Goal: Task Accomplishment & Management: Complete application form

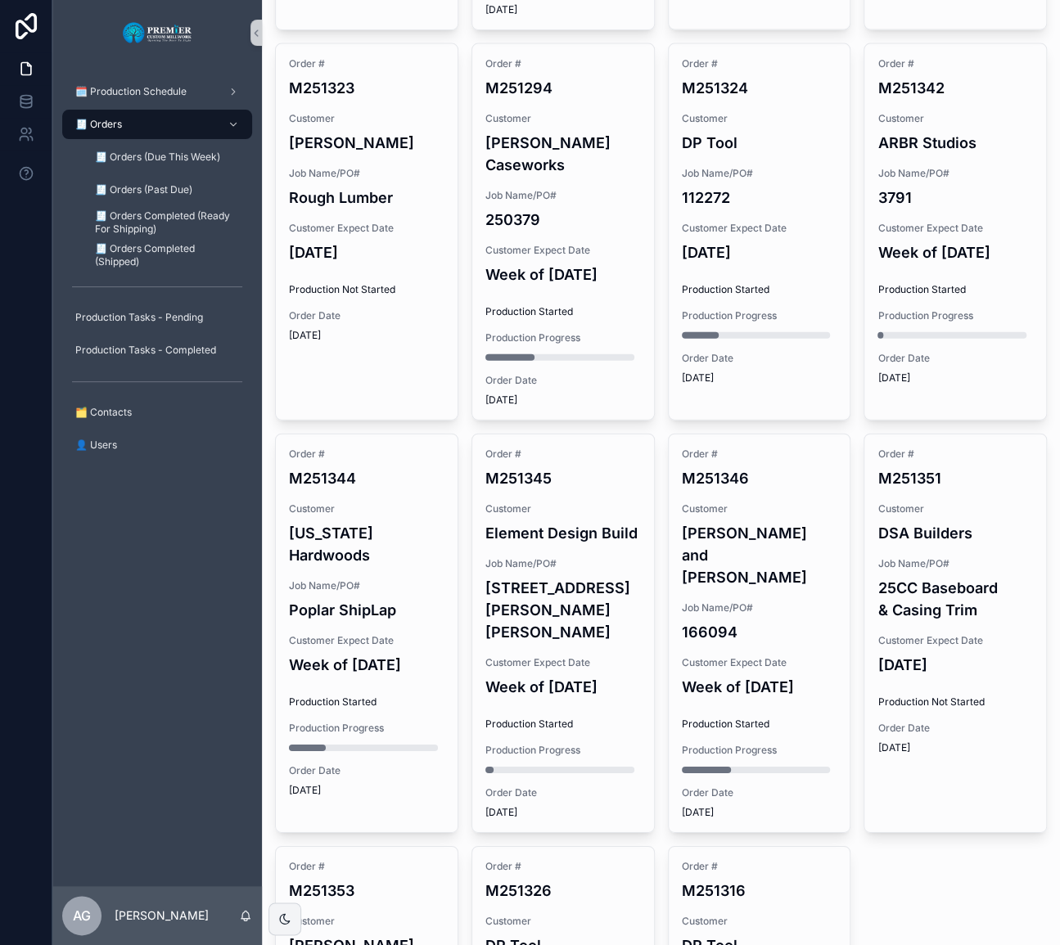
scroll to position [1498, 0]
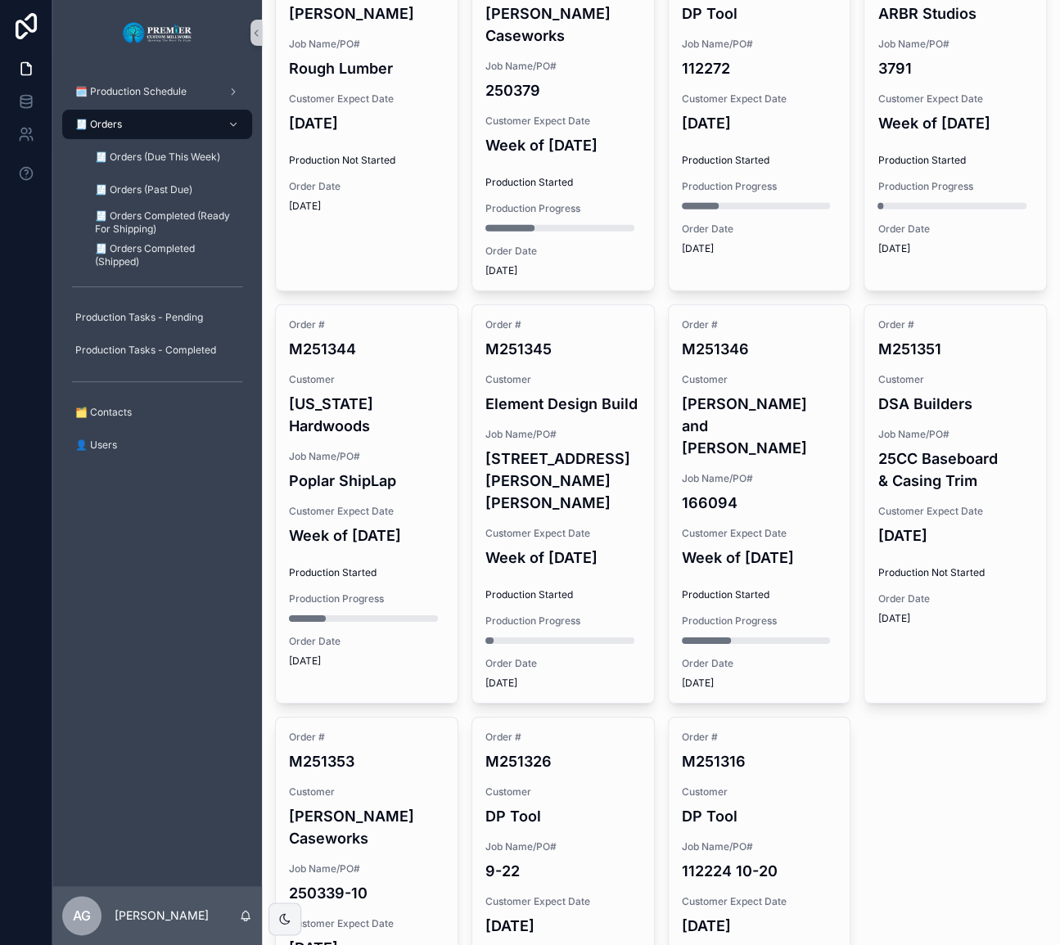
click at [363, 882] on h4 "250339-10" at bounding box center [367, 893] width 156 height 22
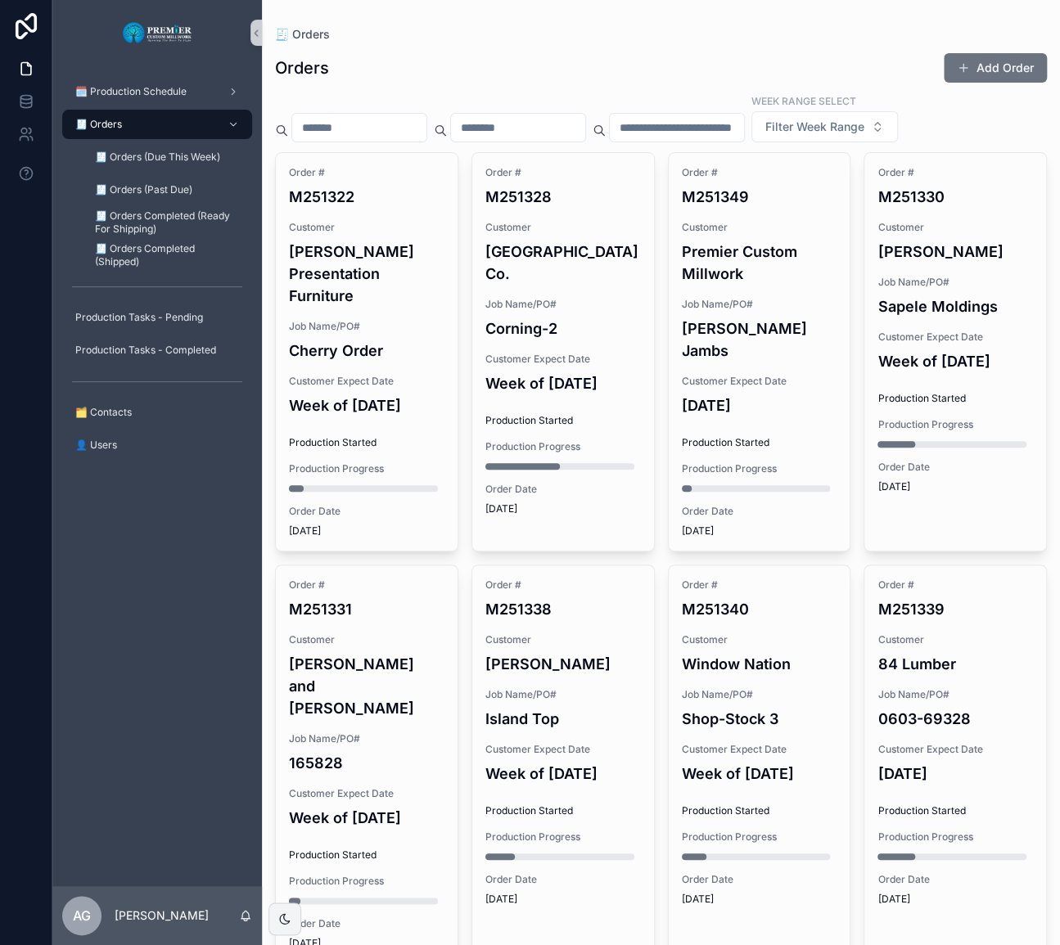
click at [1010, 65] on button "Add Order" at bounding box center [995, 67] width 103 height 29
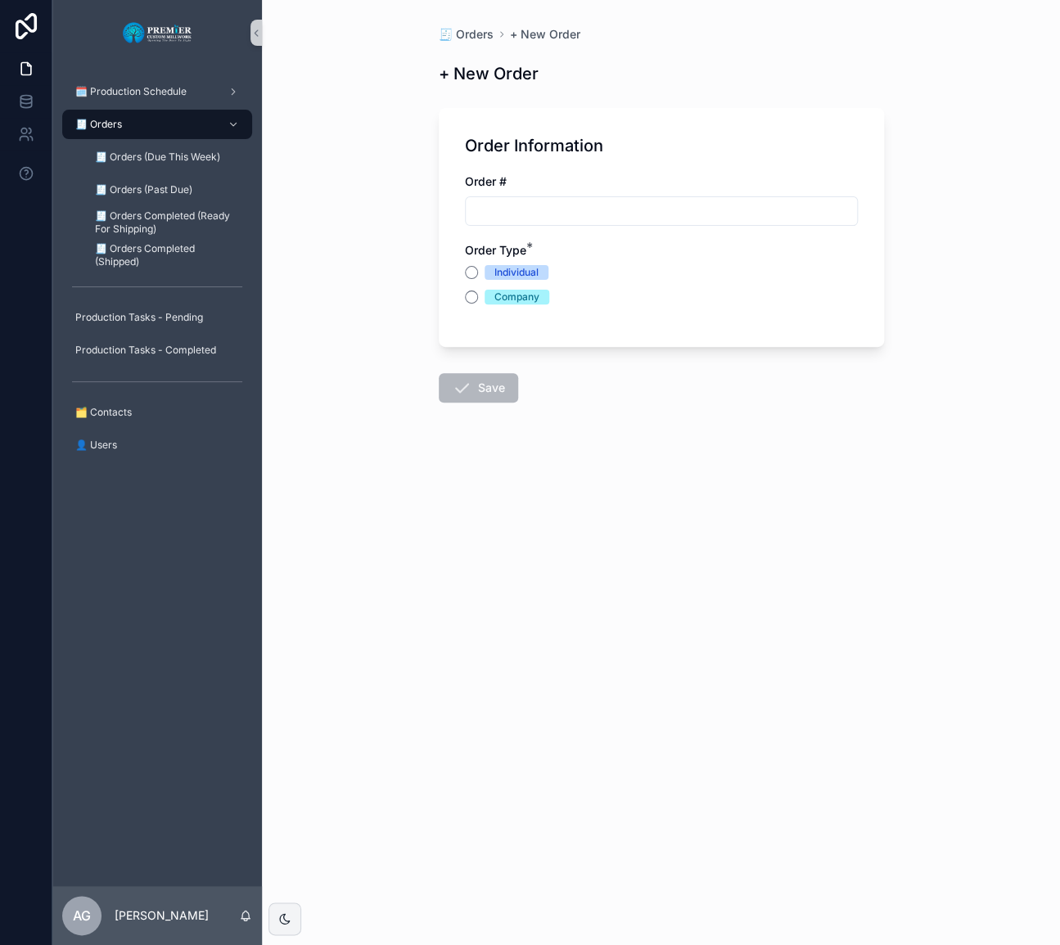
click at [527, 208] on input "scrollable content" at bounding box center [661, 211] width 391 height 23
type input "*******"
click at [467, 300] on button "Company" at bounding box center [471, 297] width 13 height 13
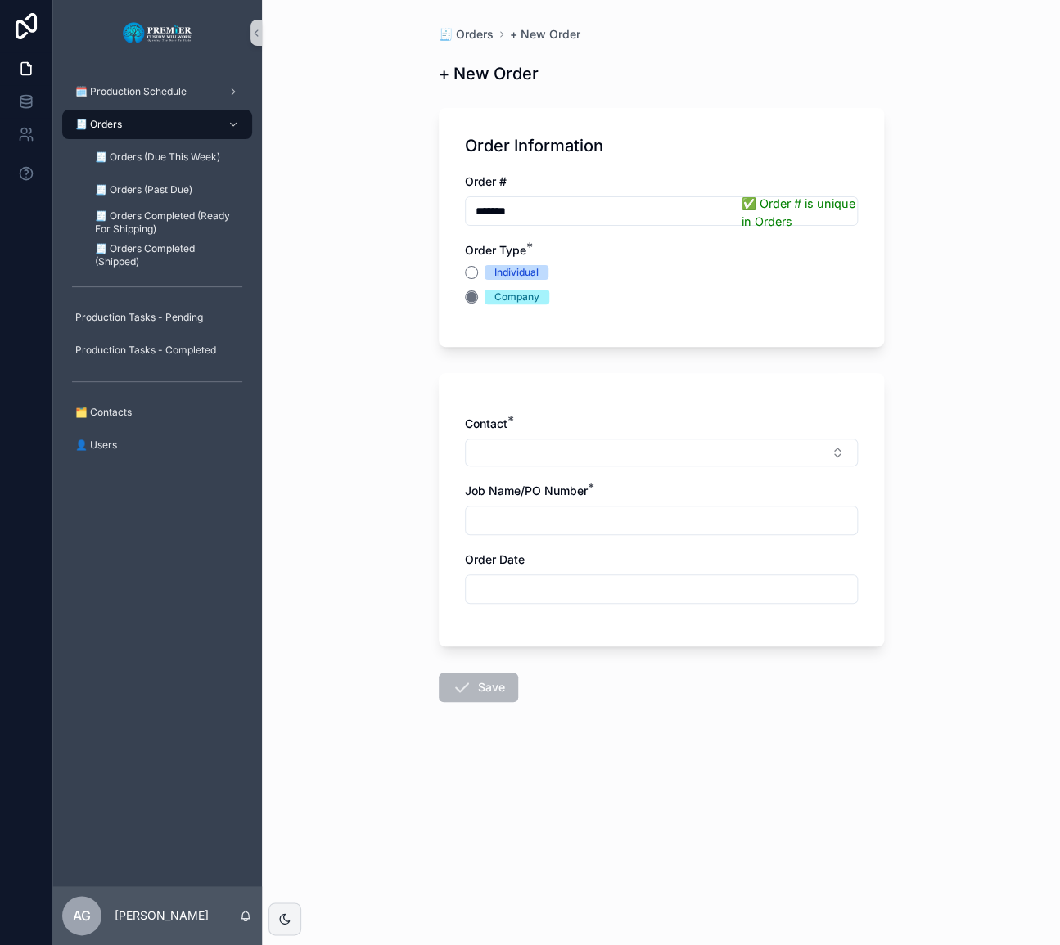
click at [601, 446] on button "Select Button" at bounding box center [661, 453] width 393 height 28
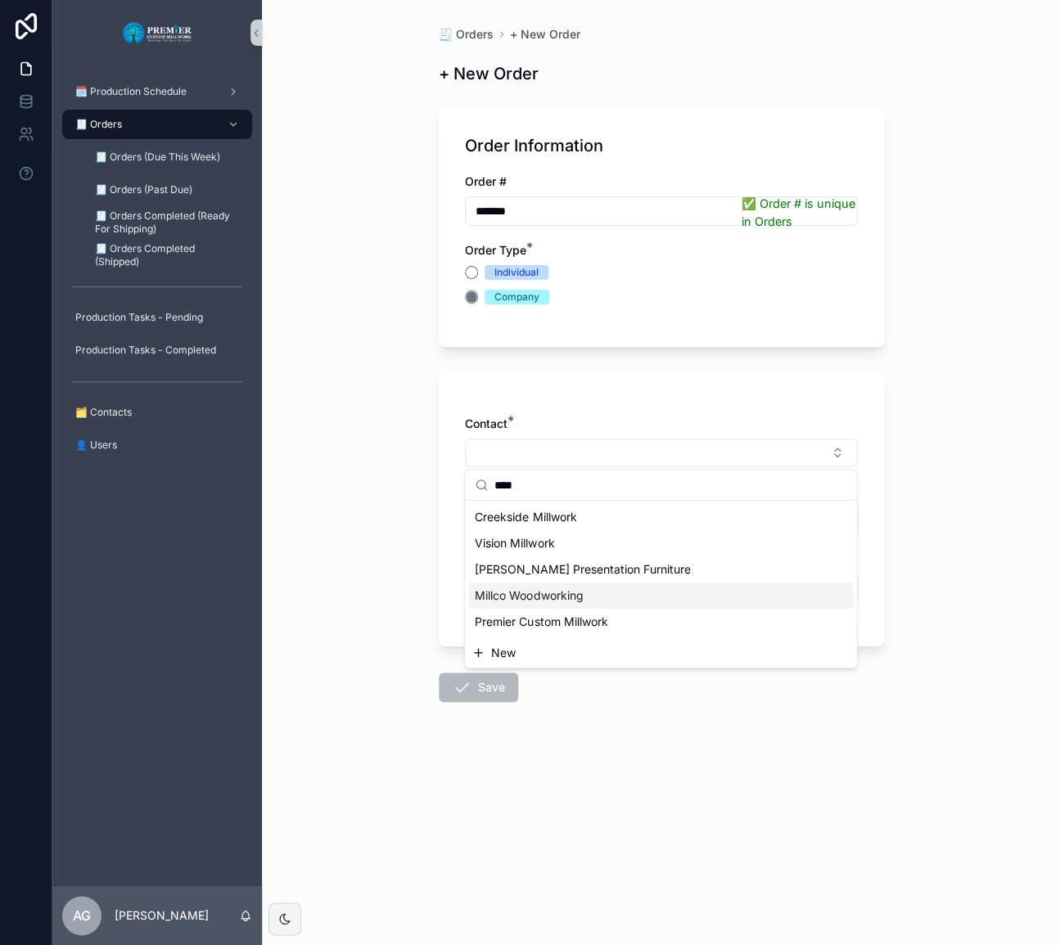
type input "****"
click at [548, 592] on span "Millco Woodworking" at bounding box center [529, 596] width 108 height 16
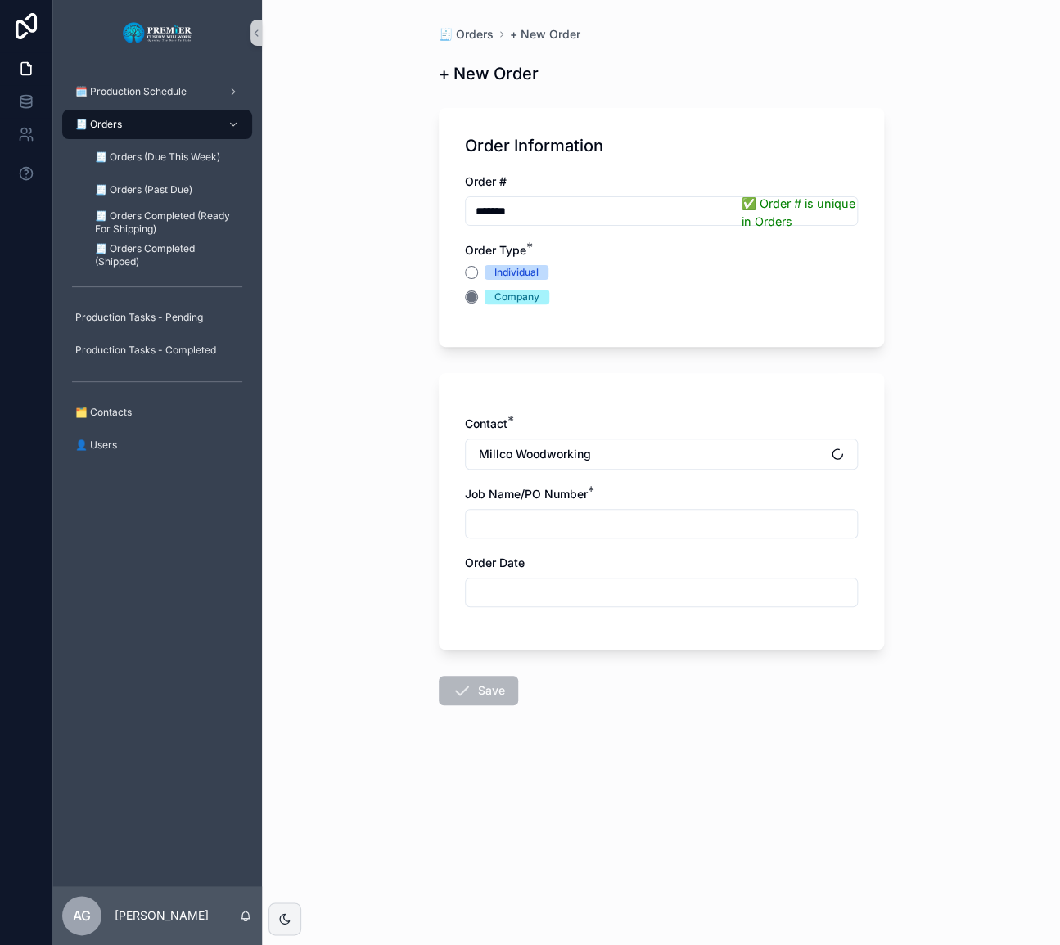
click at [540, 525] on input "scrollable content" at bounding box center [661, 523] width 391 height 23
type input "********"
click at [617, 572] on div "Order Date" at bounding box center [661, 581] width 393 height 52
click at [606, 601] on input "scrollable content" at bounding box center [661, 592] width 391 height 23
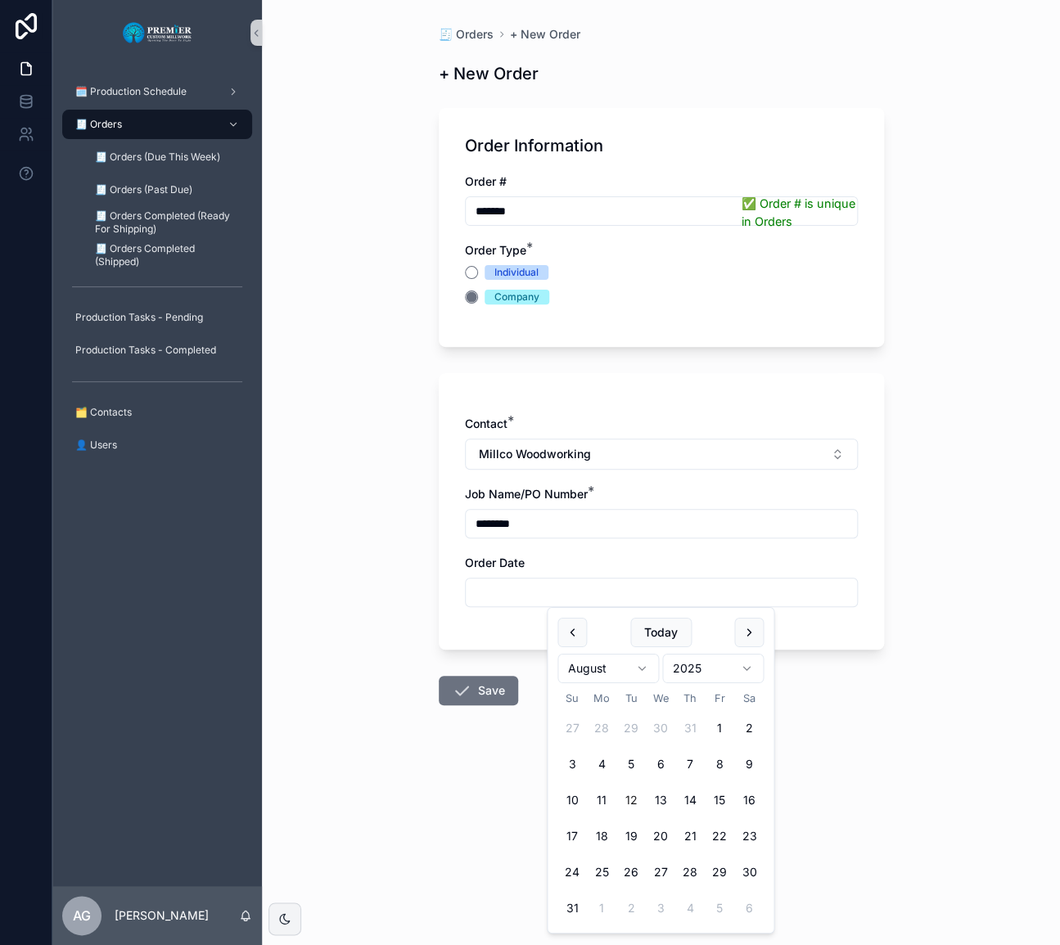
click at [632, 798] on button "12" at bounding box center [630, 800] width 29 height 29
type input "*********"
click at [480, 676] on button "Save" at bounding box center [478, 690] width 79 height 29
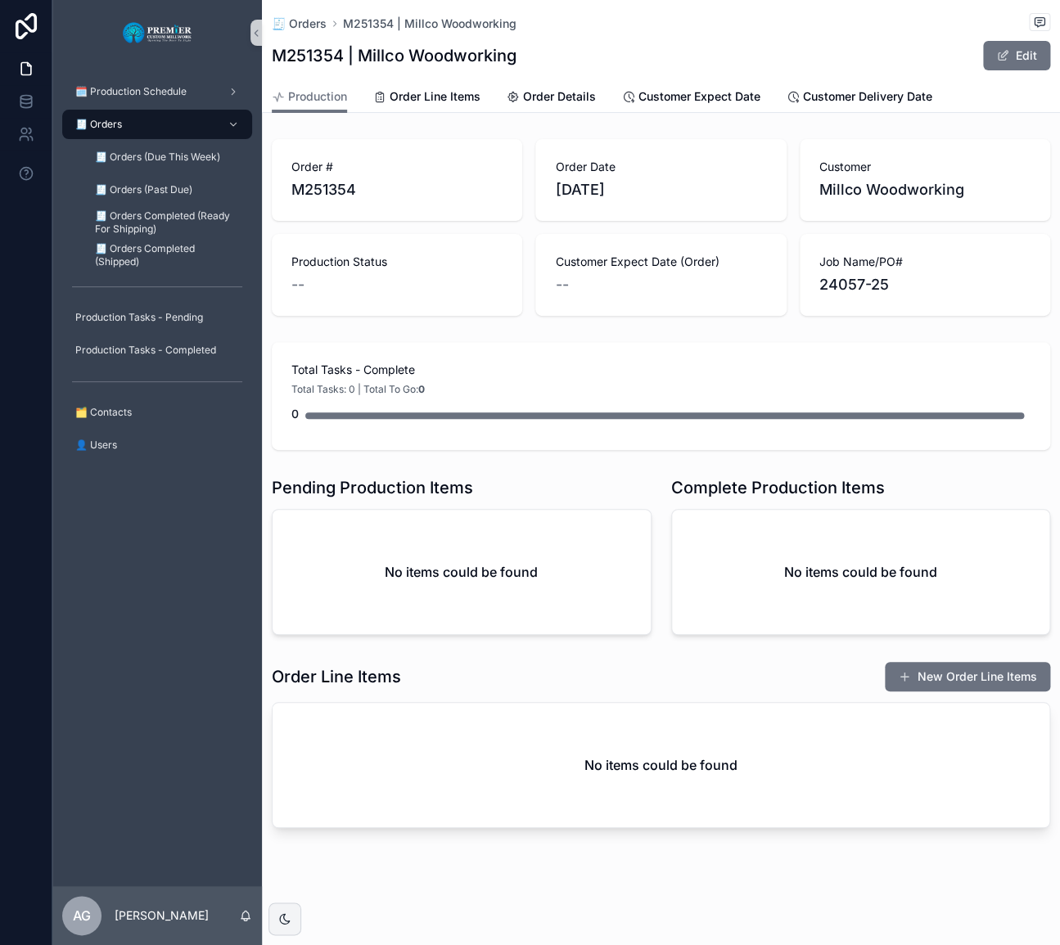
click at [1010, 678] on button "New Order Line Items" at bounding box center [967, 676] width 165 height 29
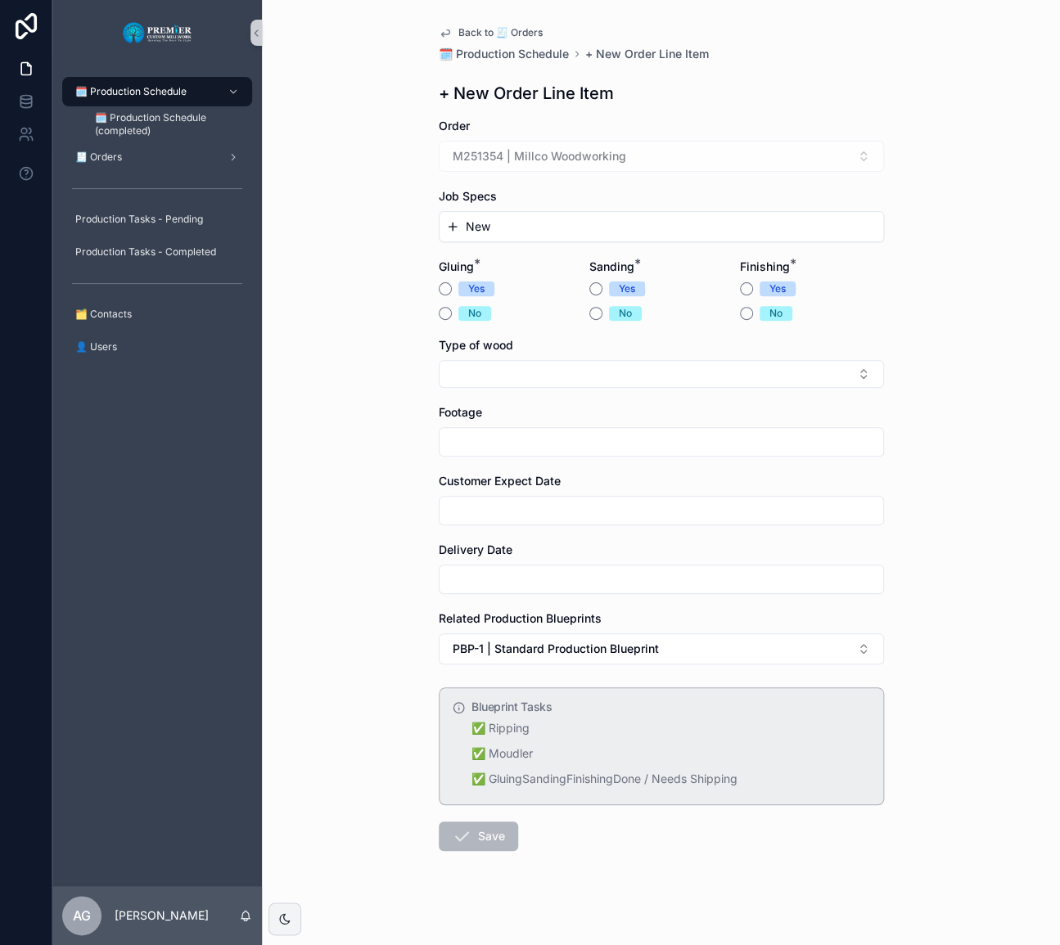
click at [527, 235] on div "New" at bounding box center [662, 226] width 444 height 29
click at [528, 224] on button "New" at bounding box center [661, 227] width 430 height 16
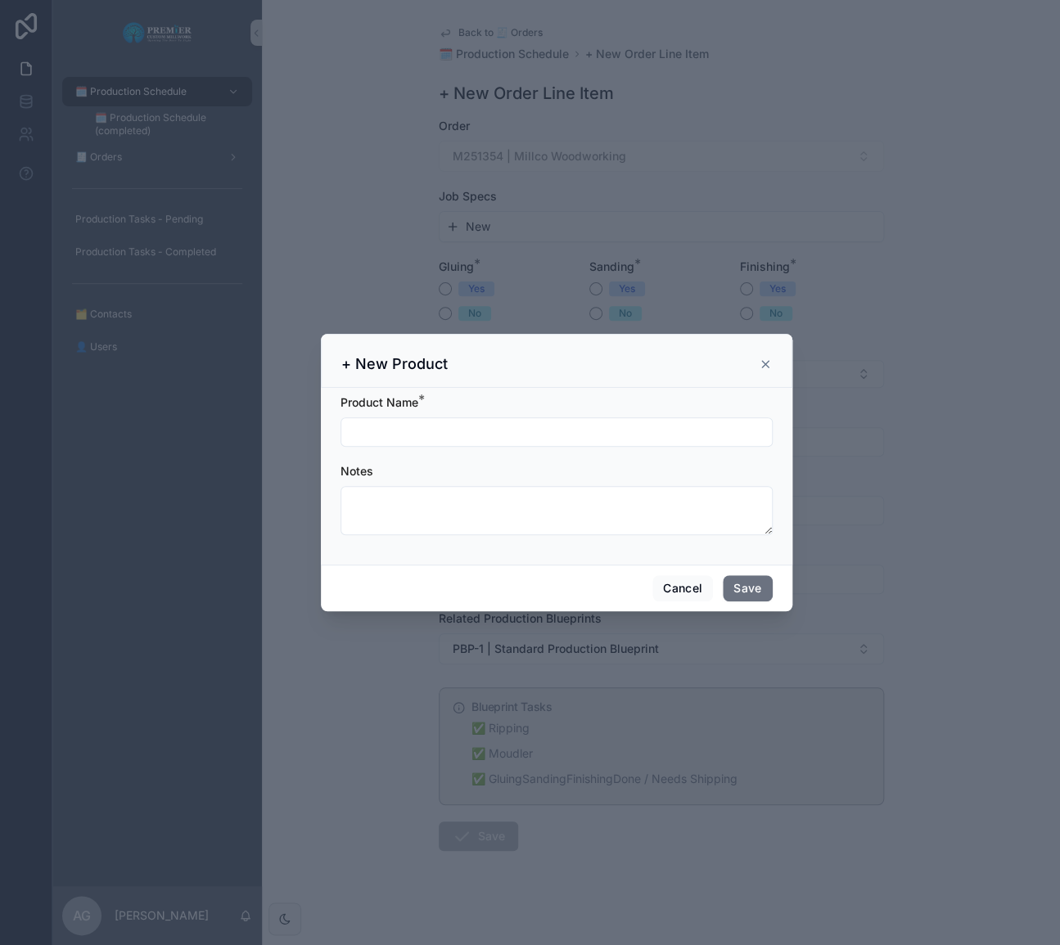
click at [383, 433] on input "scrollable content" at bounding box center [556, 432] width 430 height 23
type input "**********"
click at [755, 597] on button "Save" at bounding box center [747, 588] width 49 height 26
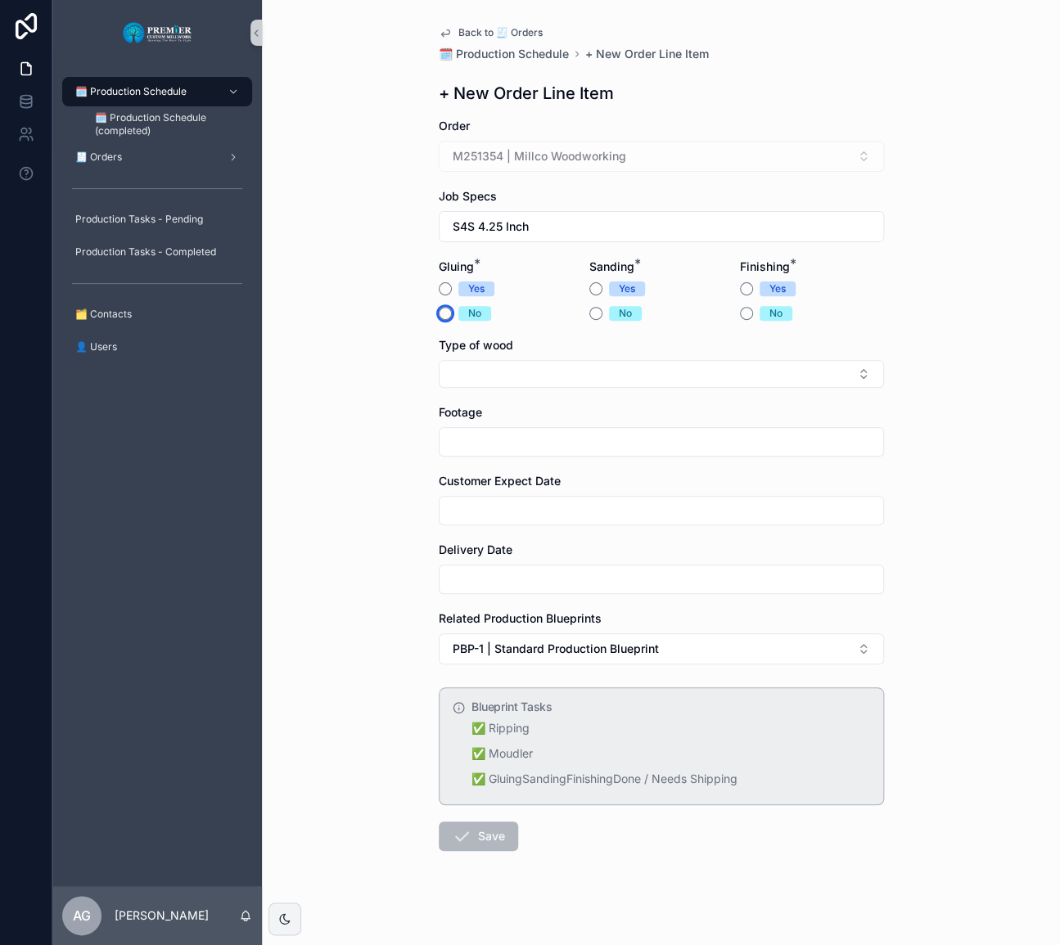
click at [439, 314] on button "No" at bounding box center [445, 313] width 13 height 13
click at [589, 289] on button "Yes" at bounding box center [595, 288] width 13 height 13
click at [741, 316] on button "No" at bounding box center [746, 313] width 13 height 13
click at [635, 344] on div "Type of wood" at bounding box center [661, 345] width 445 height 16
click at [626, 374] on button "Select Button" at bounding box center [661, 374] width 445 height 28
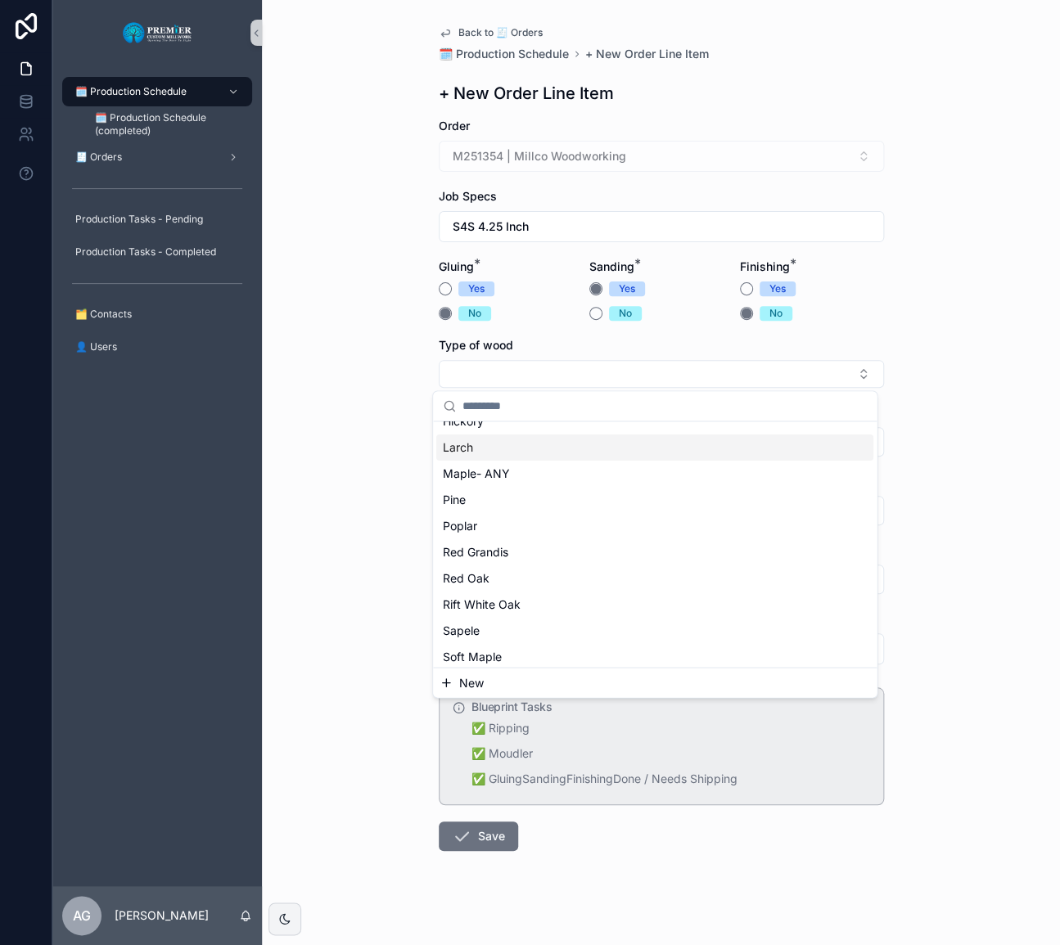
scroll to position [205, 0]
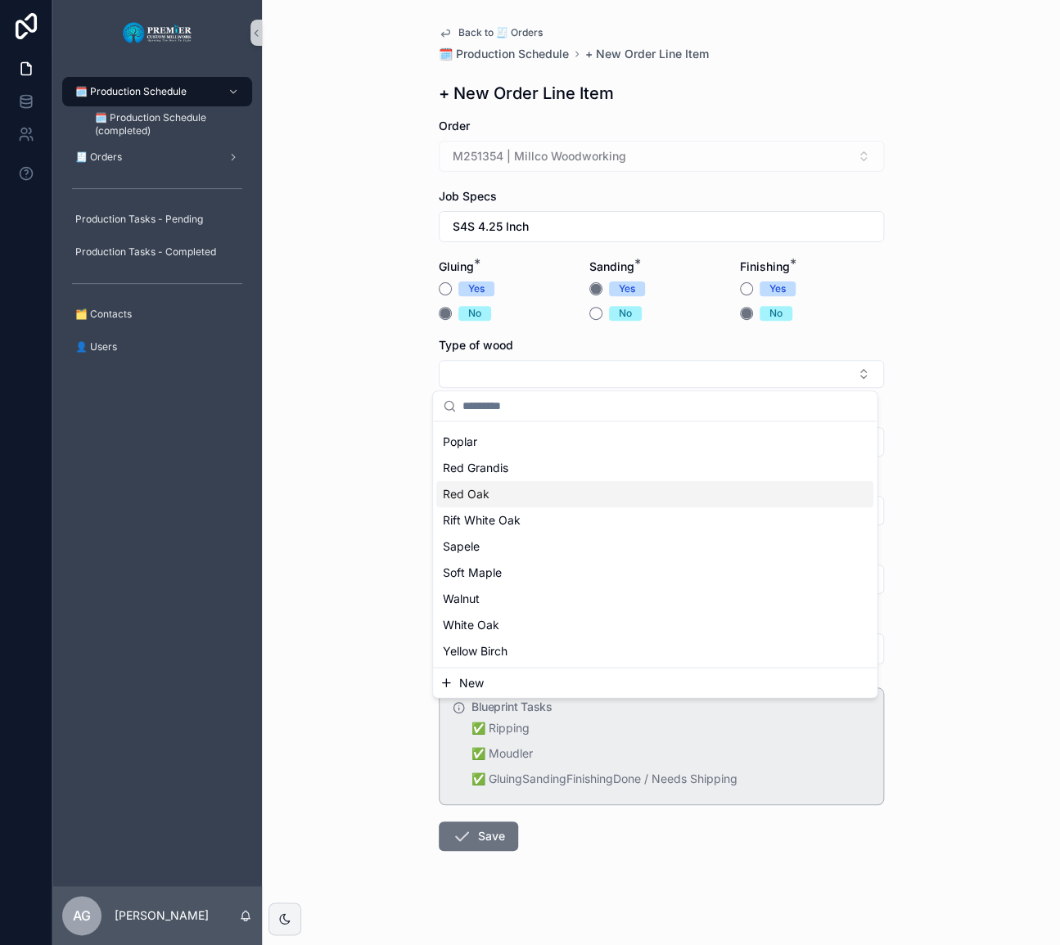
click at [527, 503] on div "Red Oak" at bounding box center [654, 494] width 437 height 26
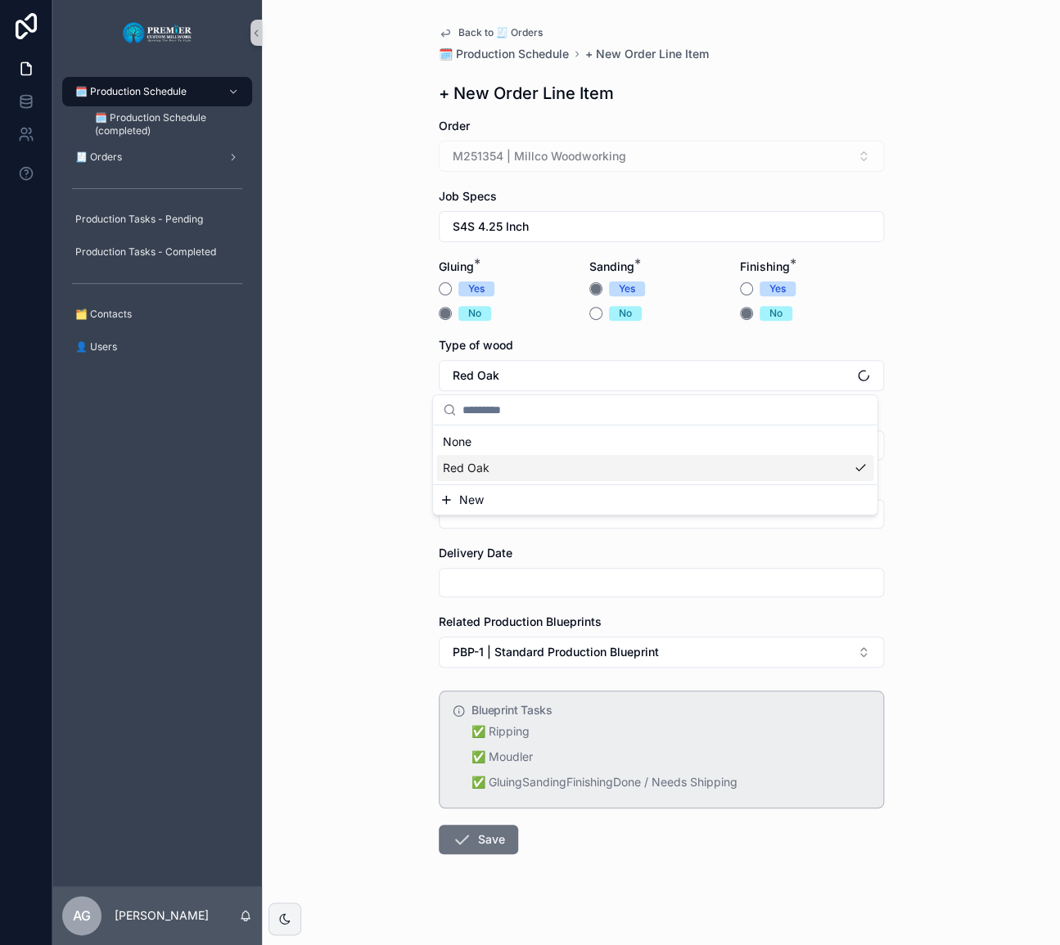
scroll to position [0, 0]
click at [525, 426] on div "Footage" at bounding box center [661, 434] width 445 height 52
click at [527, 439] on input "scrollable content" at bounding box center [662, 445] width 444 height 23
click at [440, 423] on div "Back to 🧾 Orders 🗓️ Production Schedule + New Order Line Item + New Order Line …" at bounding box center [661, 479] width 471 height 959
click at [465, 434] on input "scrollable content" at bounding box center [662, 445] width 444 height 23
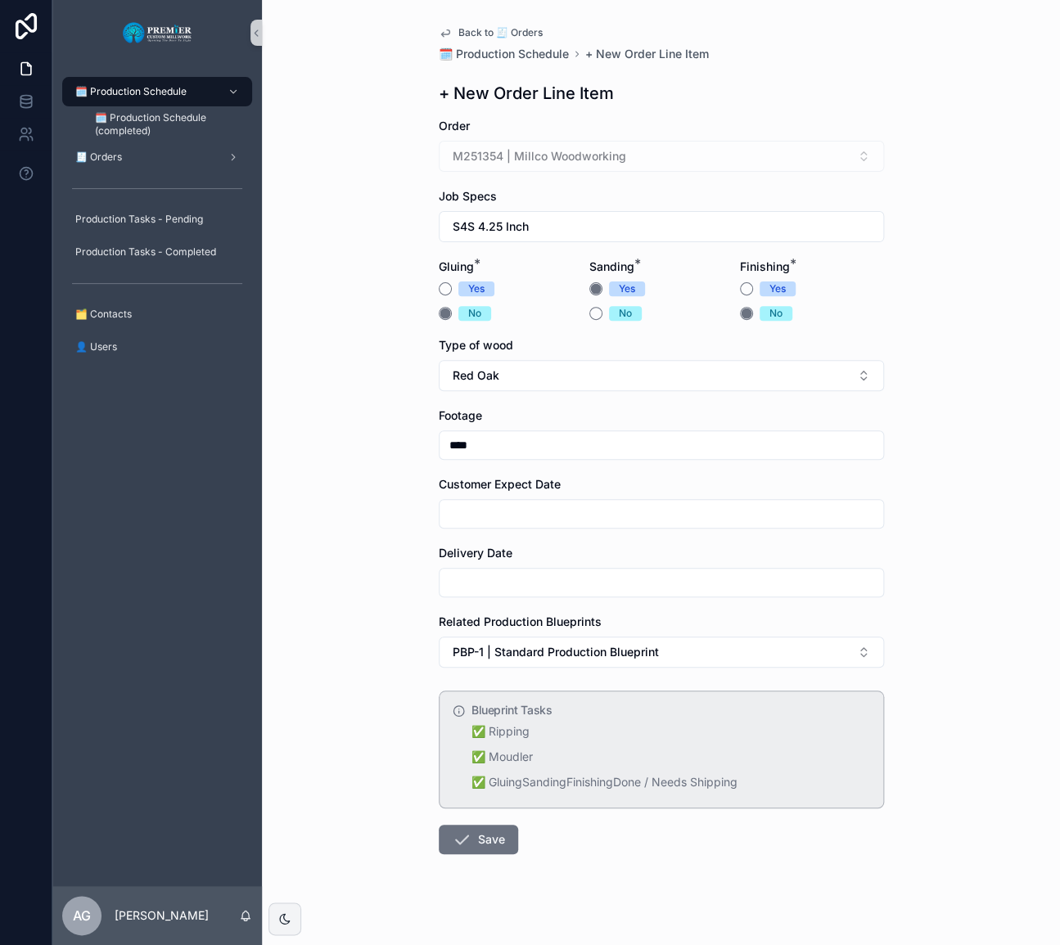
click at [439, 825] on button "Save" at bounding box center [478, 839] width 79 height 29
type input "***"
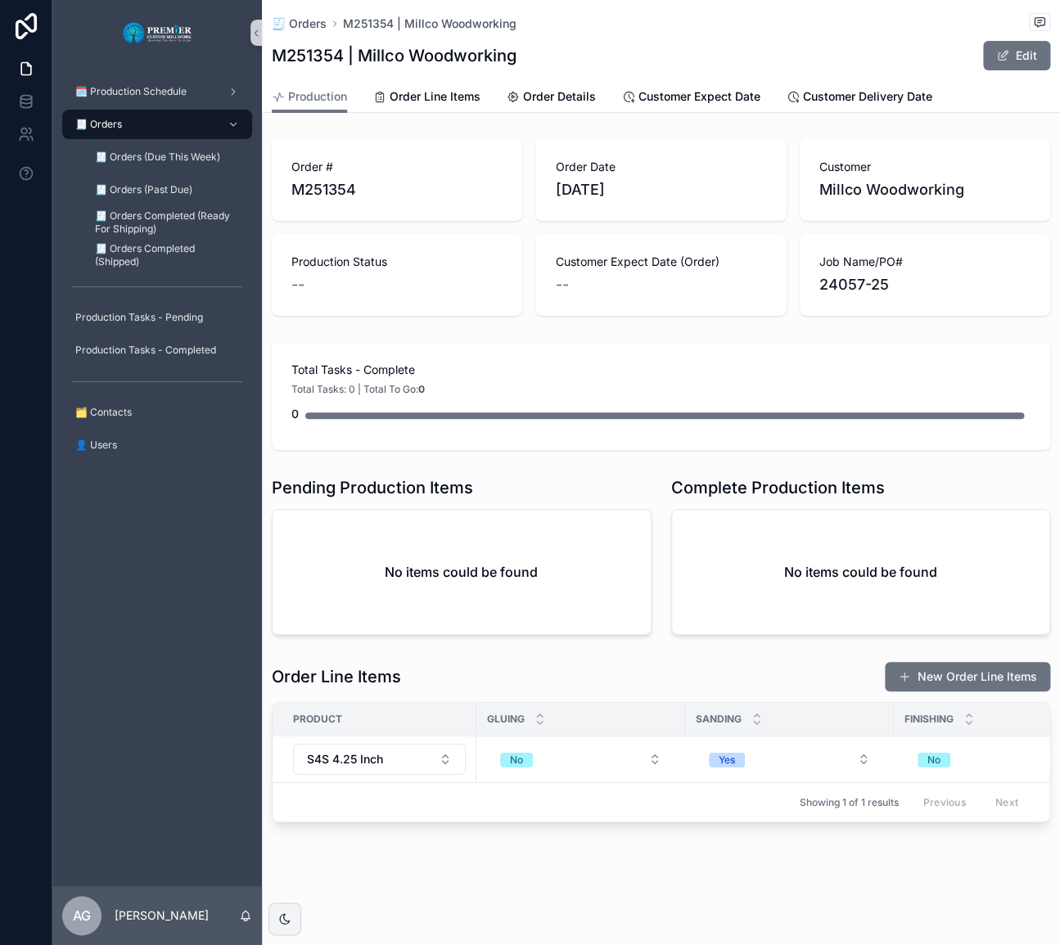
click at [944, 678] on button "New Order Line Items" at bounding box center [967, 676] width 165 height 29
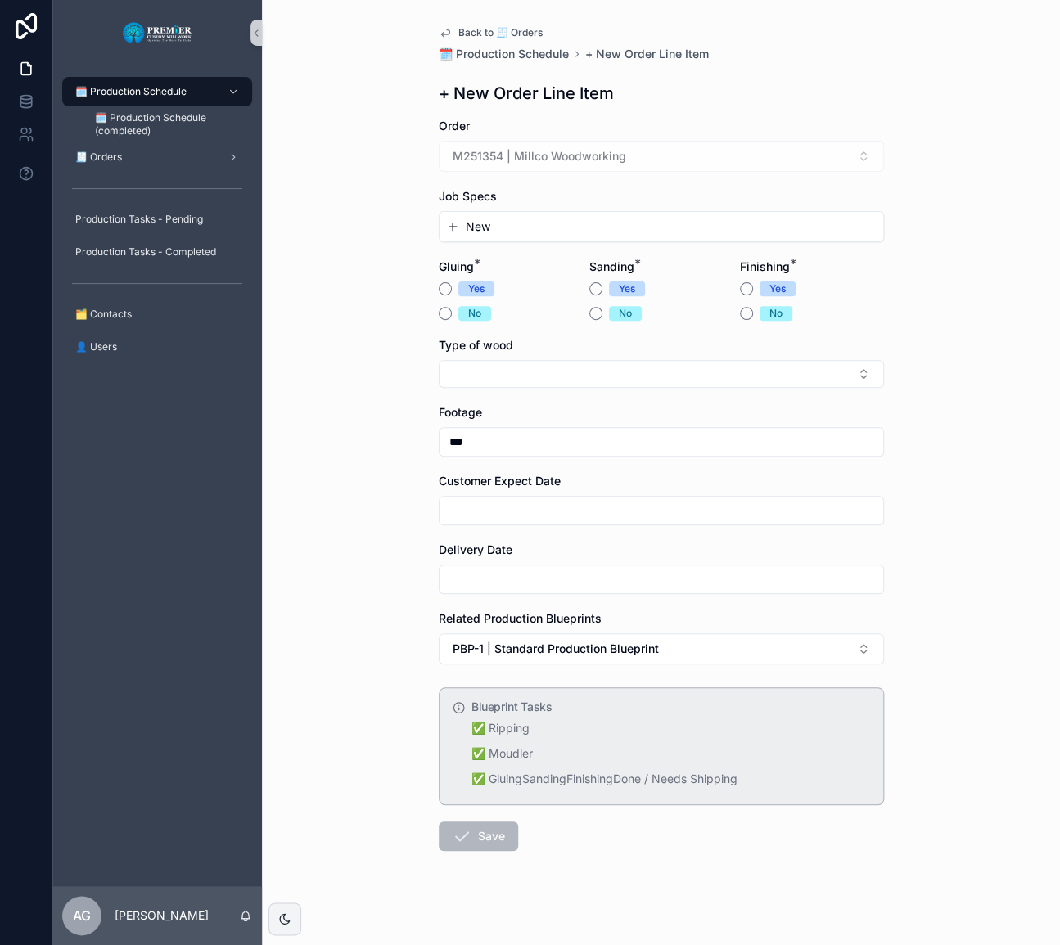
click at [489, 220] on button "New" at bounding box center [661, 227] width 430 height 16
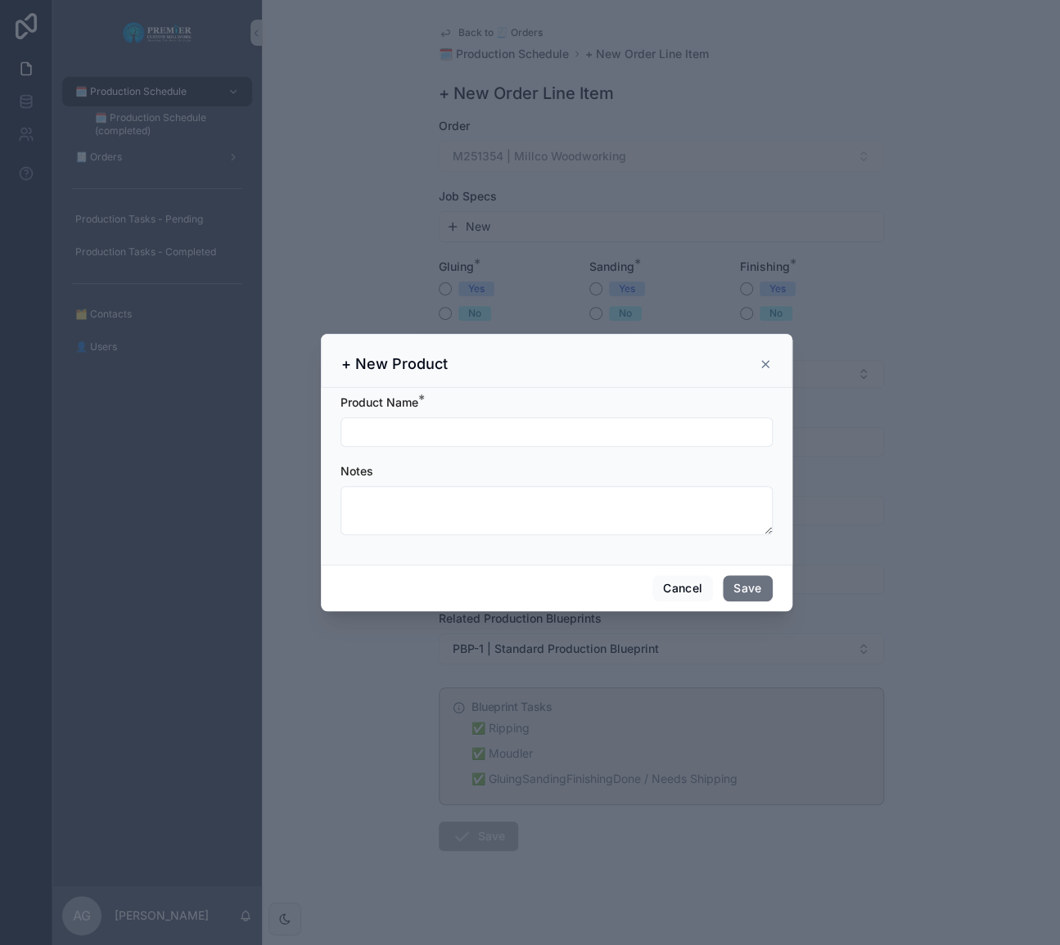
click at [413, 426] on input "scrollable content" at bounding box center [556, 432] width 430 height 23
type input "**********"
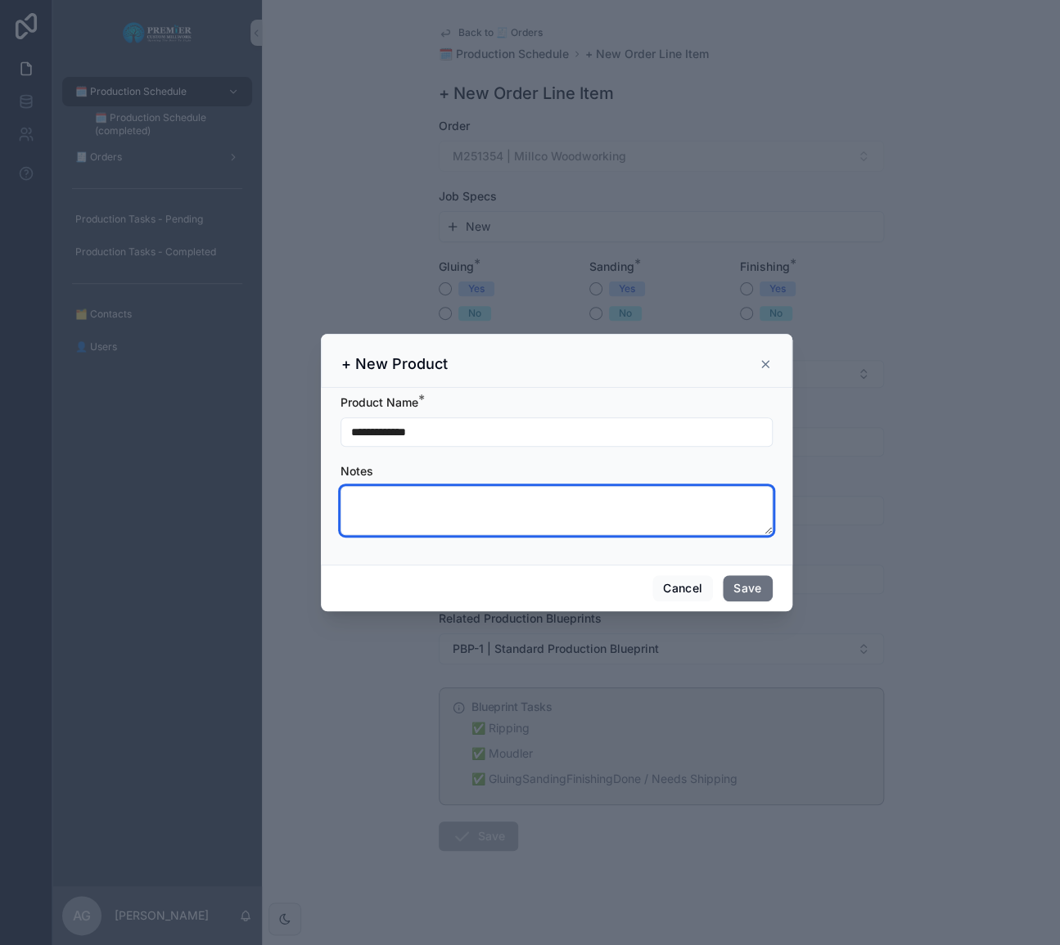
click at [593, 507] on textarea "scrollable content" at bounding box center [556, 510] width 432 height 49
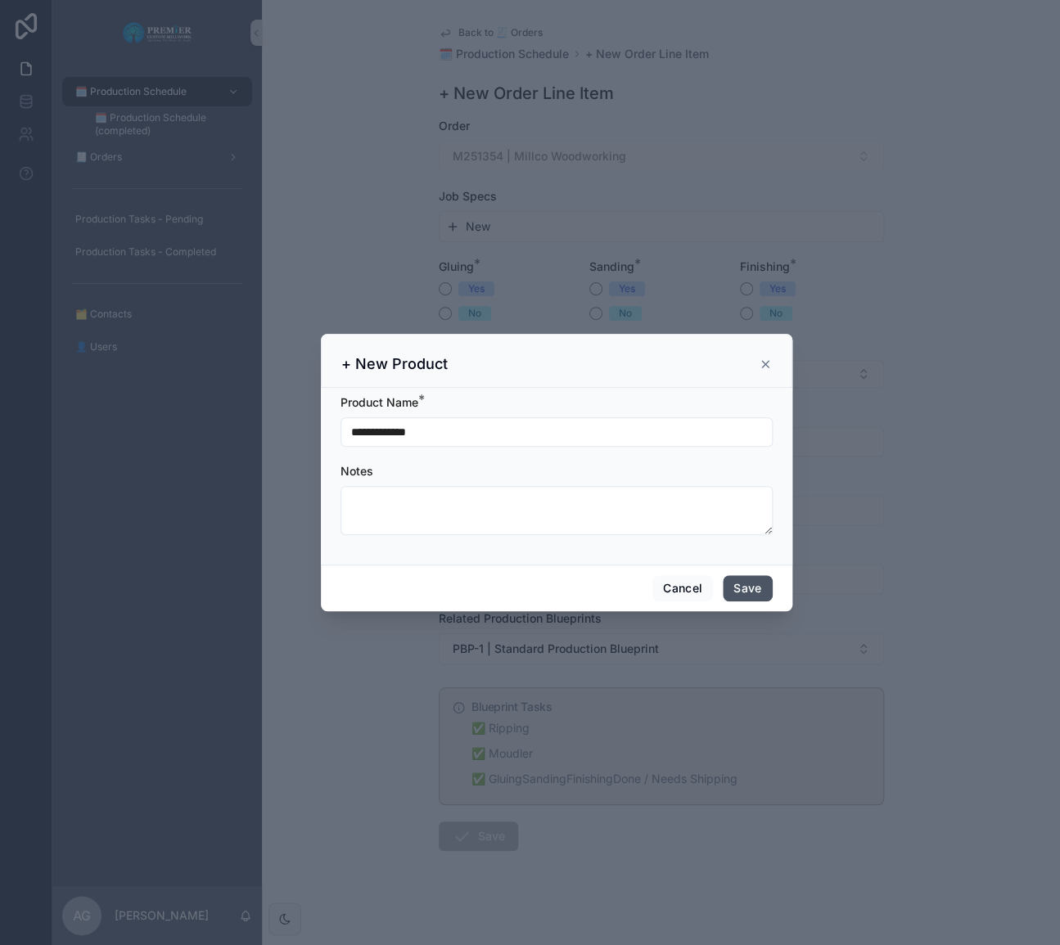
click at [749, 597] on button "Save" at bounding box center [747, 588] width 49 height 26
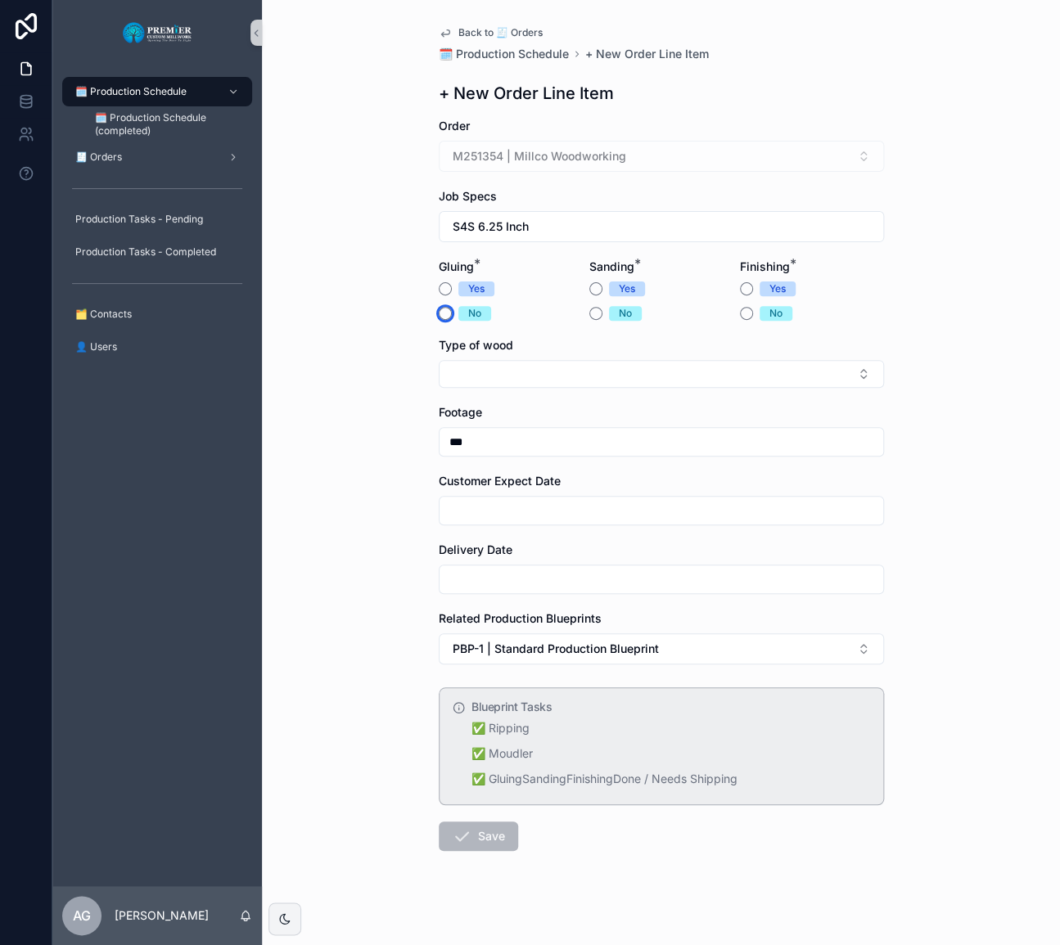
click at [444, 314] on button "No" at bounding box center [445, 313] width 13 height 13
click at [589, 283] on button "Yes" at bounding box center [595, 288] width 13 height 13
click at [764, 321] on form "Order M251354 | Millco Woodworking Job Specs S4S 6.25 Inch Gluing * Yes No Sand…" at bounding box center [661, 537] width 445 height 838
click at [742, 318] on button "No" at bounding box center [746, 313] width 13 height 13
click at [612, 363] on button "Select Button" at bounding box center [661, 374] width 445 height 28
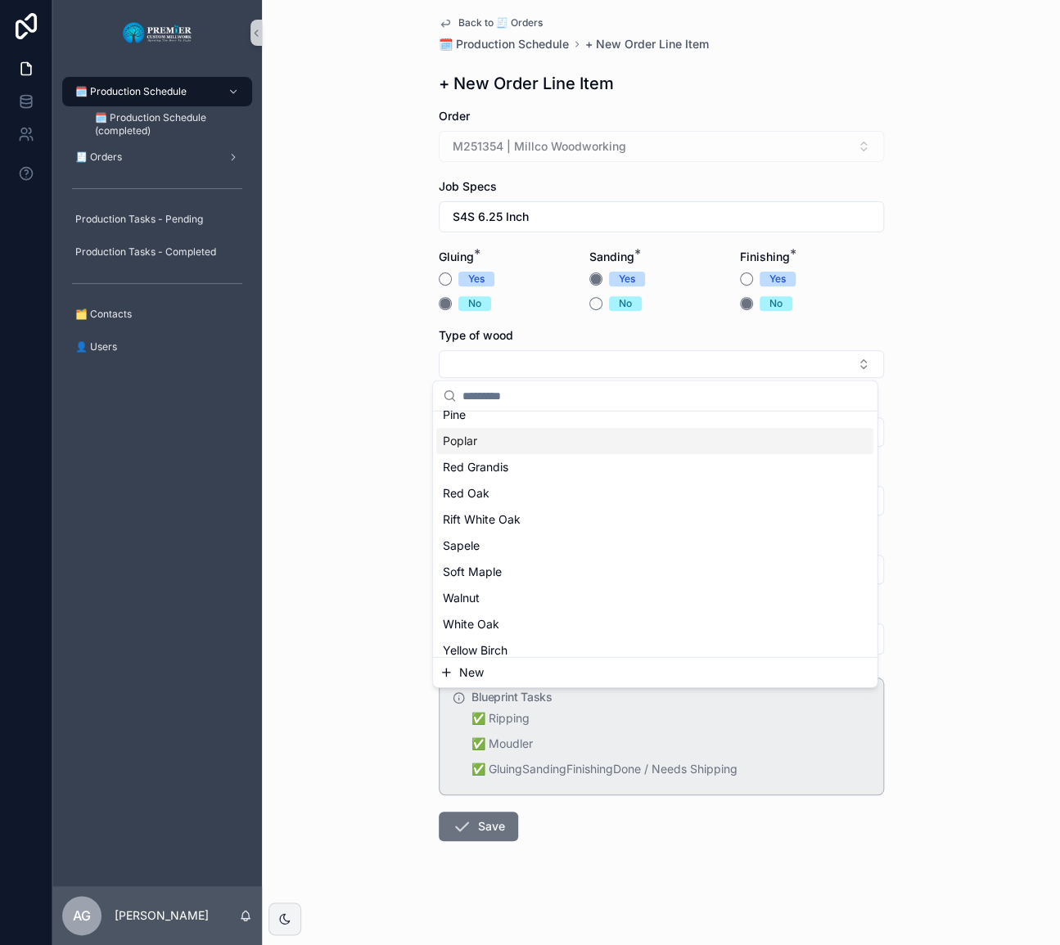
scroll to position [205, 0]
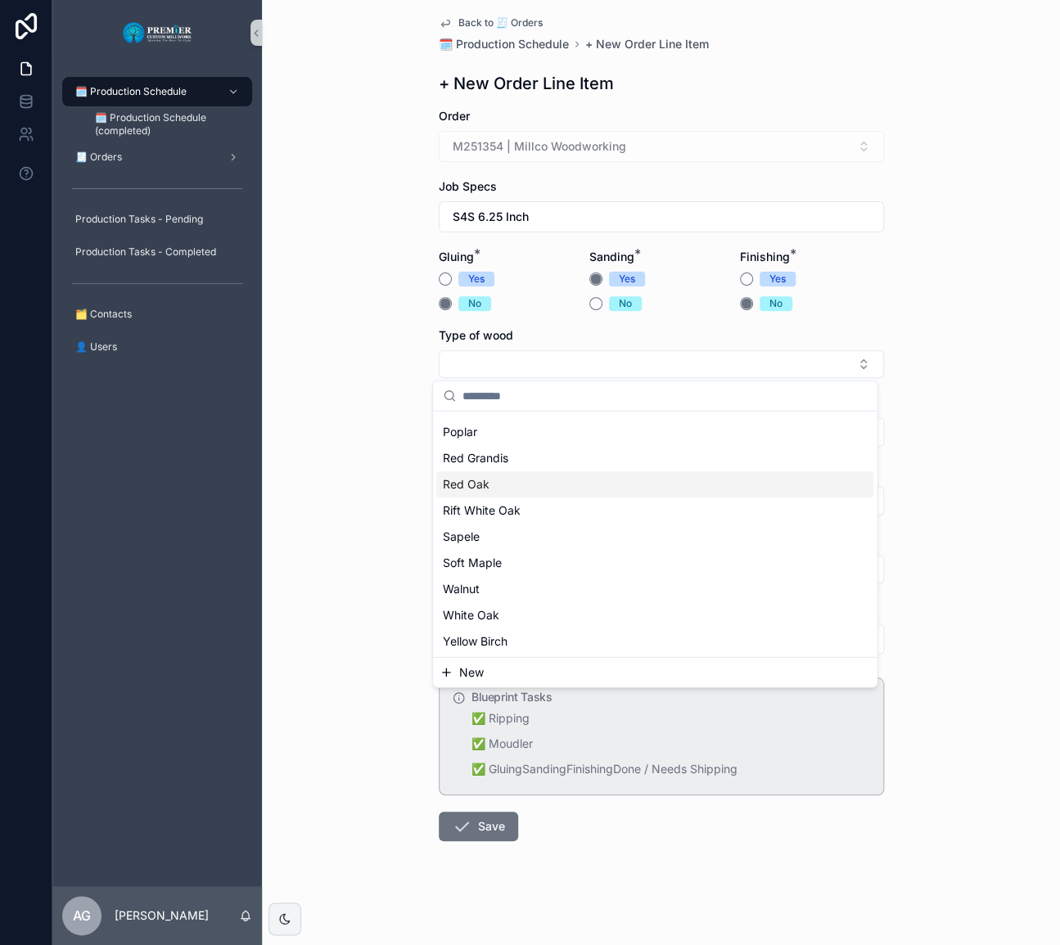
click at [534, 485] on div "Red Oak" at bounding box center [654, 484] width 437 height 26
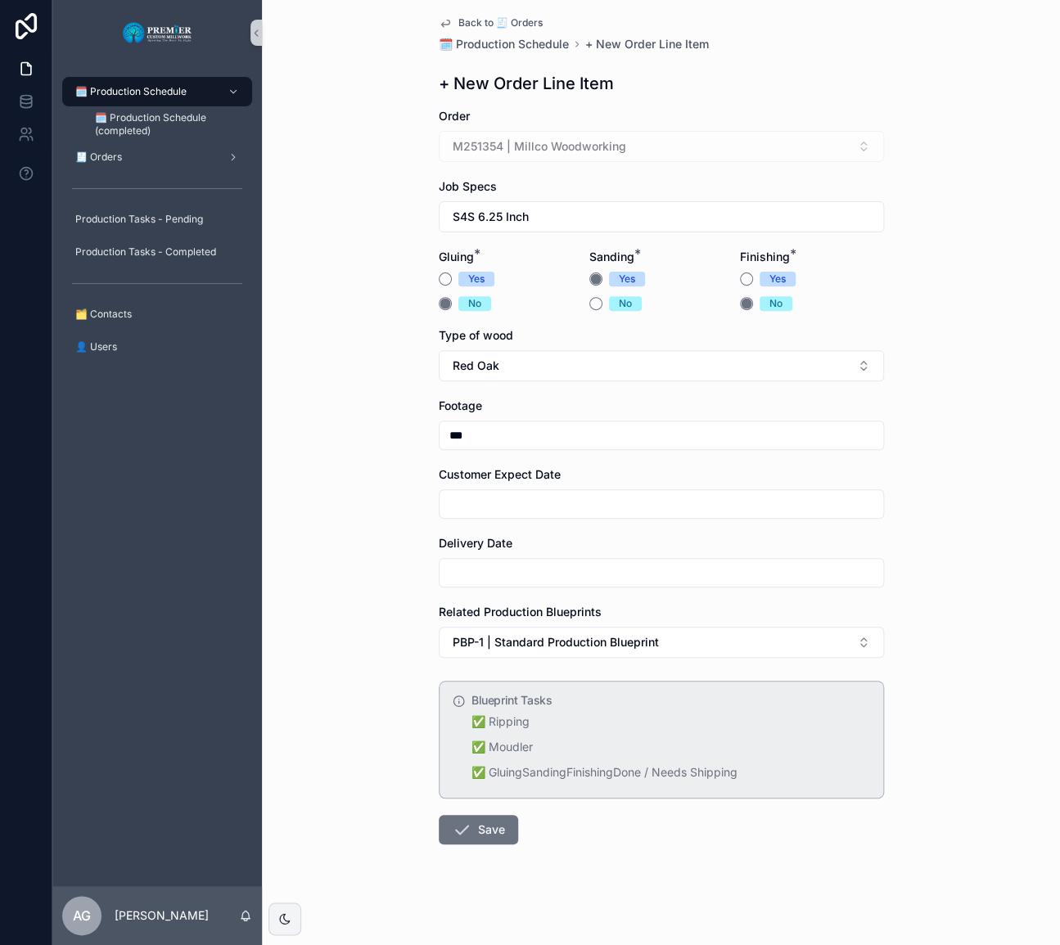
drag, startPoint x: 518, startPoint y: 427, endPoint x: 429, endPoint y: 430, distance: 89.2
click at [429, 430] on div "Back to 🧾 Orders 🗓️ Production Schedule + New Order Line Item + New Order Line …" at bounding box center [661, 469] width 471 height 959
click at [503, 421] on div "***" at bounding box center [661, 435] width 445 height 29
click at [500, 444] on input "***" at bounding box center [662, 435] width 444 height 23
drag, startPoint x: 503, startPoint y: 438, endPoint x: 354, endPoint y: 439, distance: 149.0
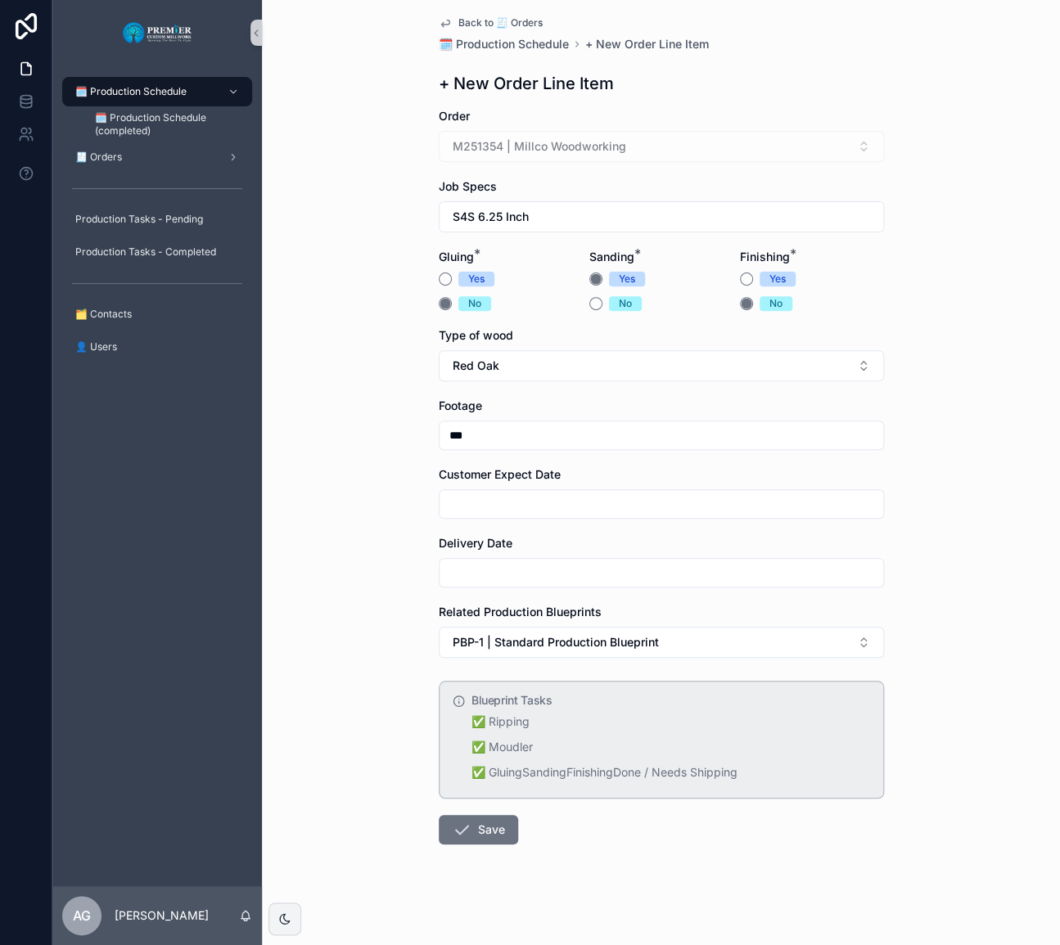
click at [354, 439] on div "Back to 🧾 Orders 🗓️ Production Schedule + New Order Line Item + New Order Line …" at bounding box center [661, 462] width 798 height 945
type input "***"
click at [480, 509] on input "scrollable content" at bounding box center [662, 504] width 444 height 23
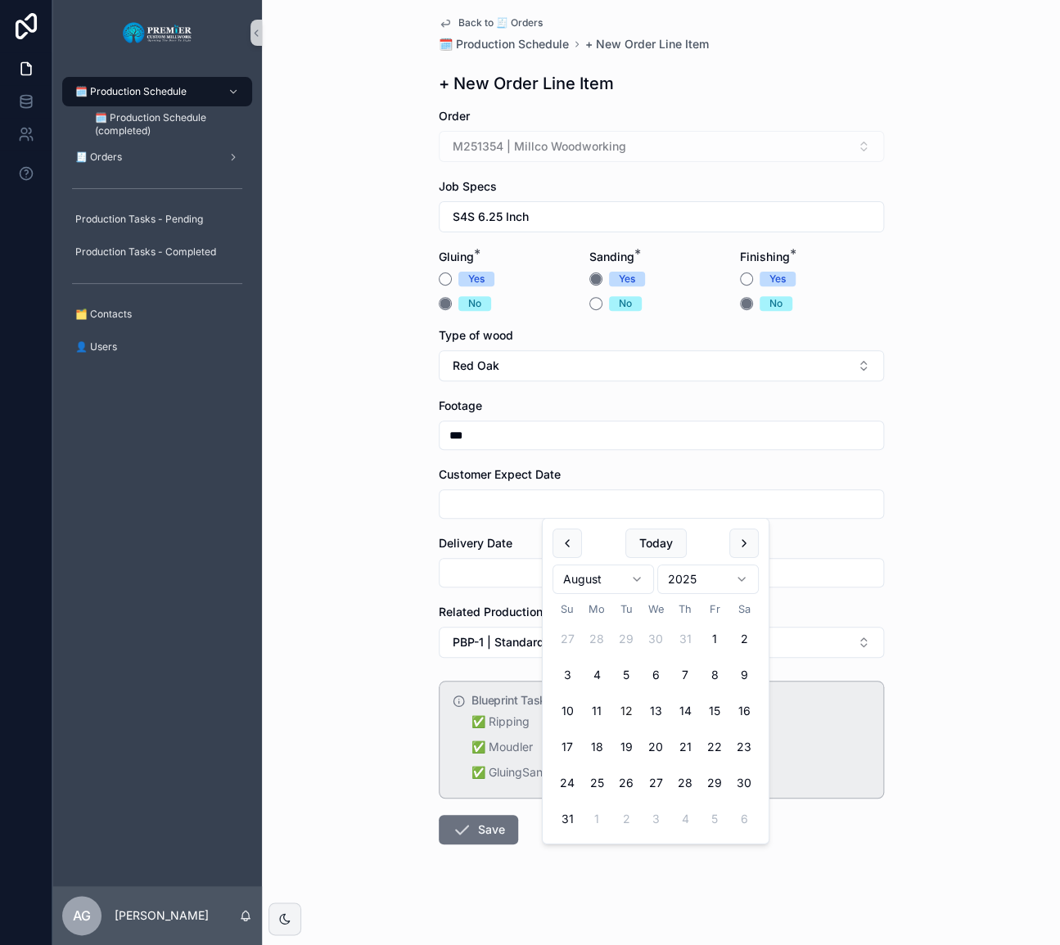
click at [625, 720] on button "12" at bounding box center [625, 710] width 29 height 29
click at [475, 565] on input "scrollable content" at bounding box center [662, 572] width 444 height 23
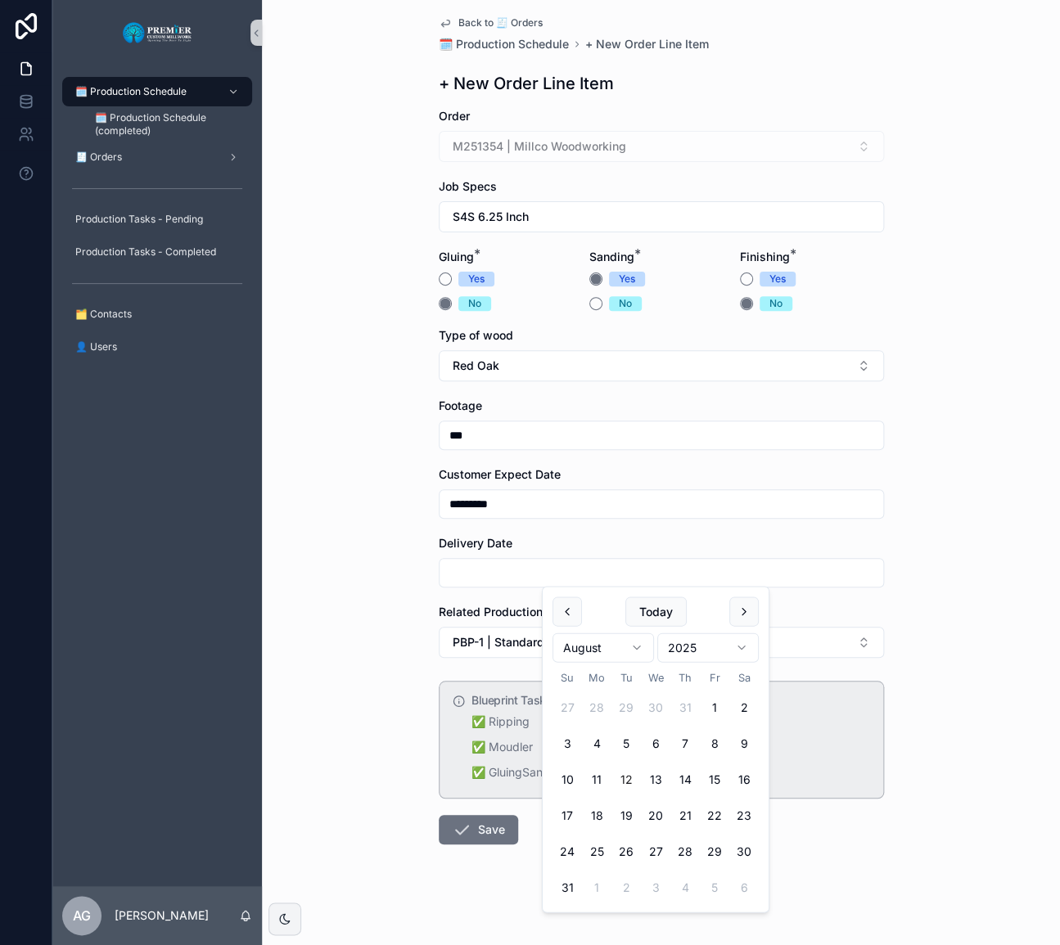
click at [503, 516] on form "Order M251354 | Millco Woodworking Job Specs S4S 6.25 Inch Gluing * Yes No Sand…" at bounding box center [661, 528] width 445 height 841
click at [507, 511] on input "*********" at bounding box center [662, 504] width 444 height 23
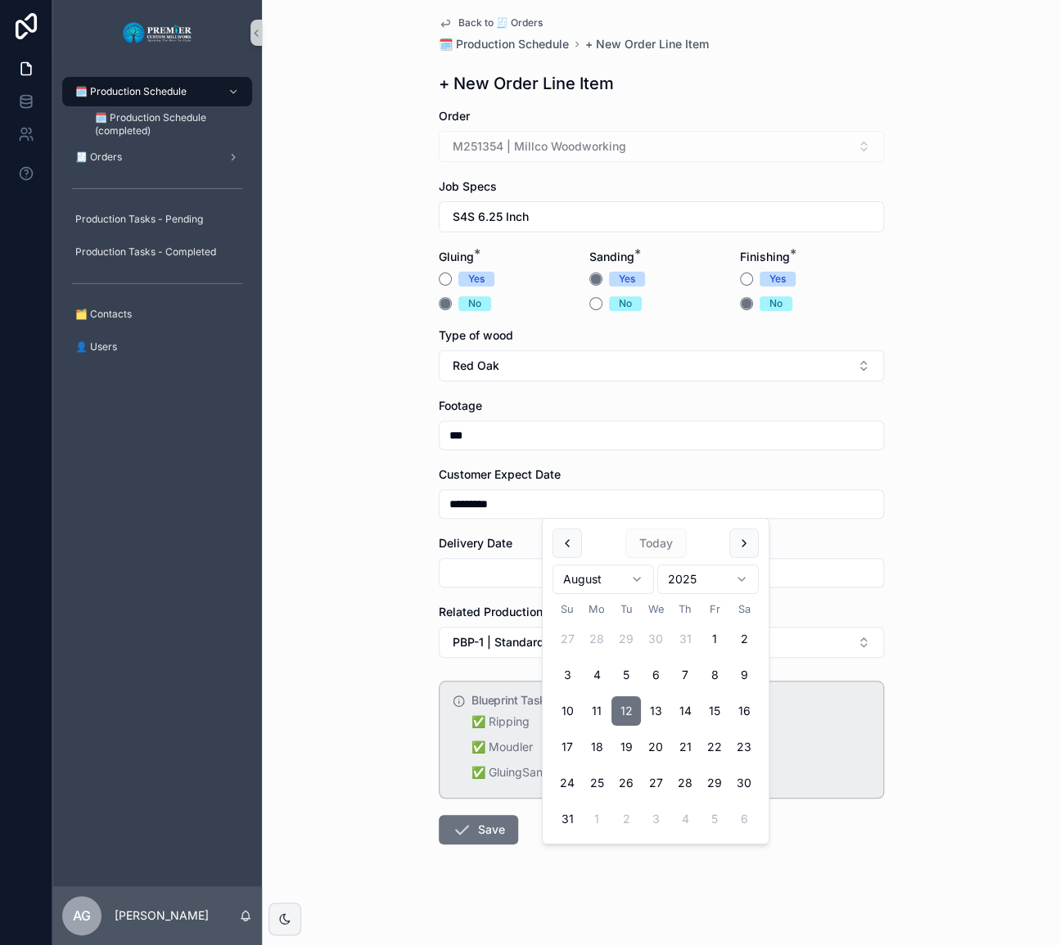
click at [908, 752] on div "Back to 🧾 Orders 🗓️ Production Schedule + New Order Line Item + New Order Line …" at bounding box center [661, 462] width 798 height 945
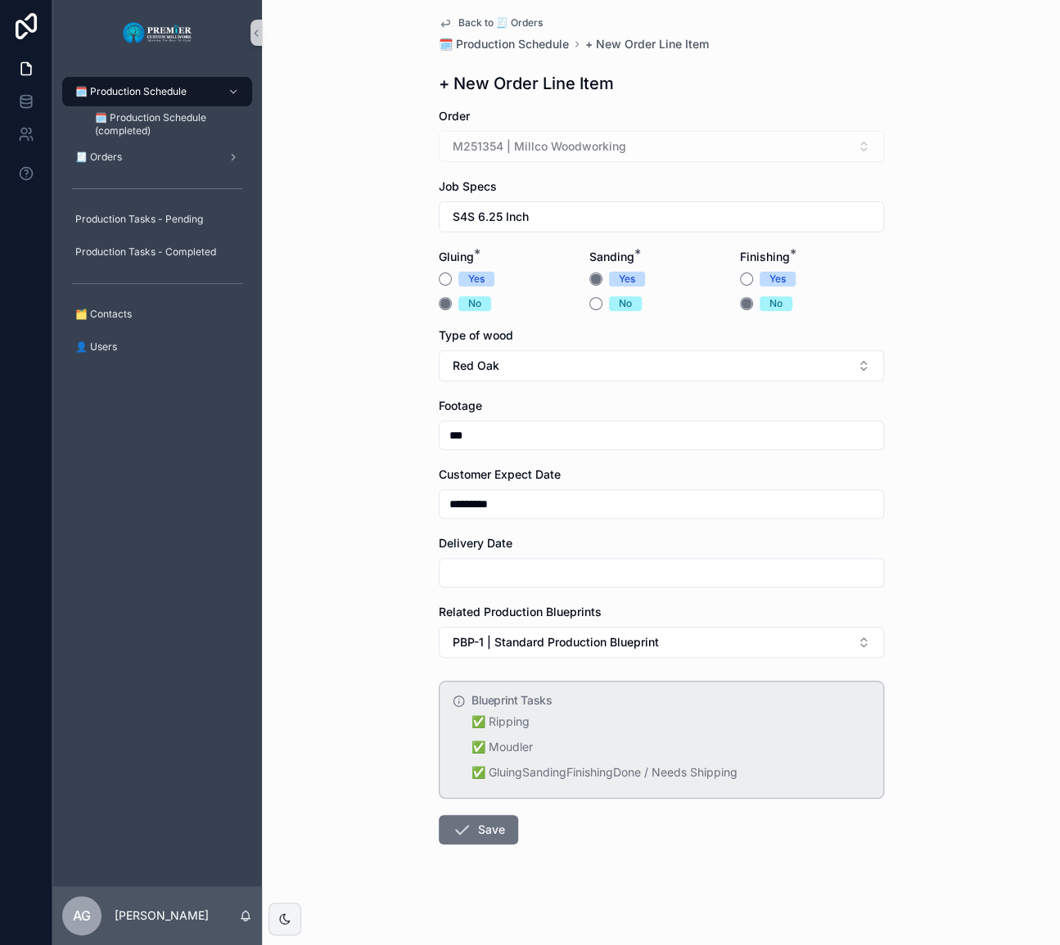
click at [905, 754] on div "Back to 🧾 Orders 🗓️ Production Schedule + New Order Line Item + New Order Line …" at bounding box center [661, 462] width 798 height 945
click at [646, 581] on input "scrollable content" at bounding box center [662, 572] width 444 height 23
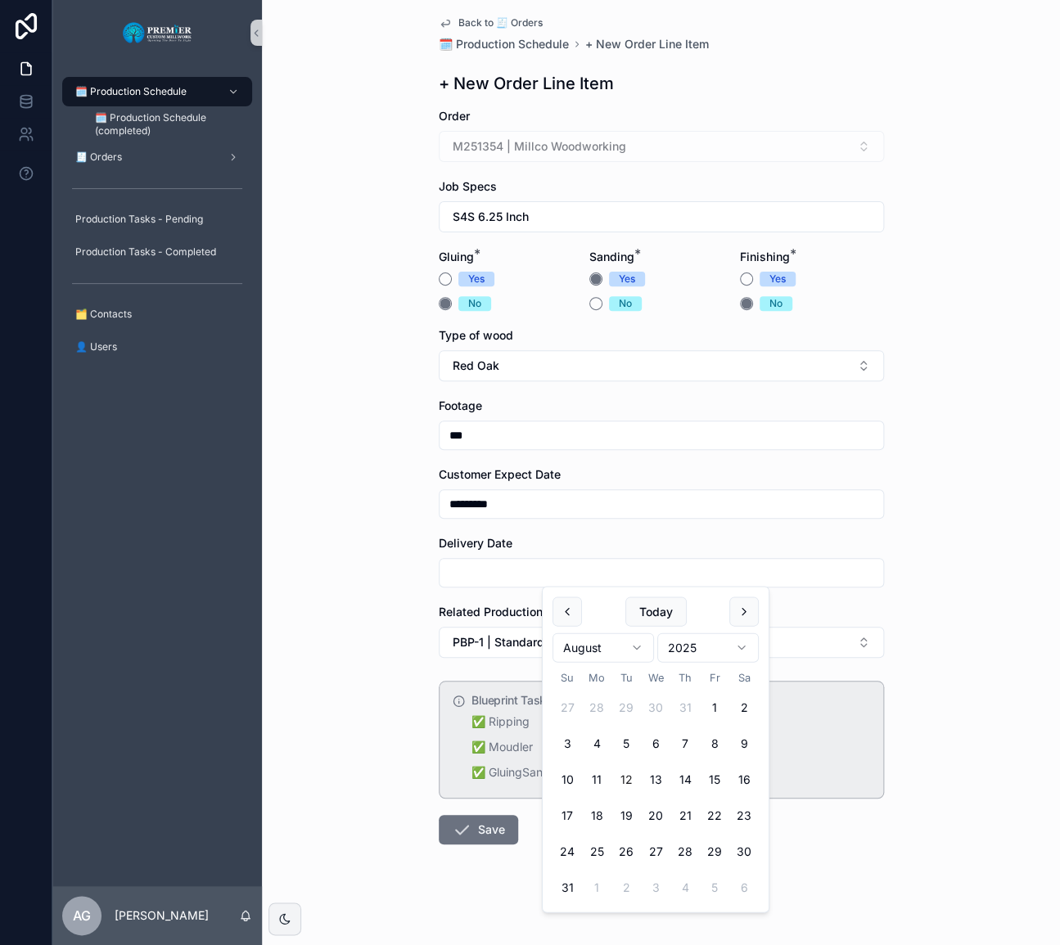
click at [622, 507] on input "*********" at bounding box center [662, 504] width 444 height 23
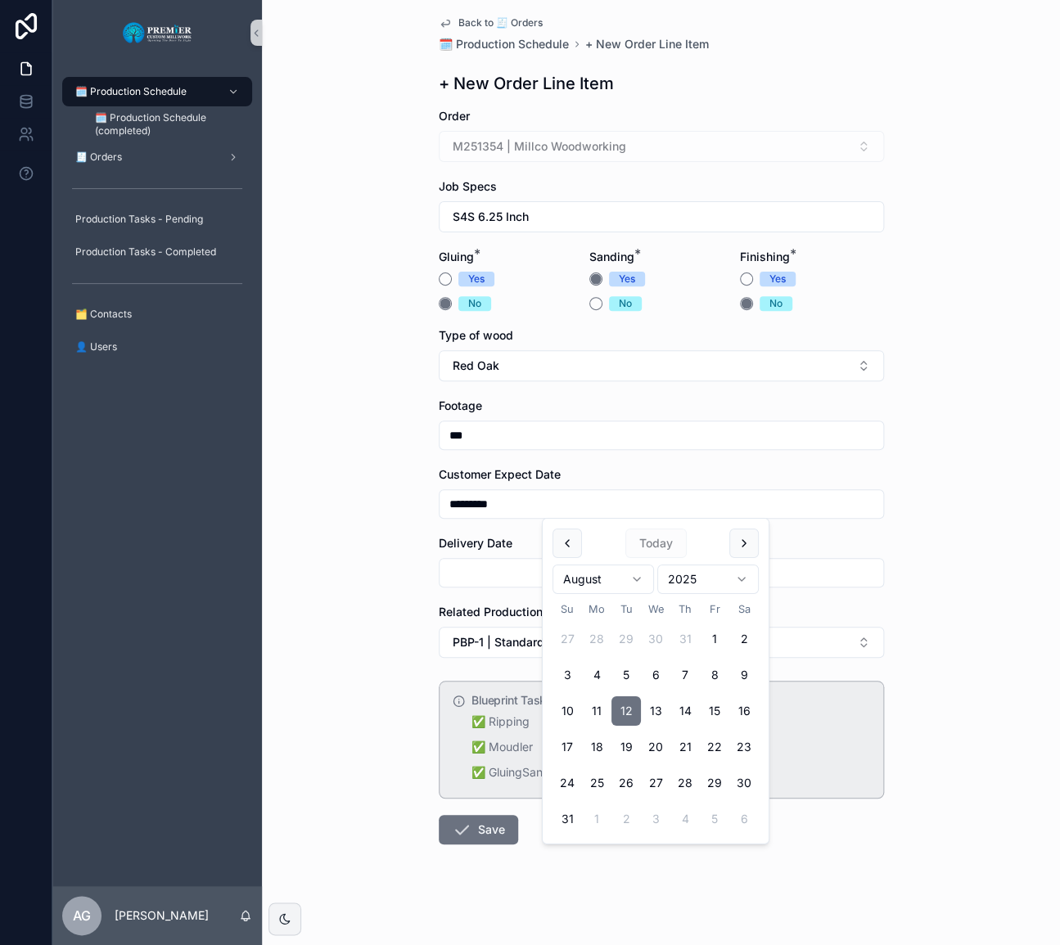
click at [734, 549] on button "scrollable content" at bounding box center [743, 543] width 29 height 29
click at [597, 735] on button "22" at bounding box center [596, 747] width 29 height 29
click at [878, 610] on div "Back to 🧾 Orders 🗓️ Production Schedule + New Order Line Item + New Order Line …" at bounding box center [661, 469] width 471 height 959
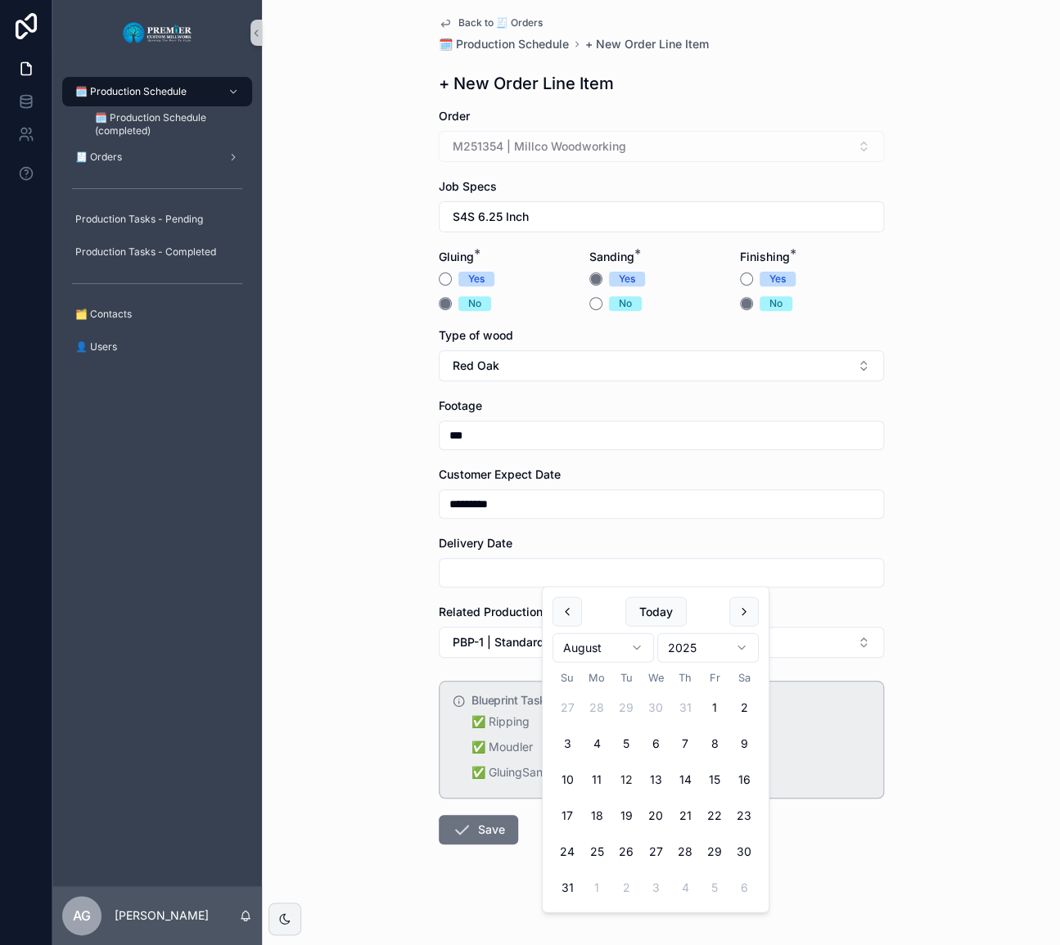
click at [651, 569] on input "scrollable content" at bounding box center [662, 572] width 444 height 23
click at [637, 528] on form "Order M251354 | Millco Woodworking Job Specs S4S 6.25 Inch Gluing * Yes No Sand…" at bounding box center [661, 528] width 445 height 841
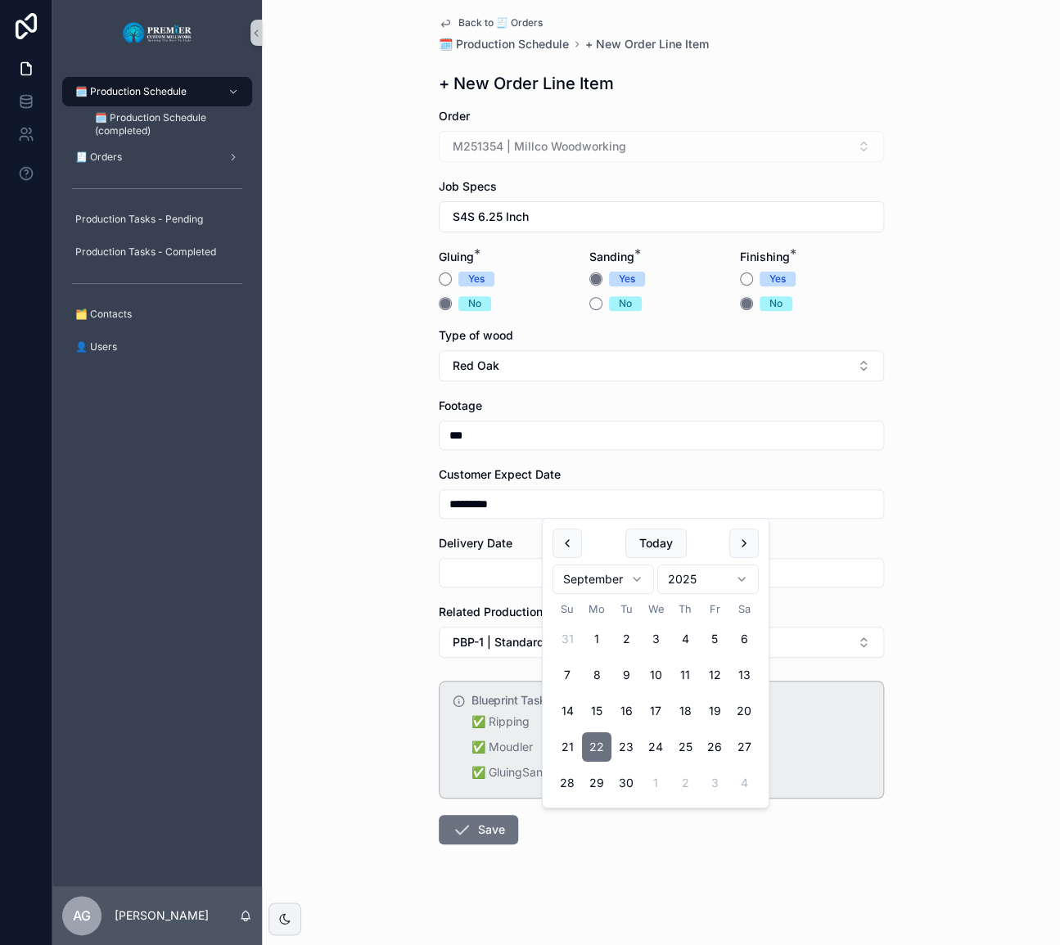
click at [637, 514] on input "*********" at bounding box center [662, 504] width 444 height 23
click at [359, 530] on div "Back to 🧾 Orders 🗓️ Production Schedule + New Order Line Item + New Order Line …" at bounding box center [661, 462] width 798 height 945
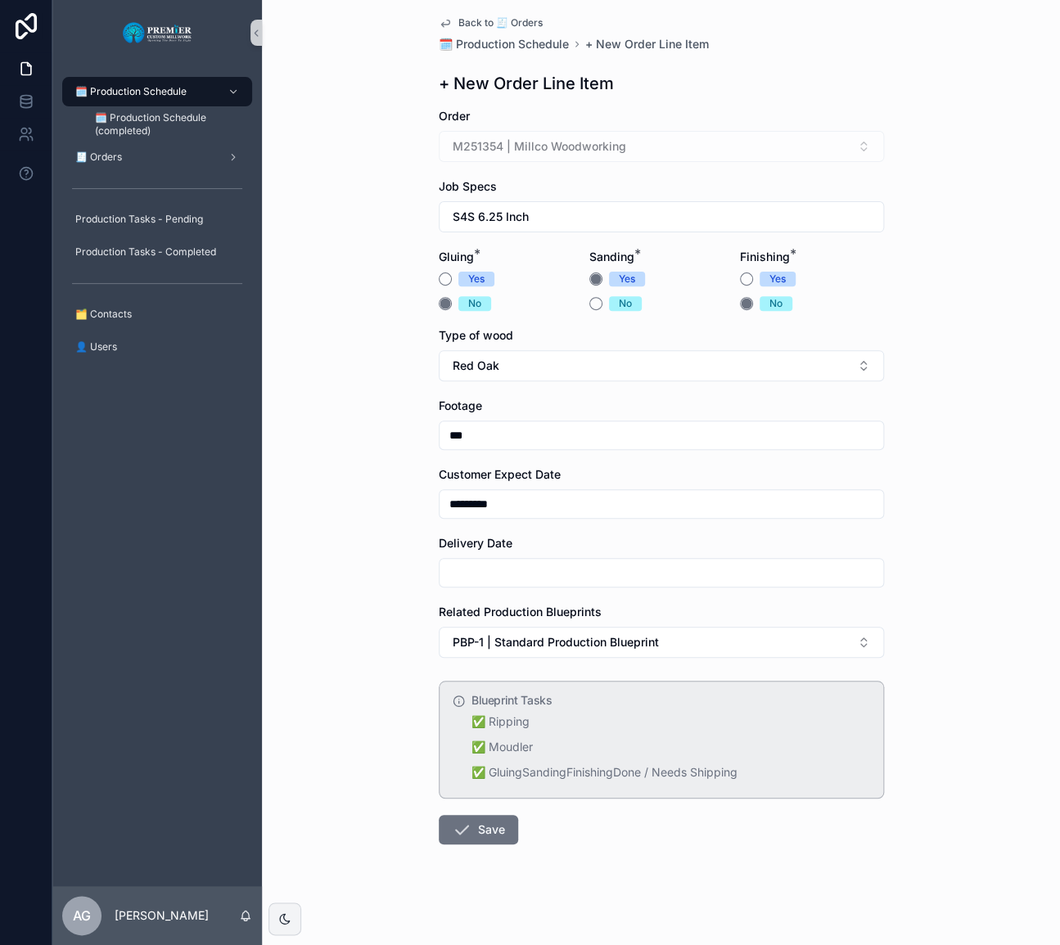
click at [581, 500] on input "*********" at bounding box center [662, 504] width 444 height 23
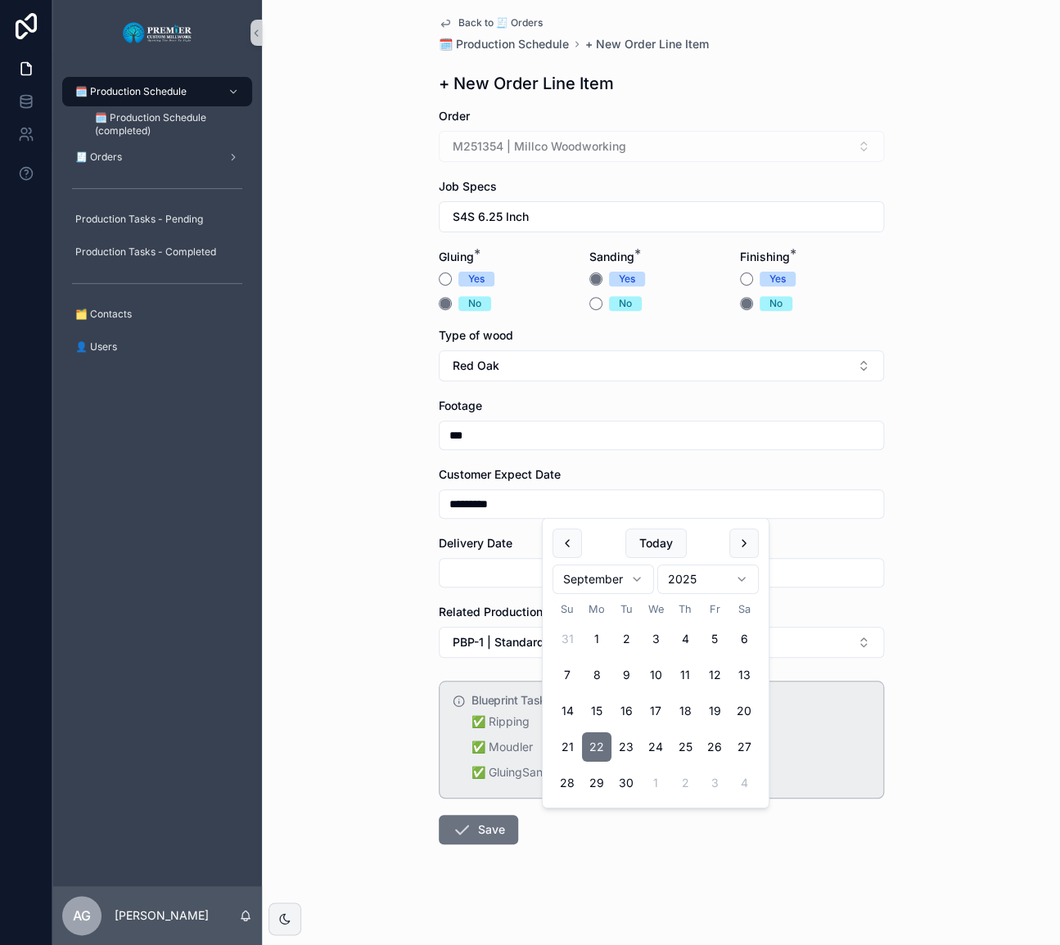
click at [557, 554] on button "scrollable content" at bounding box center [566, 543] width 29 height 29
click at [713, 751] on button "22" at bounding box center [714, 747] width 29 height 29
type input "*********"
click at [456, 567] on input "scrollable content" at bounding box center [662, 572] width 444 height 23
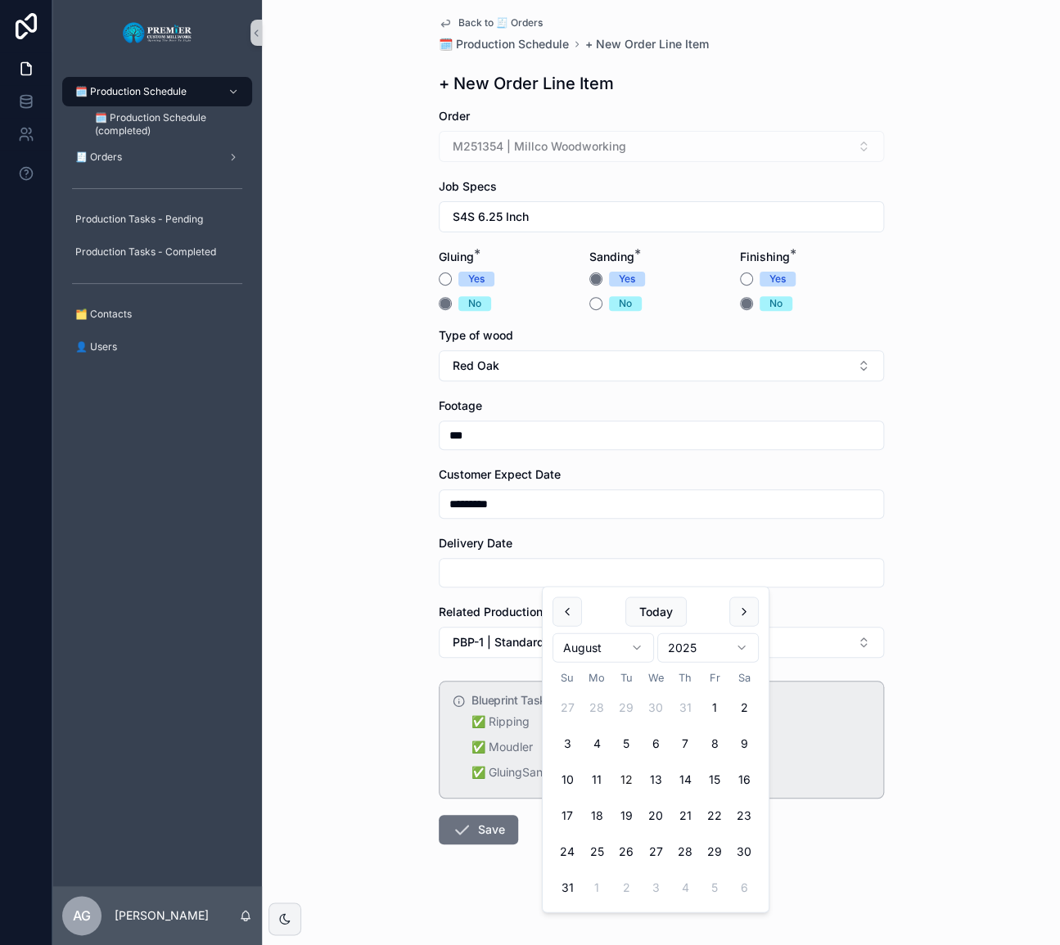
click at [710, 811] on button "22" at bounding box center [714, 815] width 29 height 29
type input "*********"
click at [483, 832] on button "Save" at bounding box center [478, 829] width 79 height 29
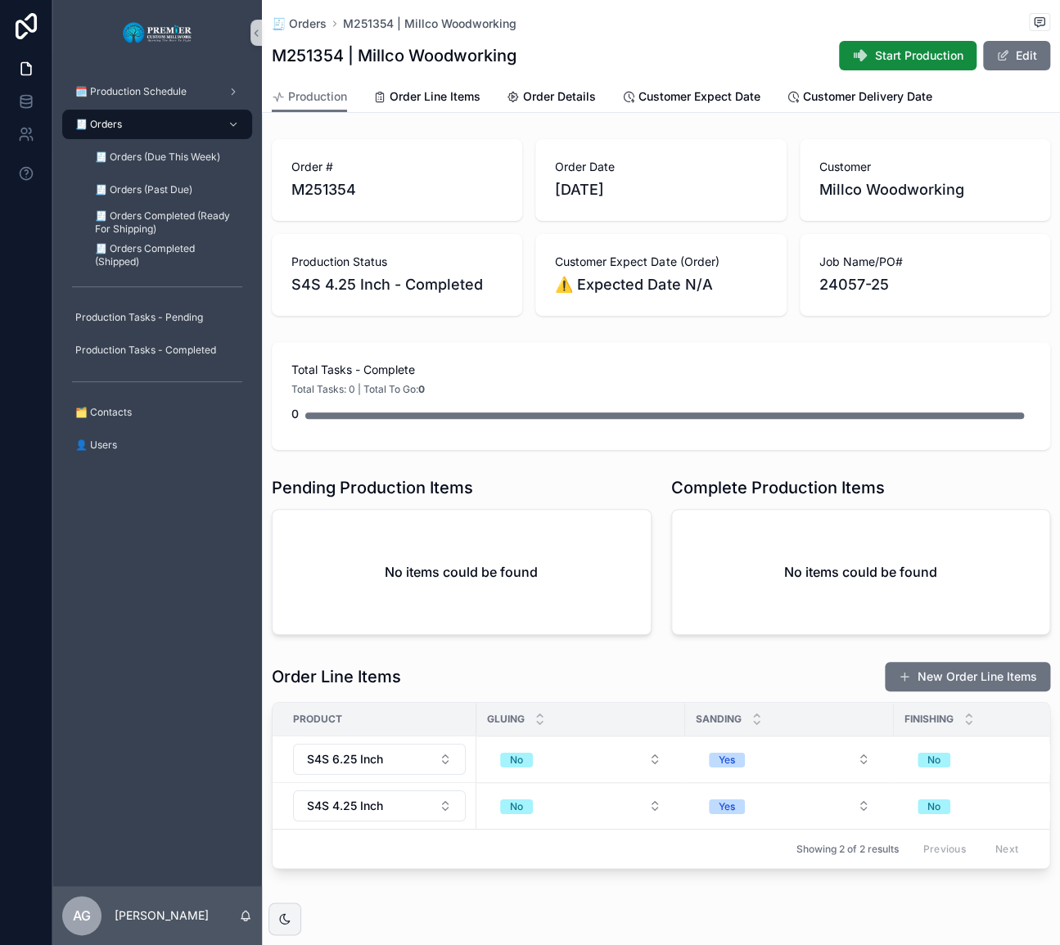
scroll to position [45, 0]
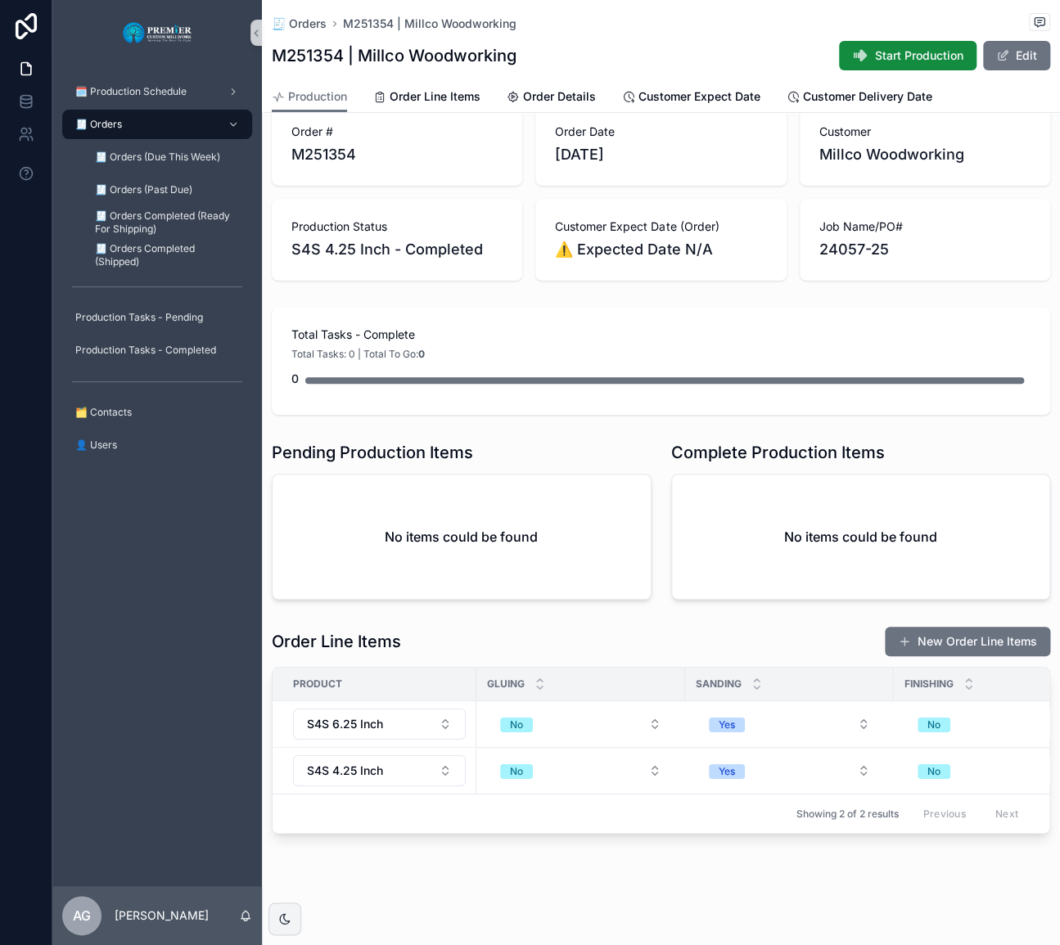
click at [925, 629] on button "New Order Line Items" at bounding box center [967, 641] width 165 height 29
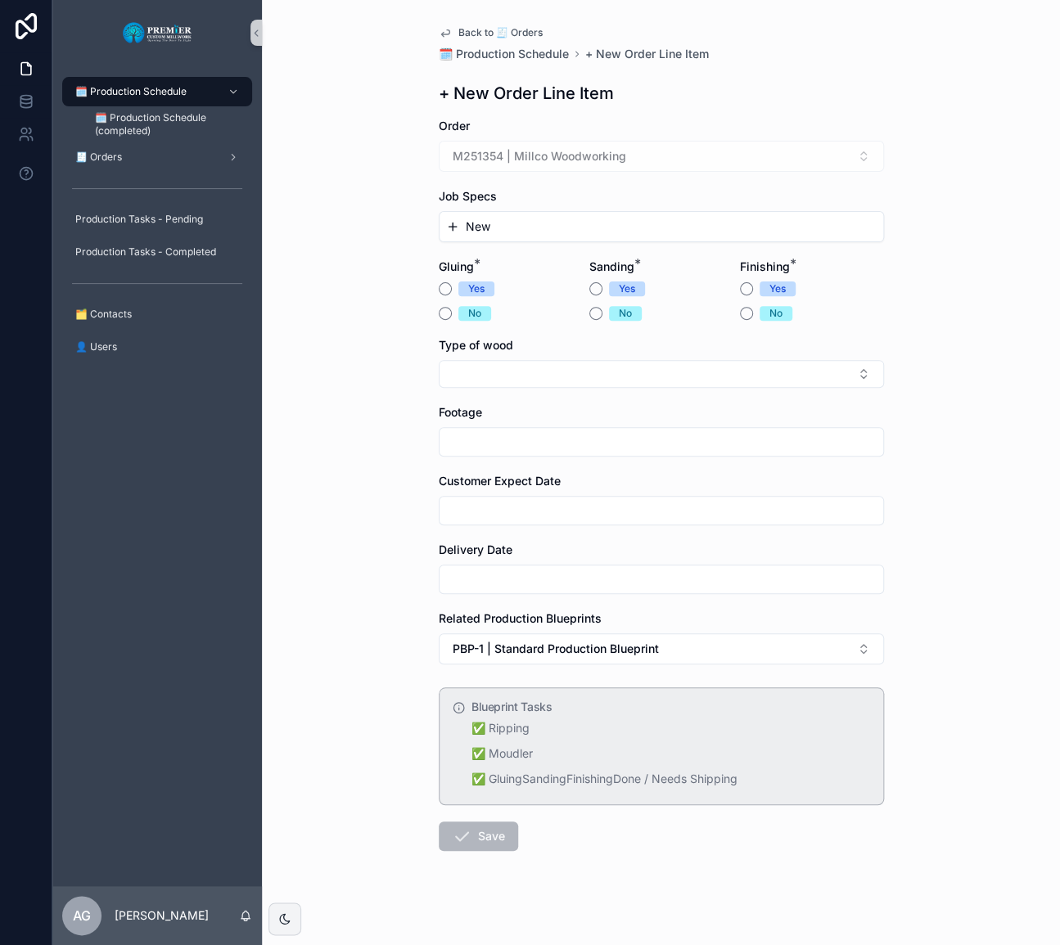
click at [504, 221] on button "New" at bounding box center [661, 227] width 430 height 16
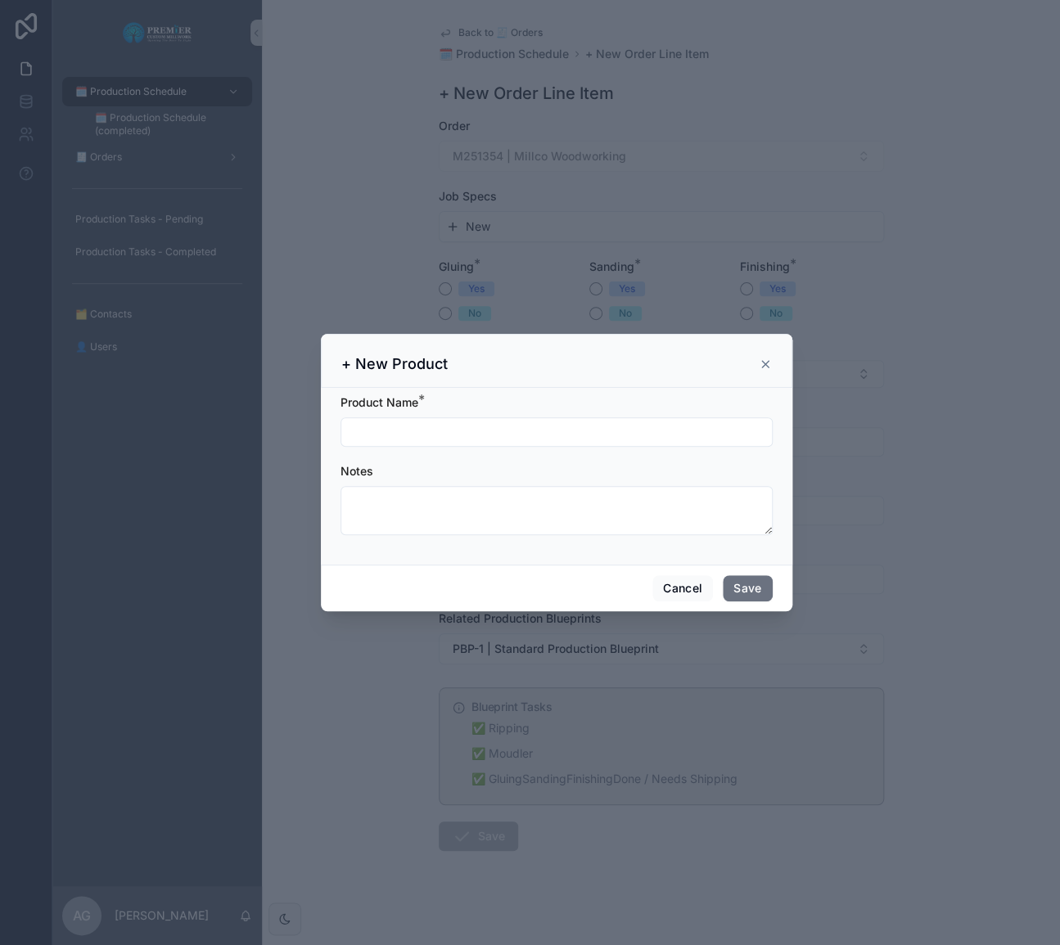
click at [463, 408] on div "Product Name *" at bounding box center [556, 402] width 432 height 16
click at [462, 427] on input "scrollable content" at bounding box center [556, 432] width 430 height 23
click at [389, 434] on input "**********" at bounding box center [556, 432] width 430 height 23
type input "**********"
click at [751, 590] on button "Save" at bounding box center [747, 588] width 49 height 26
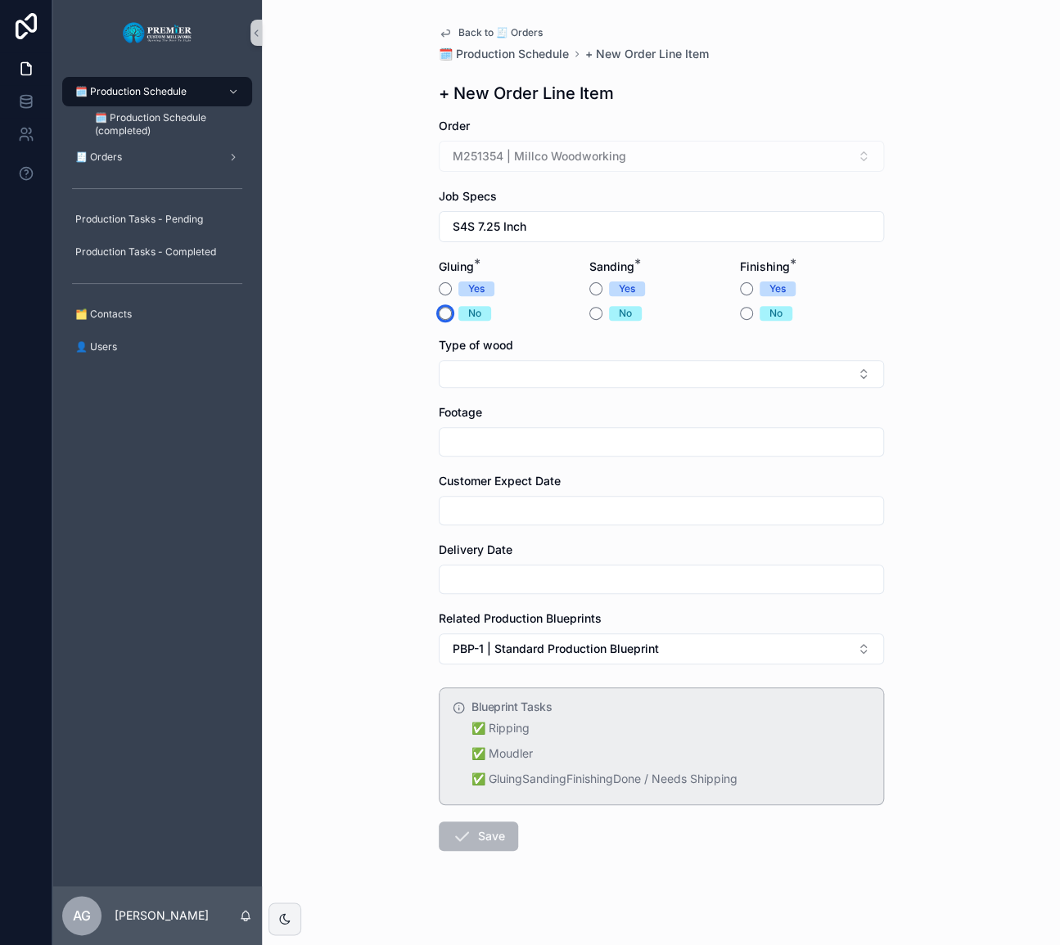
click at [439, 309] on button "No" at bounding box center [445, 313] width 13 height 13
click at [589, 291] on button "Yes" at bounding box center [595, 288] width 13 height 13
click at [740, 311] on button "No" at bounding box center [746, 313] width 13 height 13
click at [614, 377] on button "Select Button" at bounding box center [661, 374] width 445 height 28
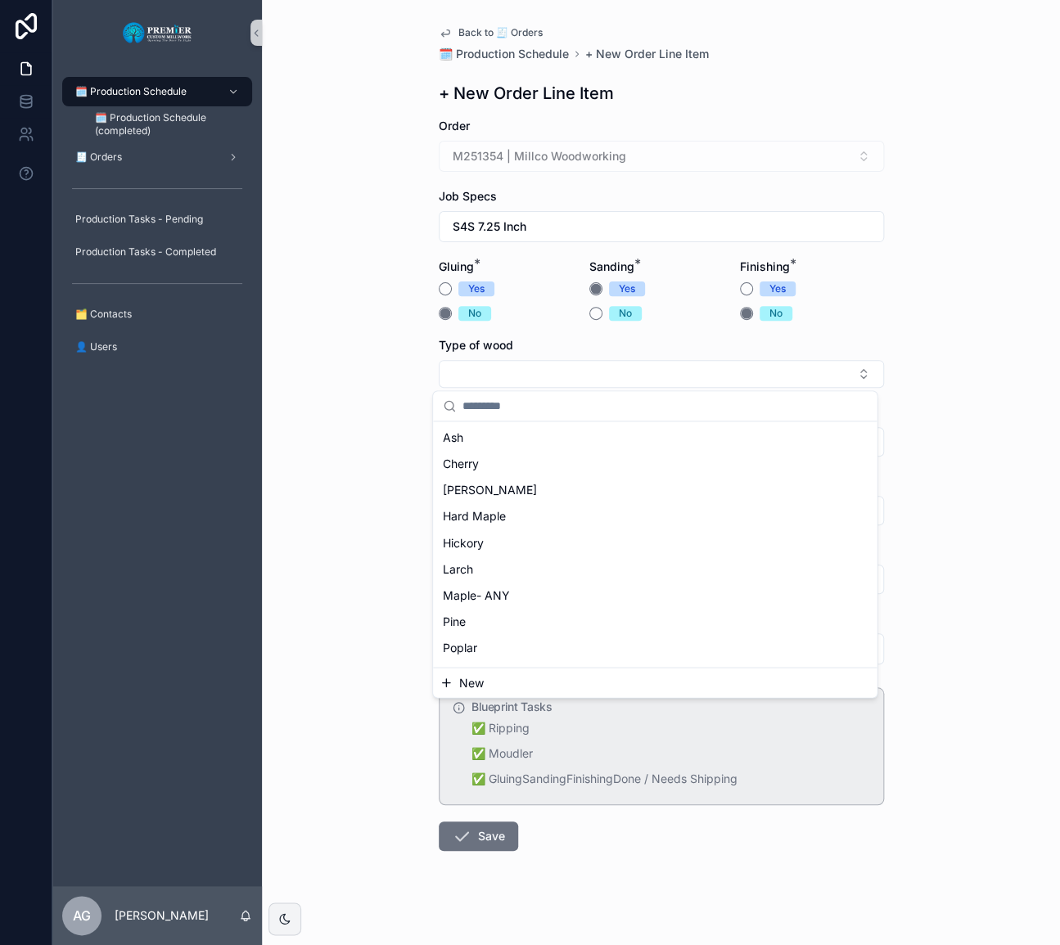
scroll to position [205, 0]
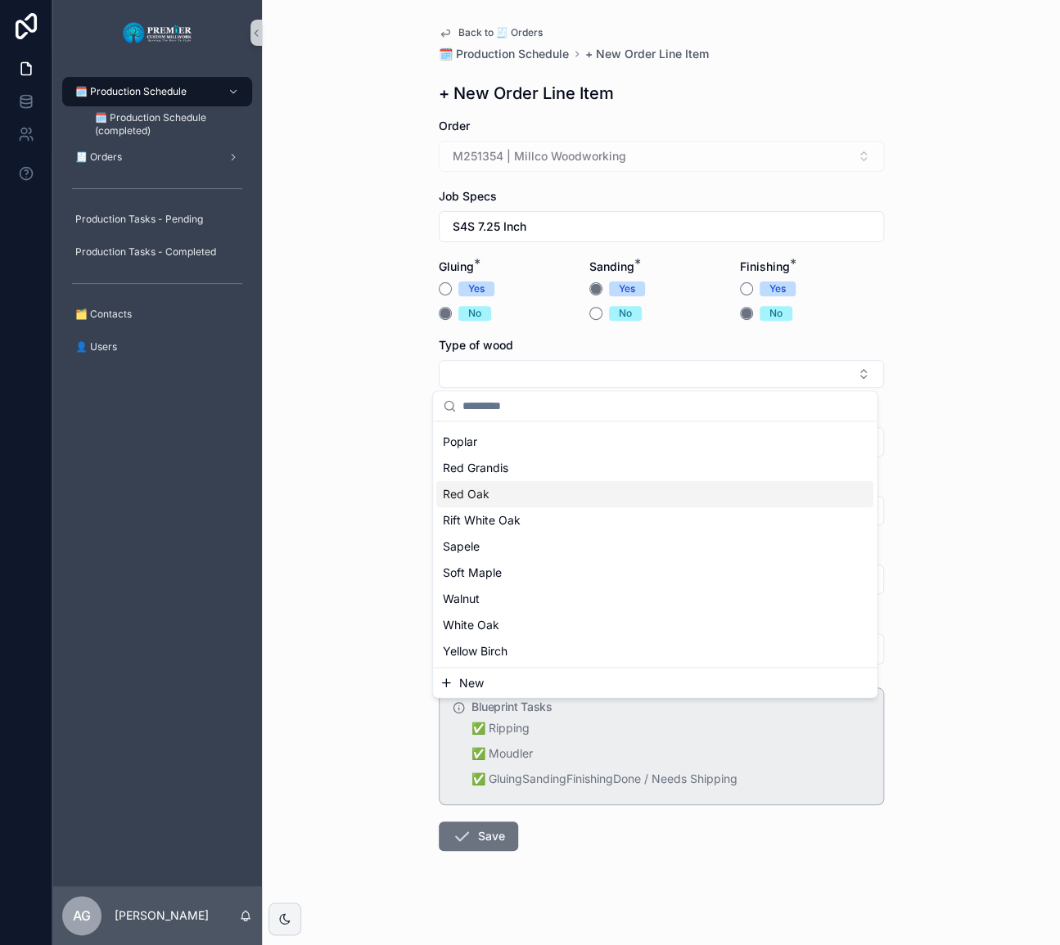
click at [530, 500] on div "Red Oak" at bounding box center [654, 494] width 437 height 26
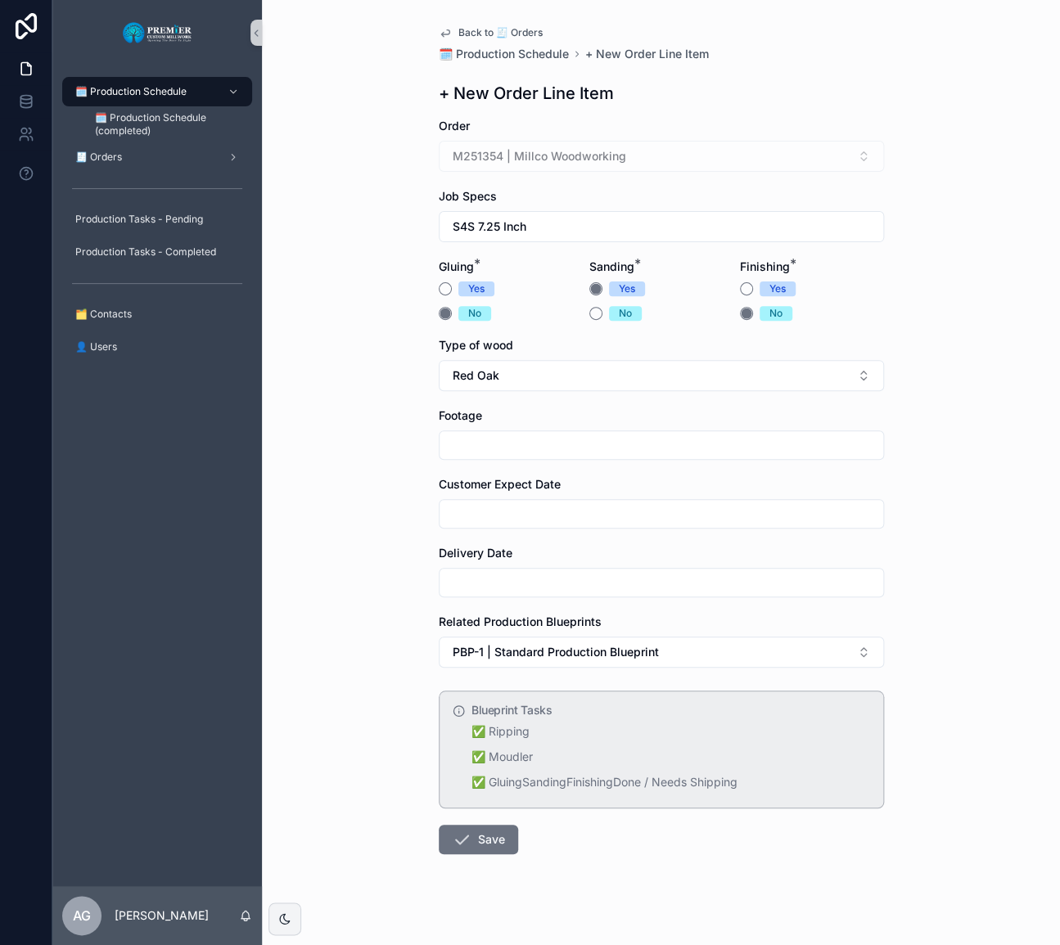
click at [516, 431] on div "scrollable content" at bounding box center [661, 444] width 445 height 29
click at [516, 441] on input "scrollable content" at bounding box center [662, 445] width 444 height 23
type input "***"
click at [534, 503] on input "scrollable content" at bounding box center [662, 514] width 444 height 23
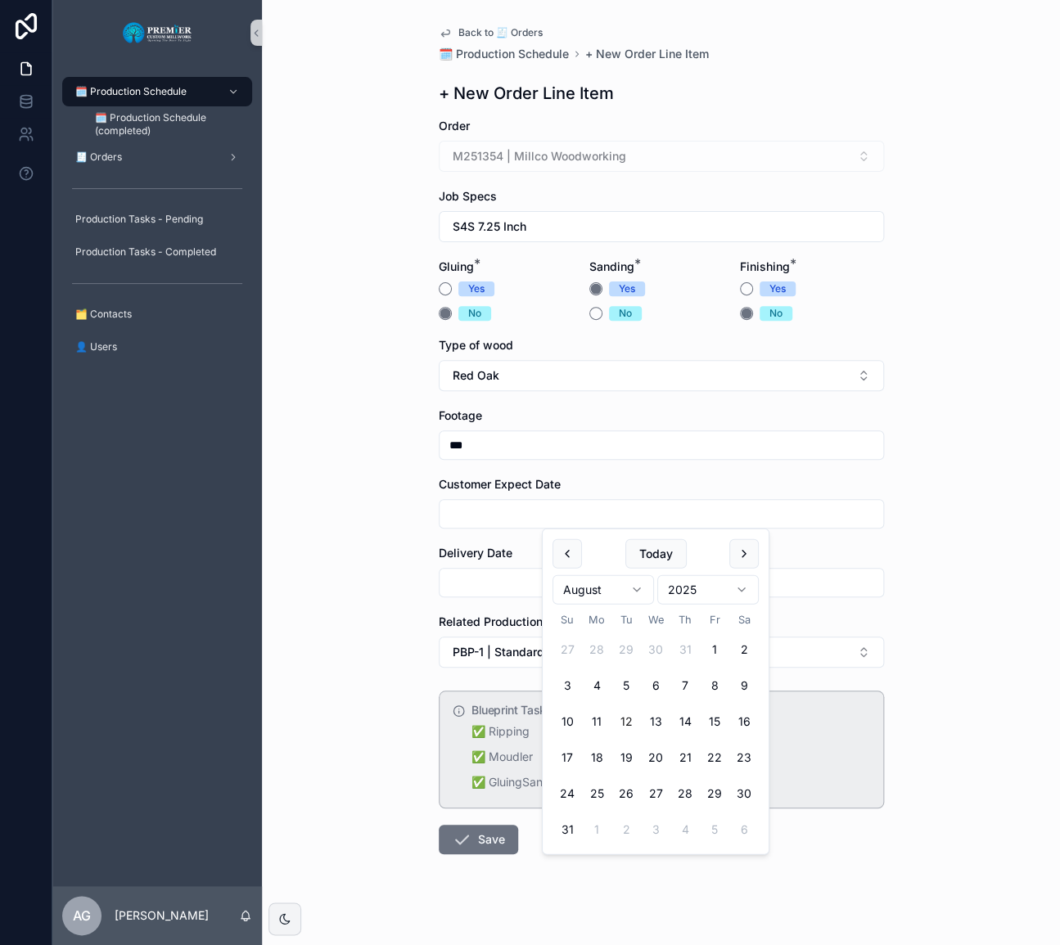
click at [711, 760] on button "22" at bounding box center [714, 757] width 29 height 29
type input "*********"
click at [463, 572] on input "scrollable content" at bounding box center [662, 582] width 444 height 23
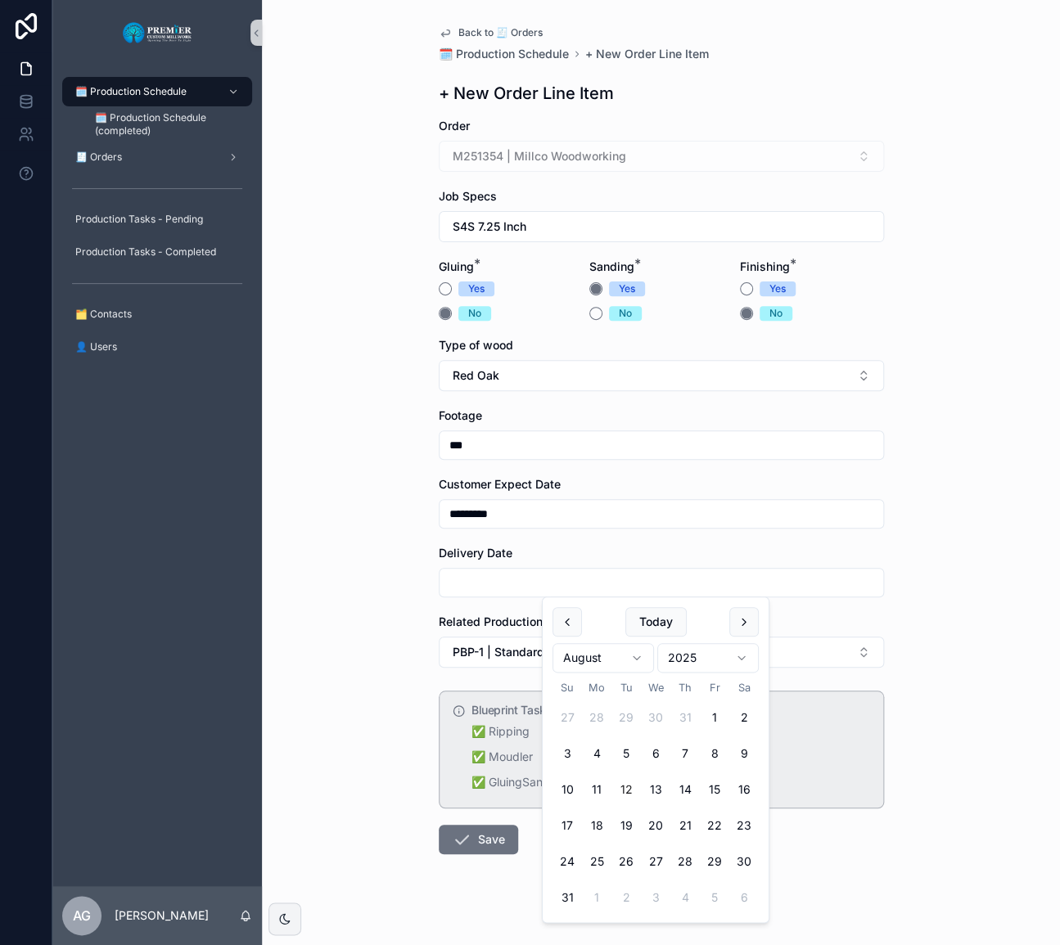
click at [723, 823] on button "22" at bounding box center [714, 825] width 29 height 29
type input "*********"
click at [403, 673] on div "Back to 🧾 Orders 🗓️ Production Schedule + New Order Line Item + New Order Line …" at bounding box center [661, 472] width 798 height 945
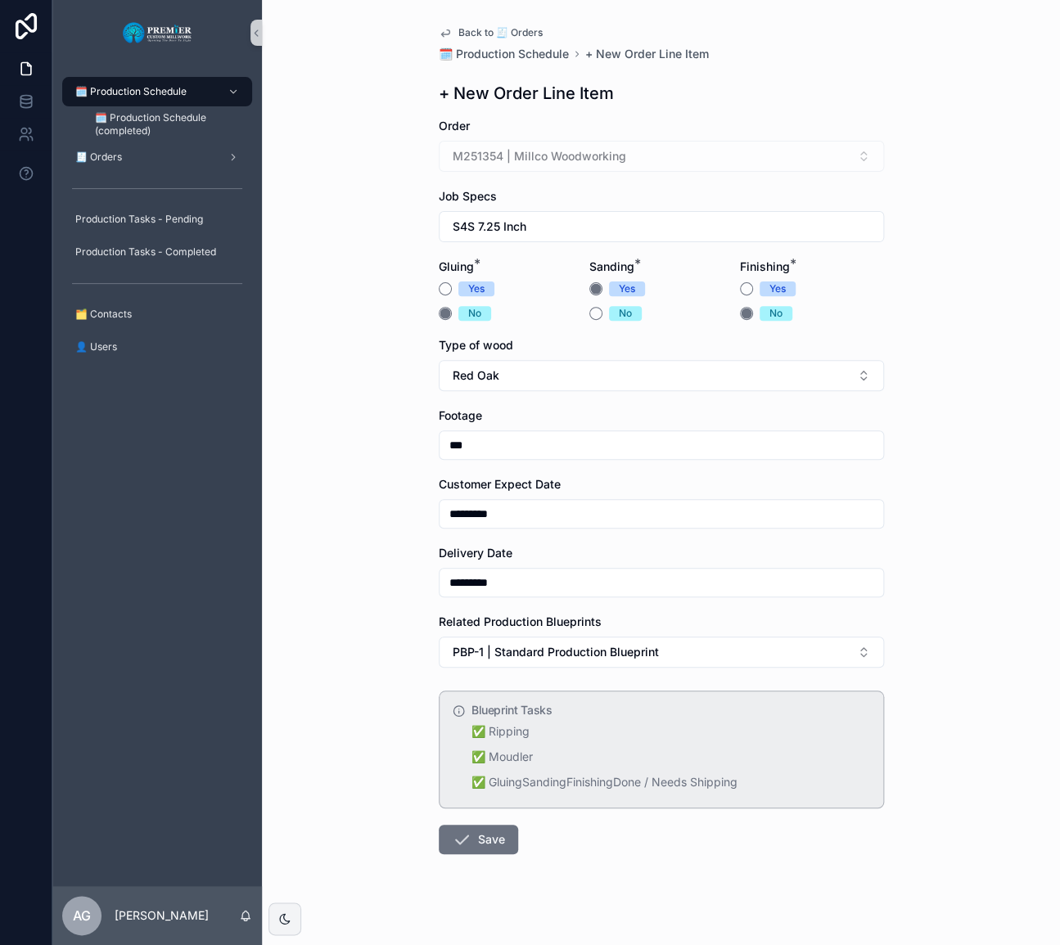
click at [542, 853] on form "Order M251354 | Millco Woodworking Job Specs S4S 7.25 Inch Gluing * Yes No Sand…" at bounding box center [661, 538] width 445 height 841
click at [496, 836] on button "Save" at bounding box center [478, 839] width 79 height 29
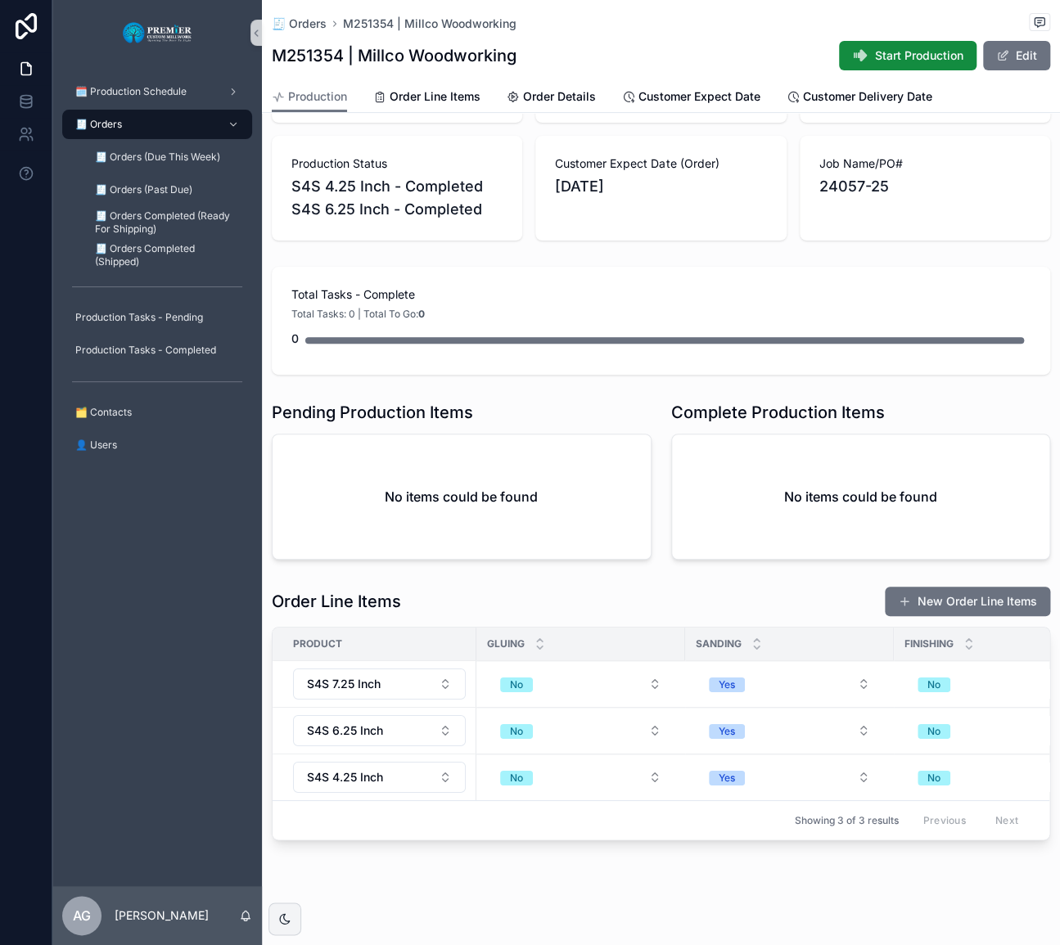
scroll to position [115, 0]
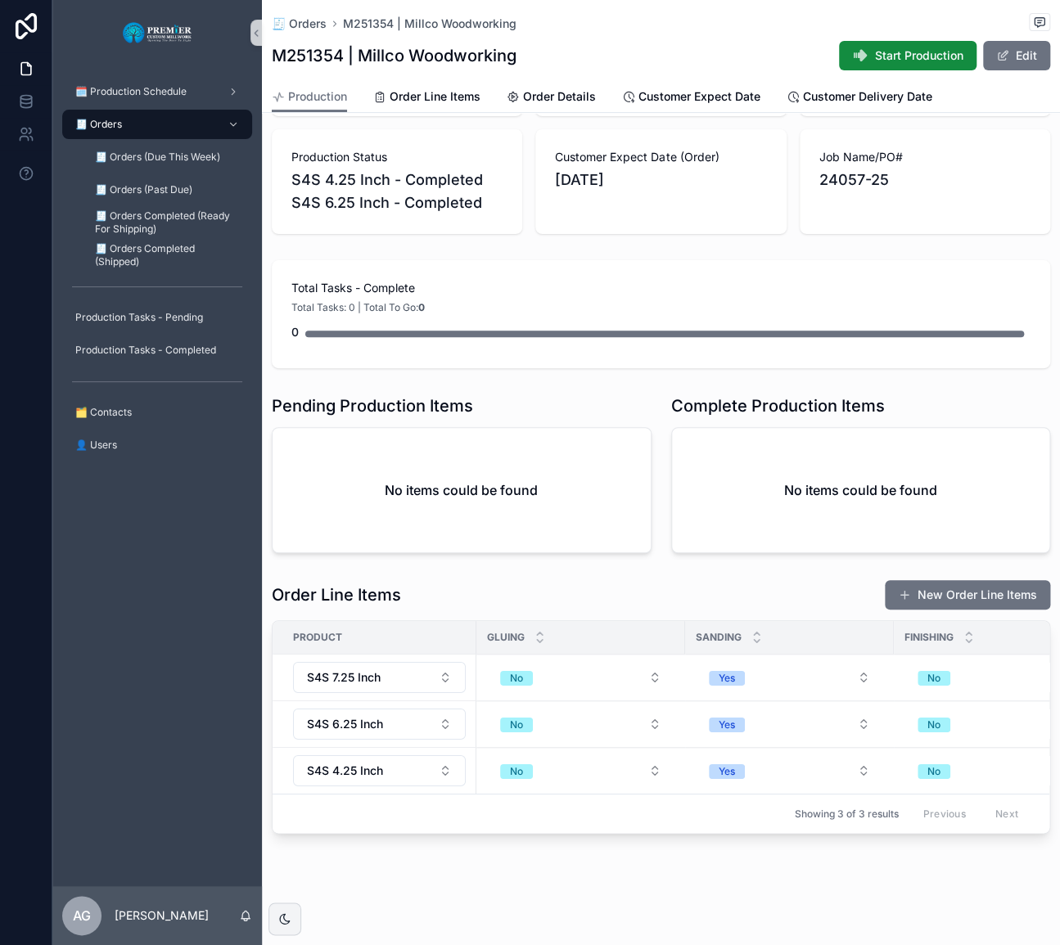
click at [910, 581] on button "New Order Line Items" at bounding box center [967, 594] width 165 height 29
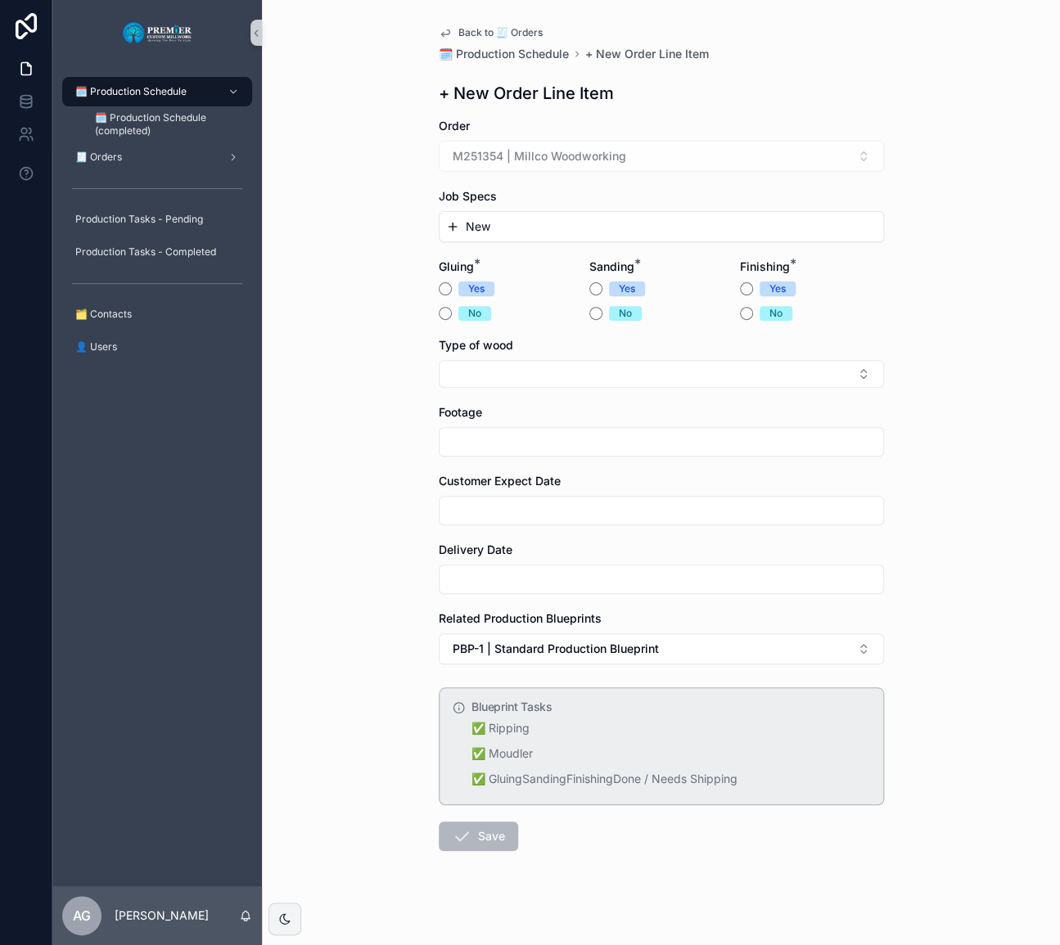
click at [503, 237] on div "New" at bounding box center [662, 226] width 444 height 29
click at [503, 232] on button "New" at bounding box center [661, 227] width 430 height 16
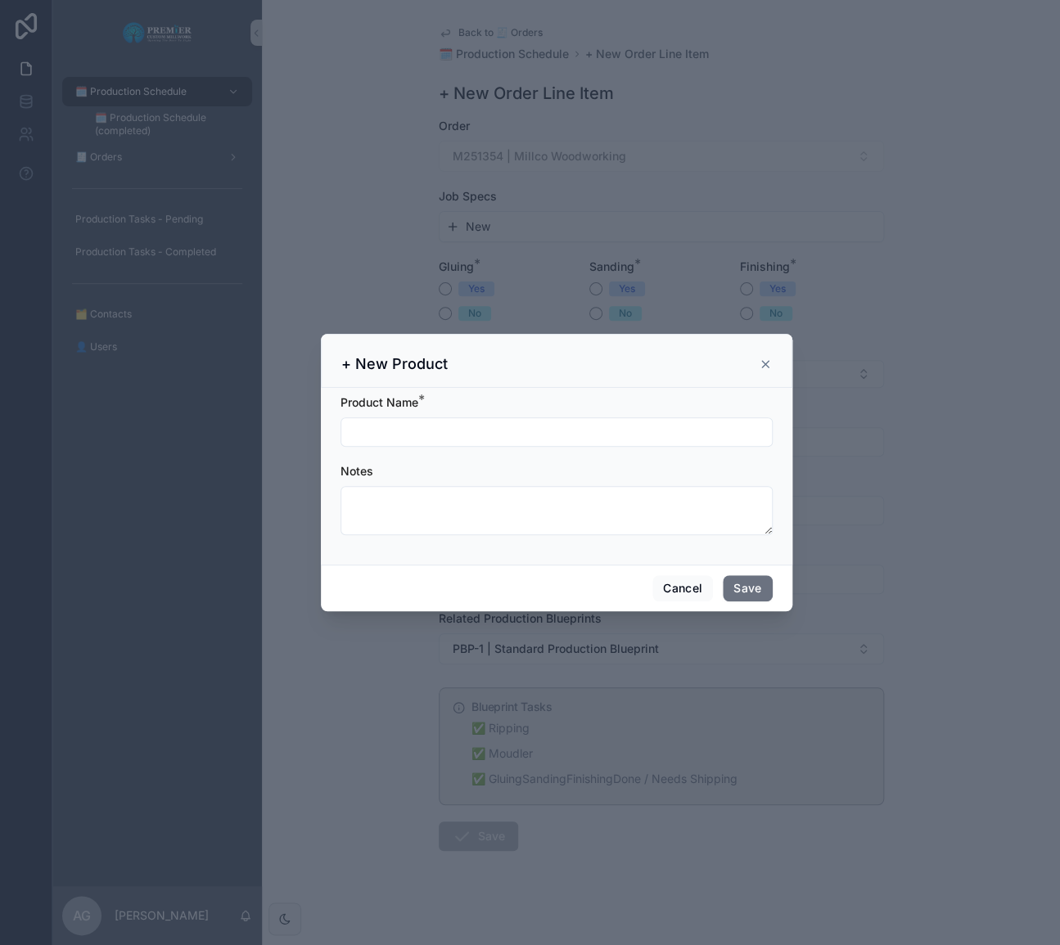
click at [491, 421] on div "scrollable content" at bounding box center [556, 431] width 432 height 29
click at [491, 425] on input "scrollable content" at bounding box center [556, 432] width 430 height 23
type input "**********"
click at [727, 588] on button "Save" at bounding box center [747, 588] width 49 height 26
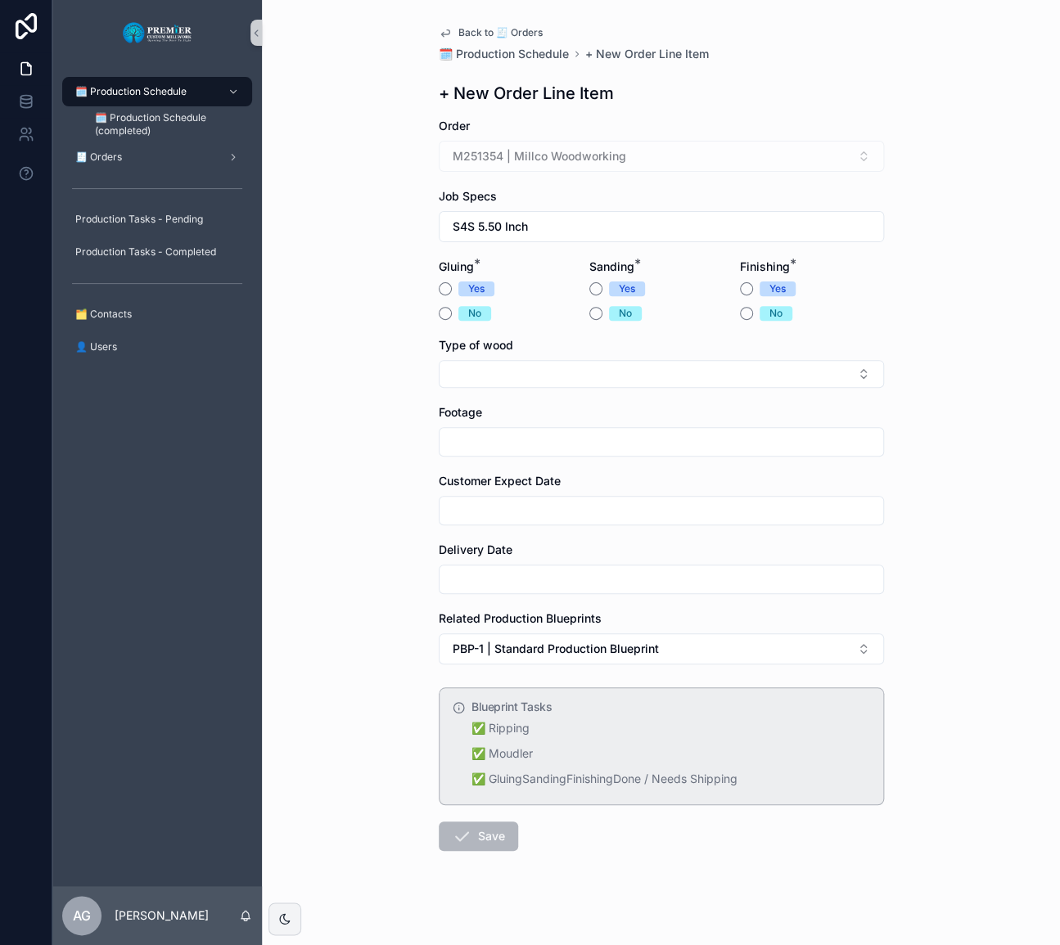
click at [435, 311] on div "Back to 🧾 Orders 🗓️ Production Schedule + New Order Line Item + New Order Line …" at bounding box center [661, 478] width 471 height 956
click at [442, 317] on button "No" at bounding box center [445, 313] width 13 height 13
click at [590, 282] on div "Yes" at bounding box center [661, 289] width 144 height 15
click at [592, 290] on button "Yes" at bounding box center [595, 288] width 13 height 13
click at [726, 310] on div "No" at bounding box center [661, 313] width 144 height 15
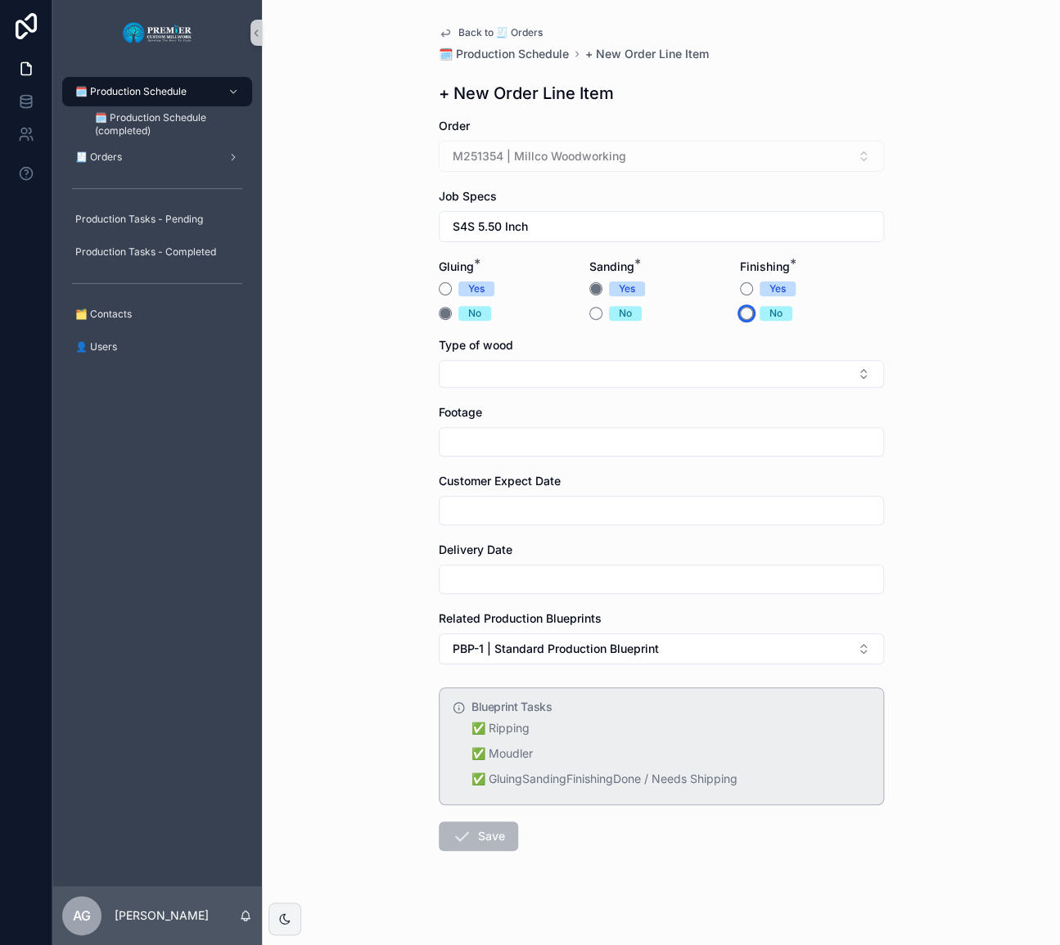
click at [742, 308] on button "No" at bounding box center [746, 313] width 13 height 13
click at [682, 376] on button "Select Button" at bounding box center [661, 374] width 445 height 28
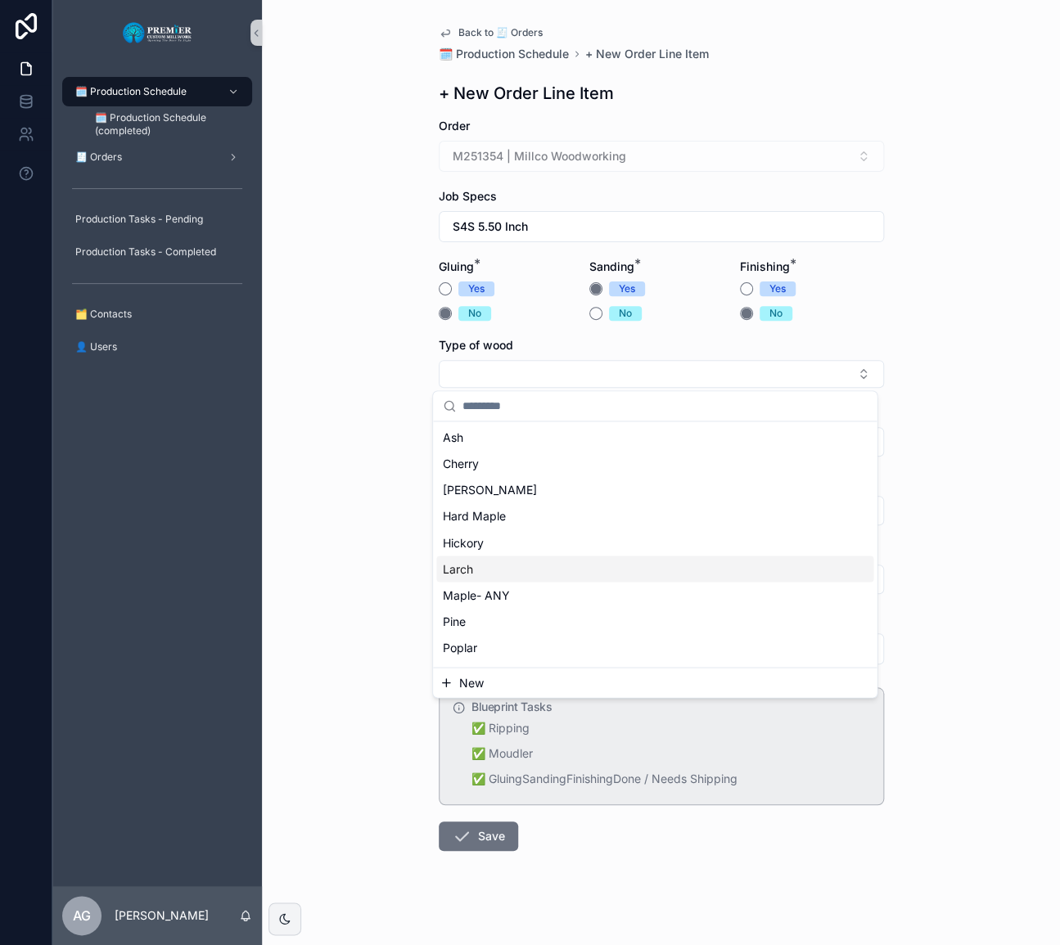
scroll to position [205, 0]
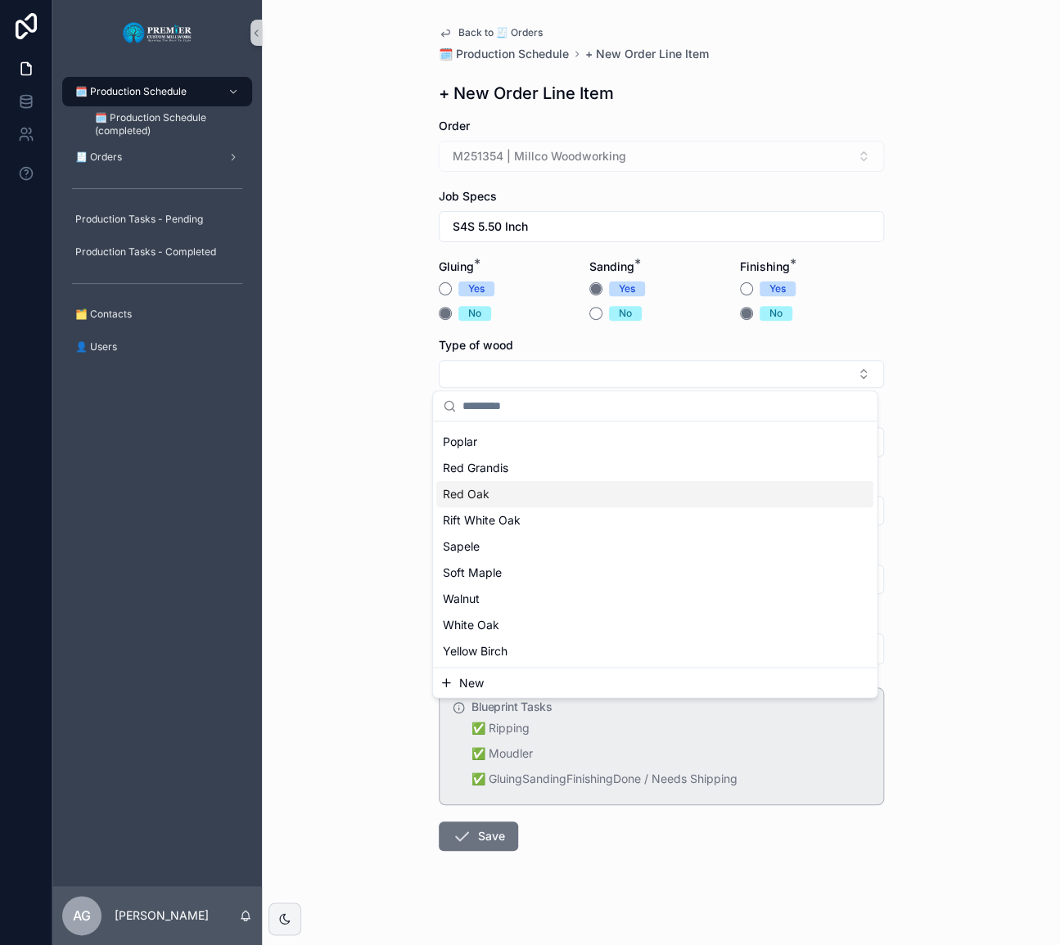
click at [503, 484] on div "Red Oak" at bounding box center [654, 494] width 437 height 26
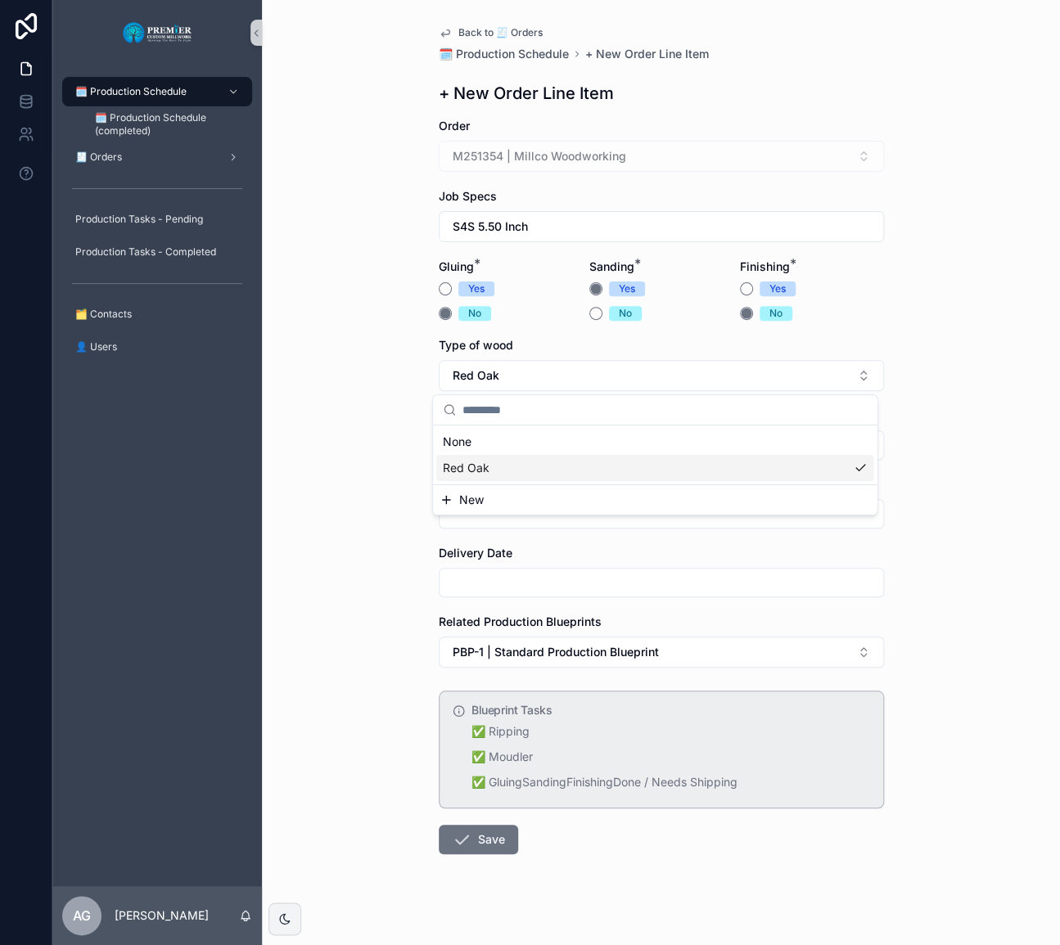
scroll to position [0, 0]
click at [521, 451] on input "scrollable content" at bounding box center [662, 445] width 444 height 23
type input "***"
click at [516, 503] on input "scrollable content" at bounding box center [662, 514] width 444 height 23
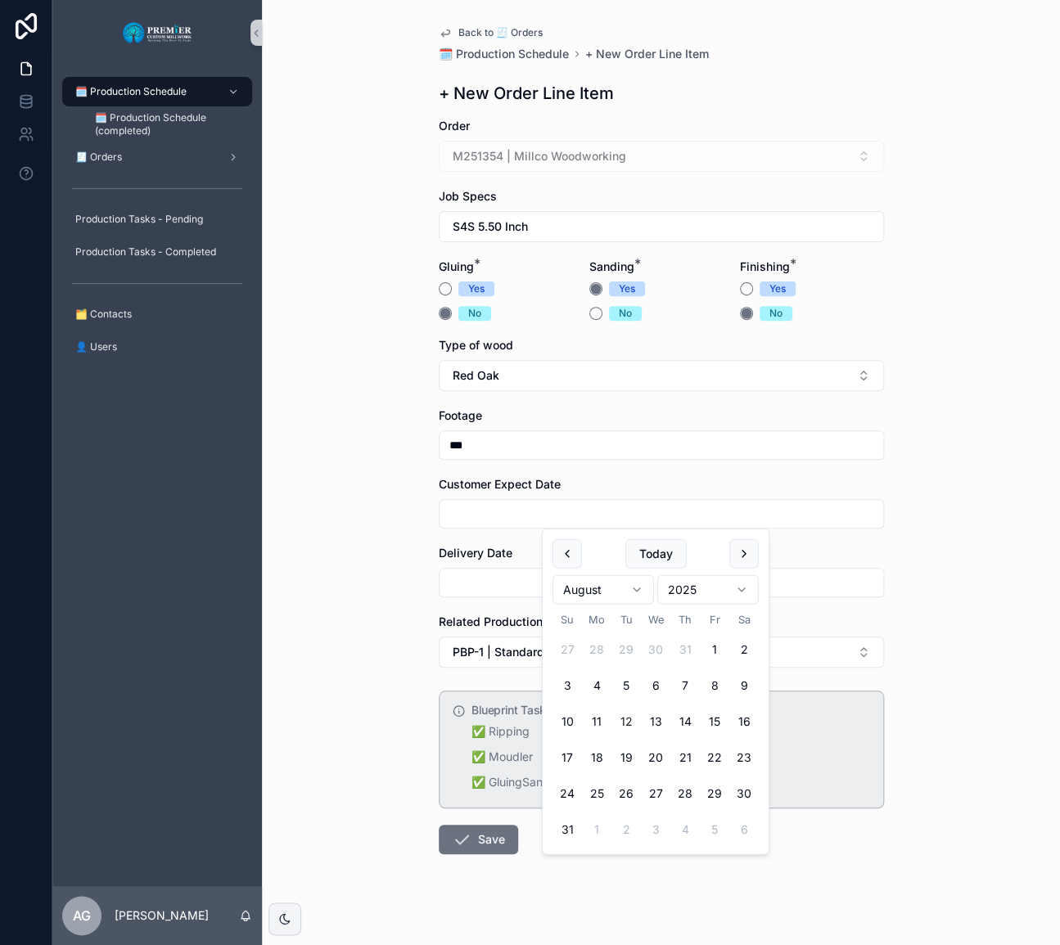
click at [711, 757] on button "22" at bounding box center [714, 757] width 29 height 29
type input "*********"
click at [450, 568] on div "scrollable content" at bounding box center [661, 582] width 445 height 29
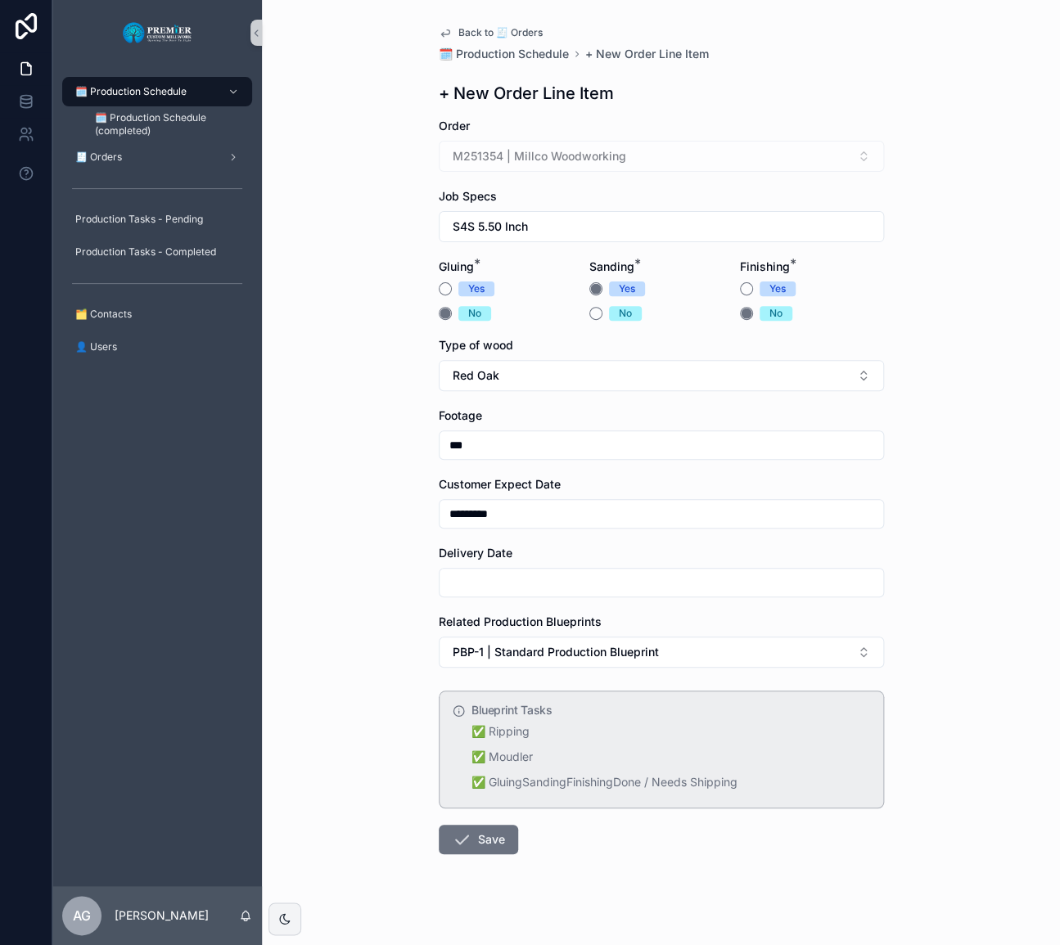
click at [451, 571] on input "scrollable content" at bounding box center [662, 582] width 444 height 23
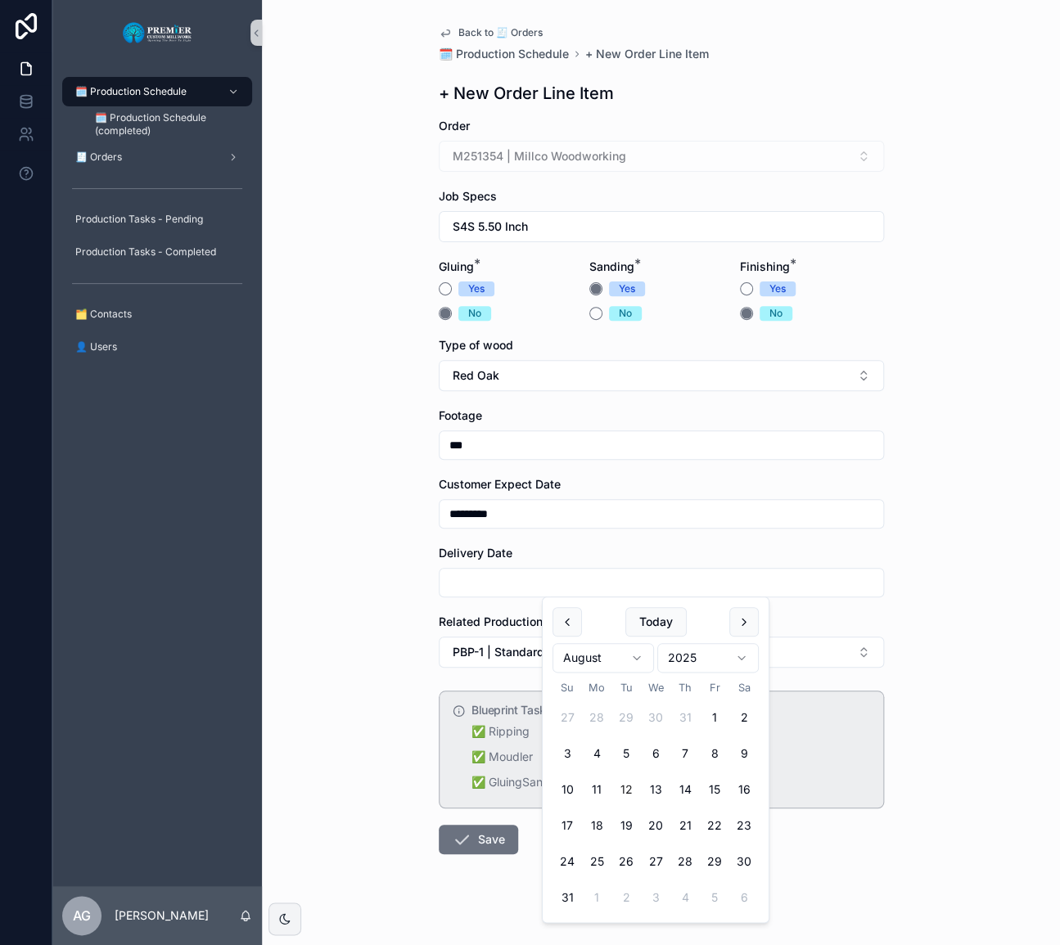
click at [716, 818] on button "22" at bounding box center [714, 825] width 29 height 29
type input "*********"
click at [376, 638] on div "Back to 🧾 Orders 🗓️ Production Schedule + New Order Line Item + New Order Line …" at bounding box center [661, 472] width 798 height 945
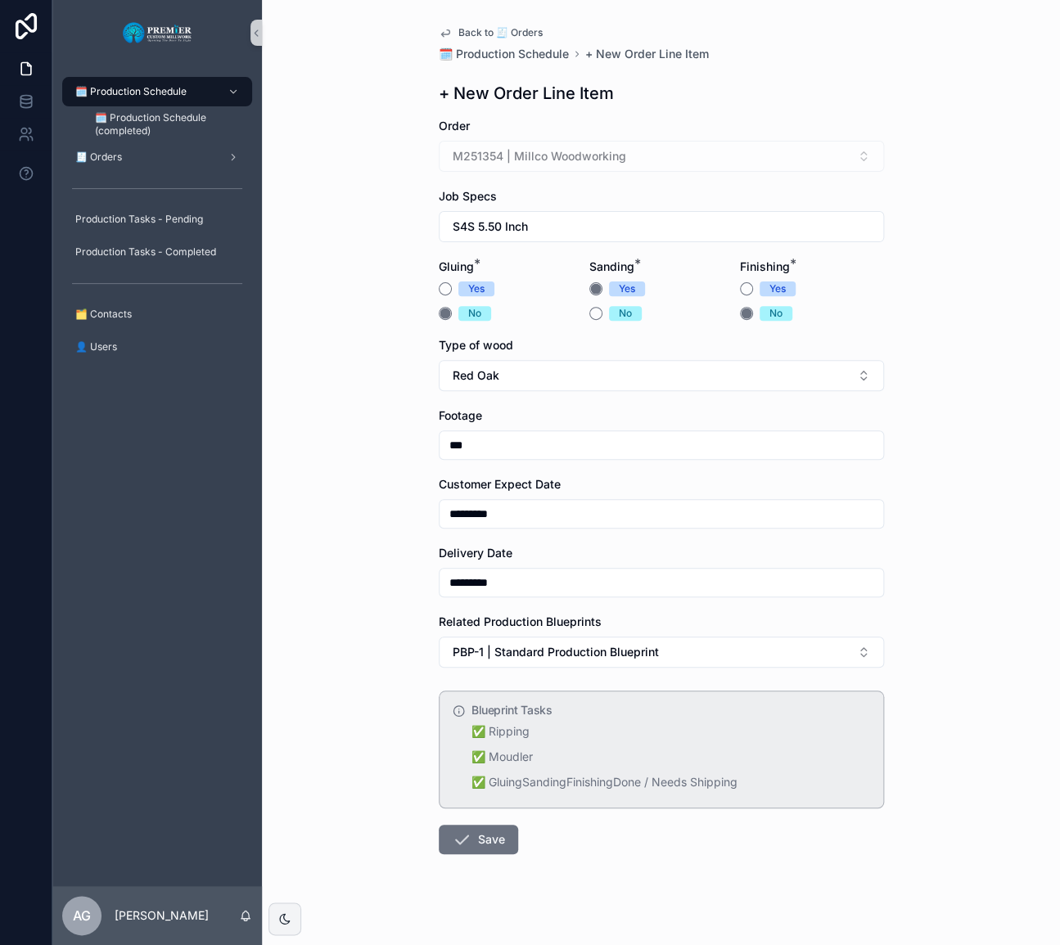
click at [506, 845] on button "Save" at bounding box center [478, 839] width 79 height 29
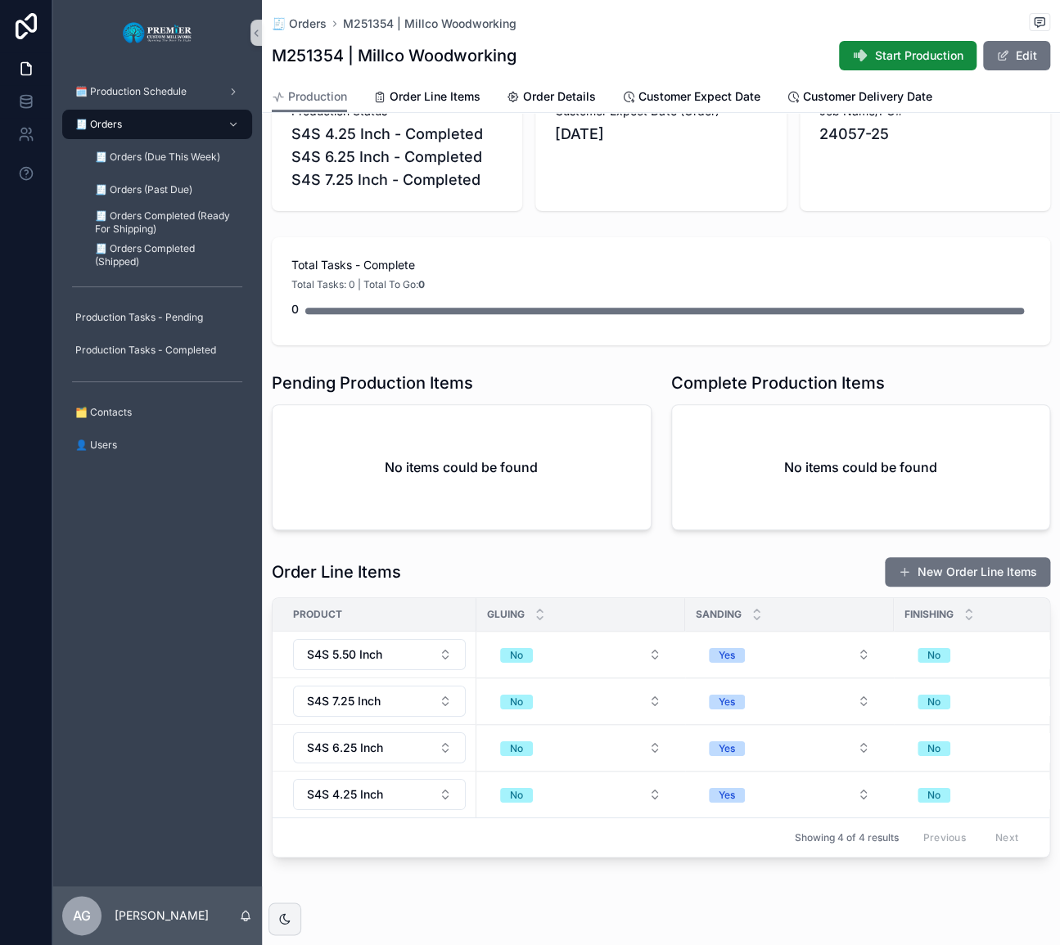
scroll to position [183, 0]
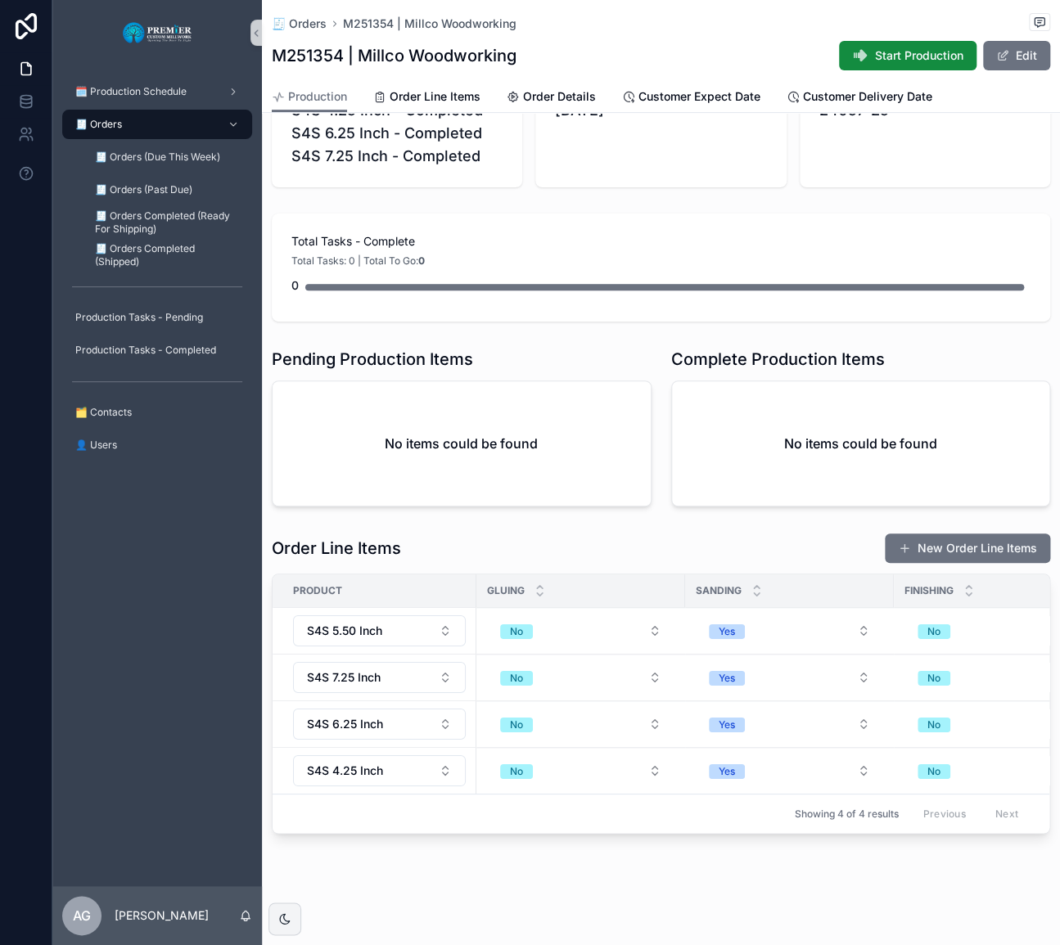
click at [7, 417] on div at bounding box center [26, 472] width 52 height 945
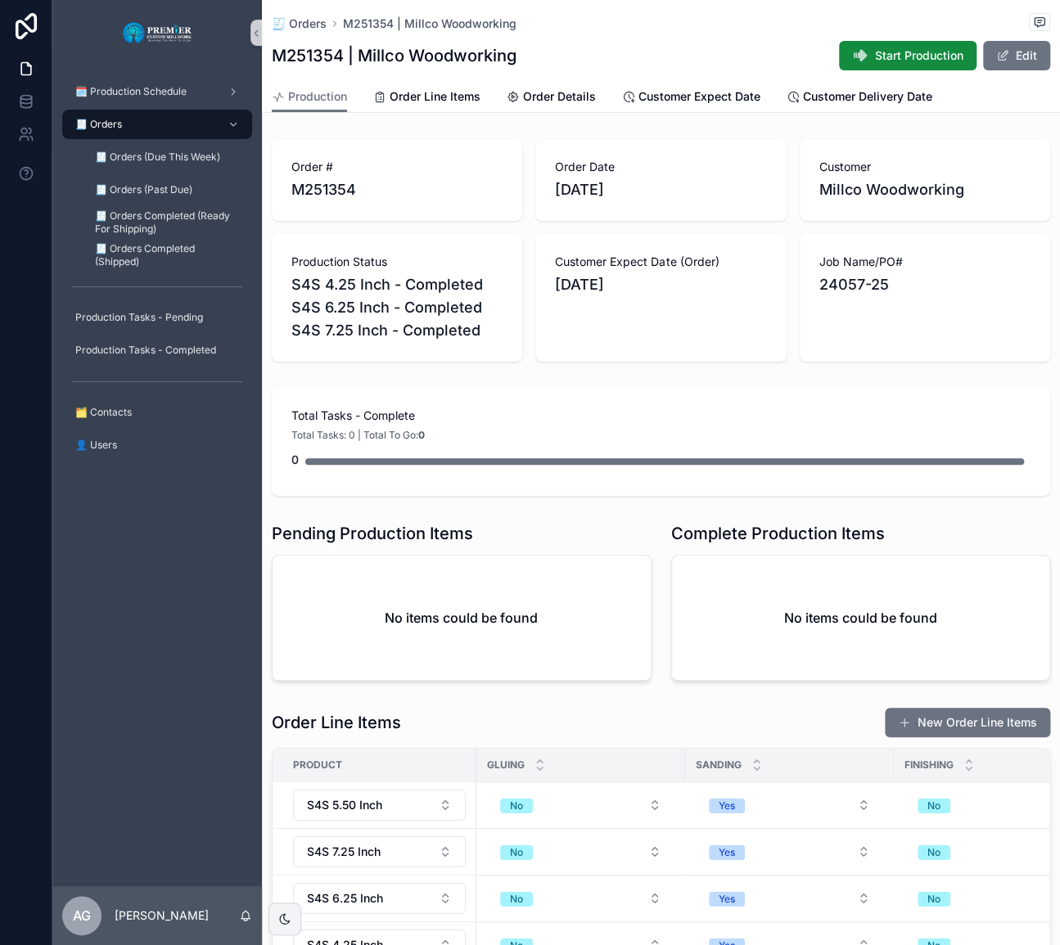
click at [892, 60] on span "Start Production" at bounding box center [919, 55] width 88 height 16
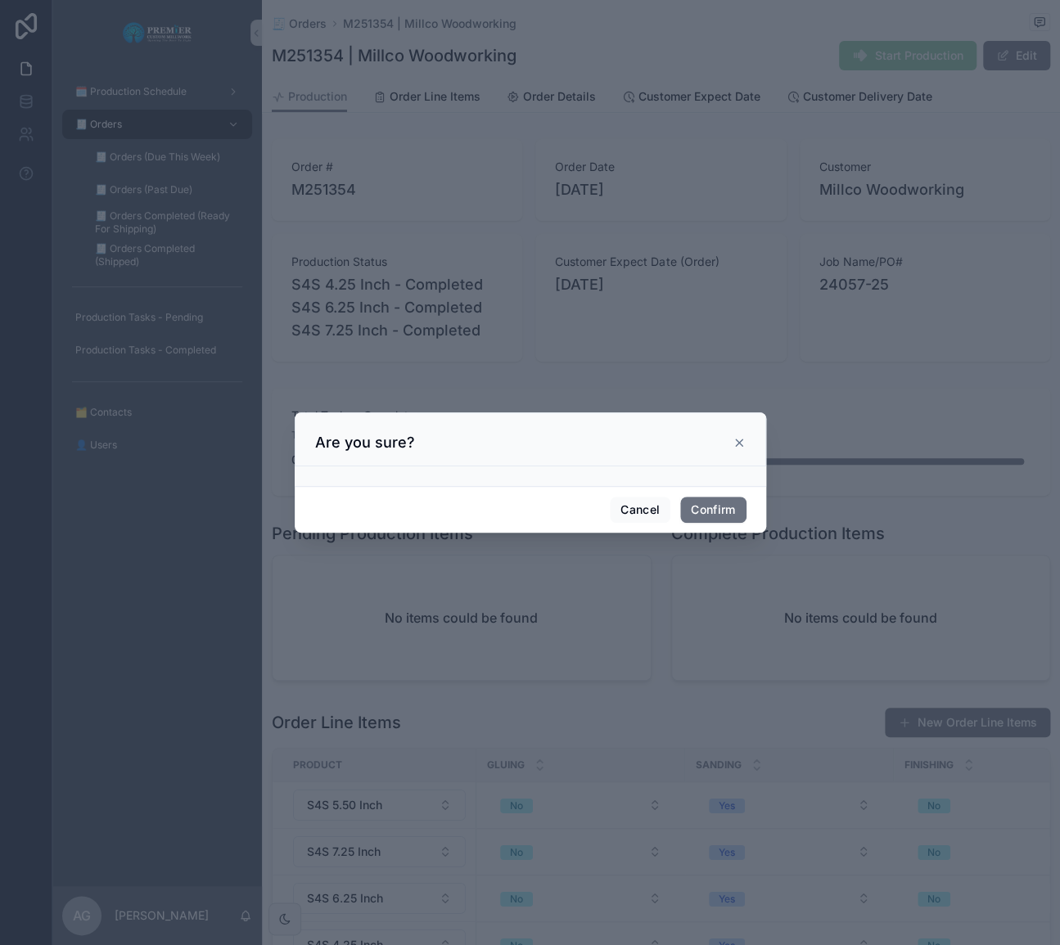
click at [720, 495] on div "Cancel Confirm" at bounding box center [530, 509] width 471 height 47
click at [720, 499] on button "Confirm" at bounding box center [712, 510] width 65 height 26
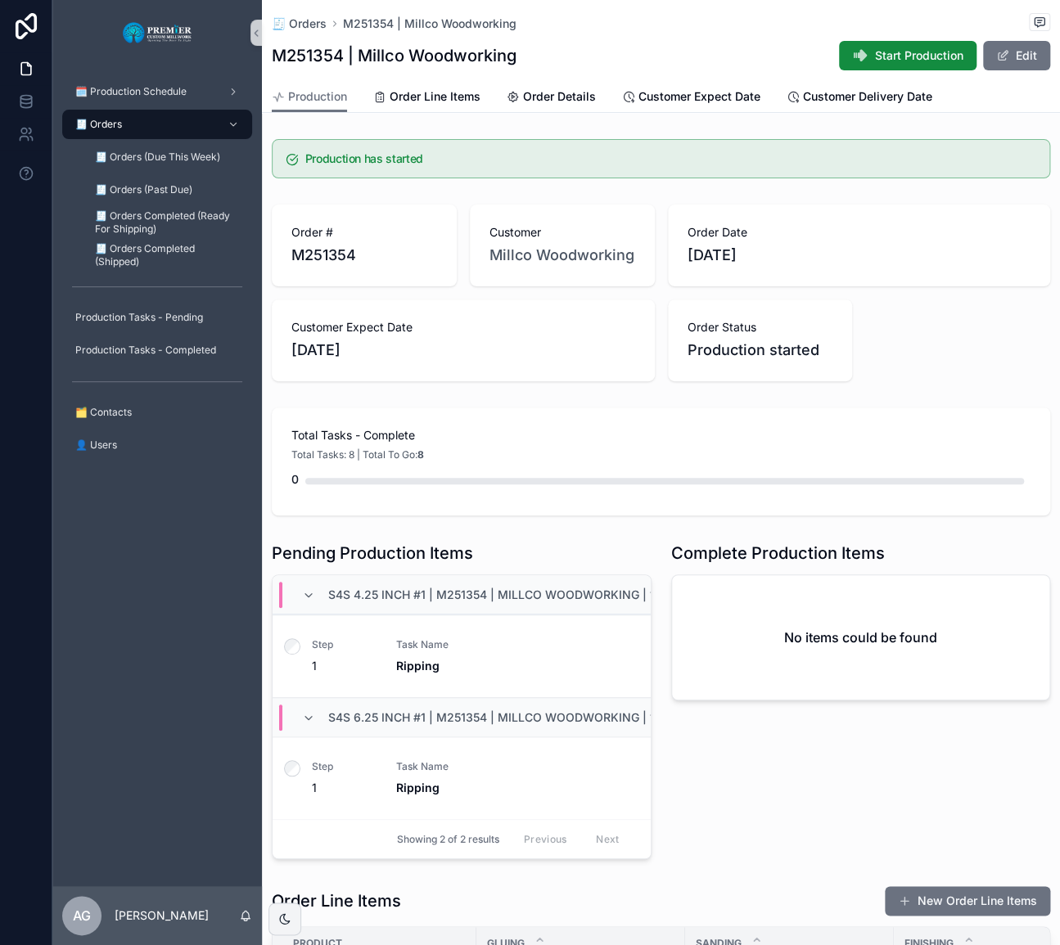
click at [839, 68] on button "Start Production" at bounding box center [907, 55] width 137 height 29
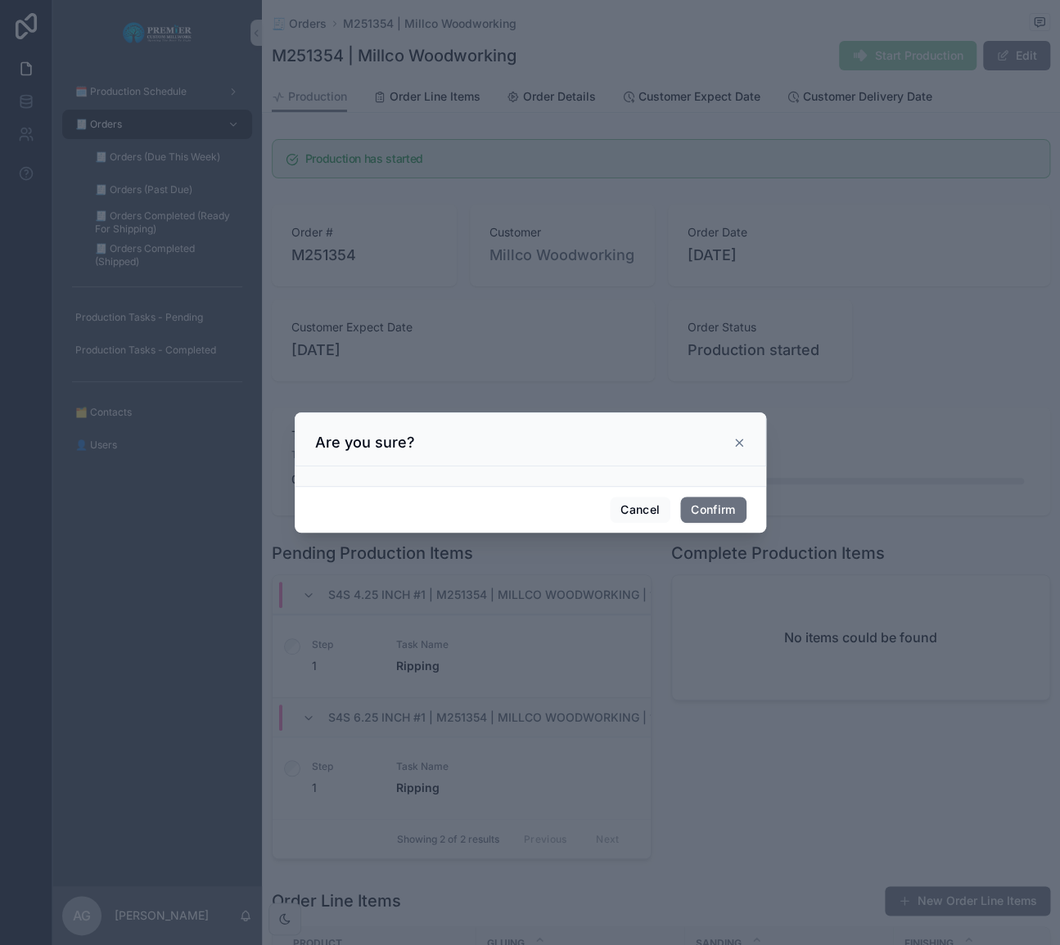
click at [736, 426] on div "Are you sure?" at bounding box center [530, 439] width 471 height 54
click at [736, 438] on icon at bounding box center [739, 442] width 13 height 13
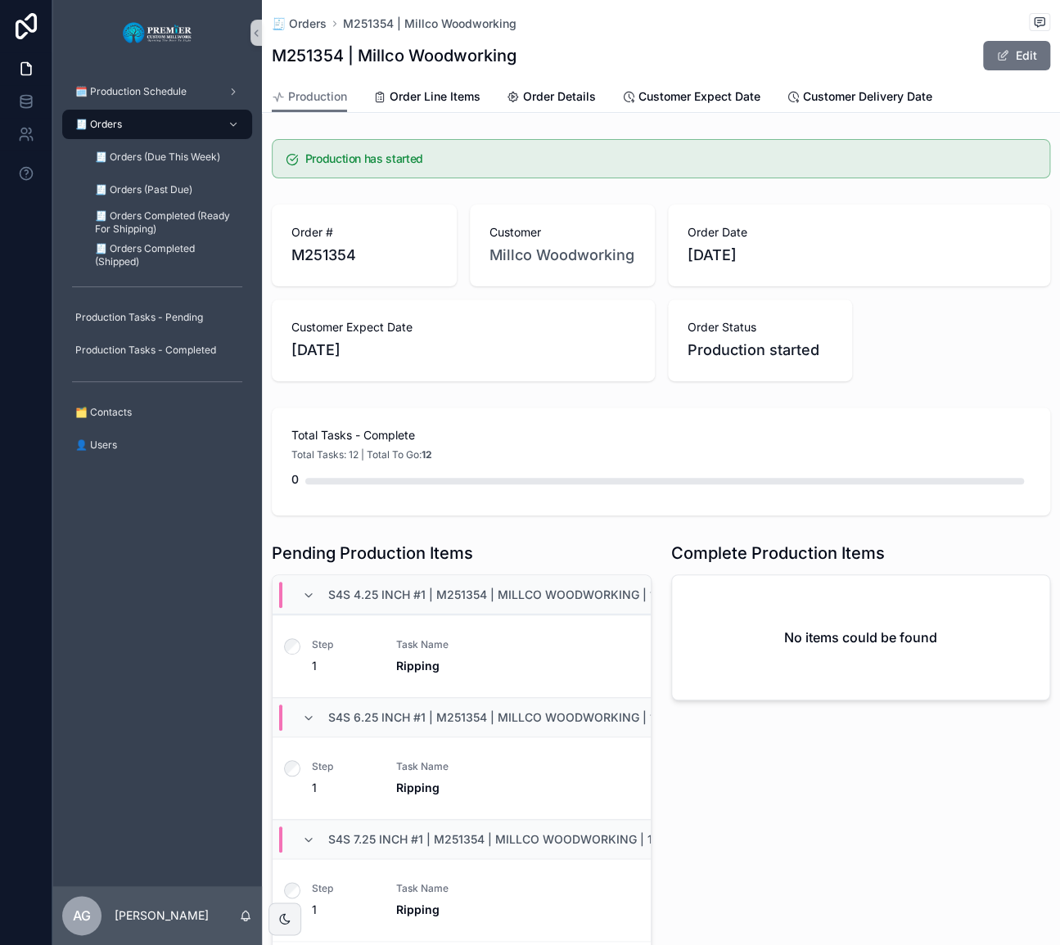
click at [184, 124] on div "🧾 Orders" at bounding box center [157, 124] width 170 height 26
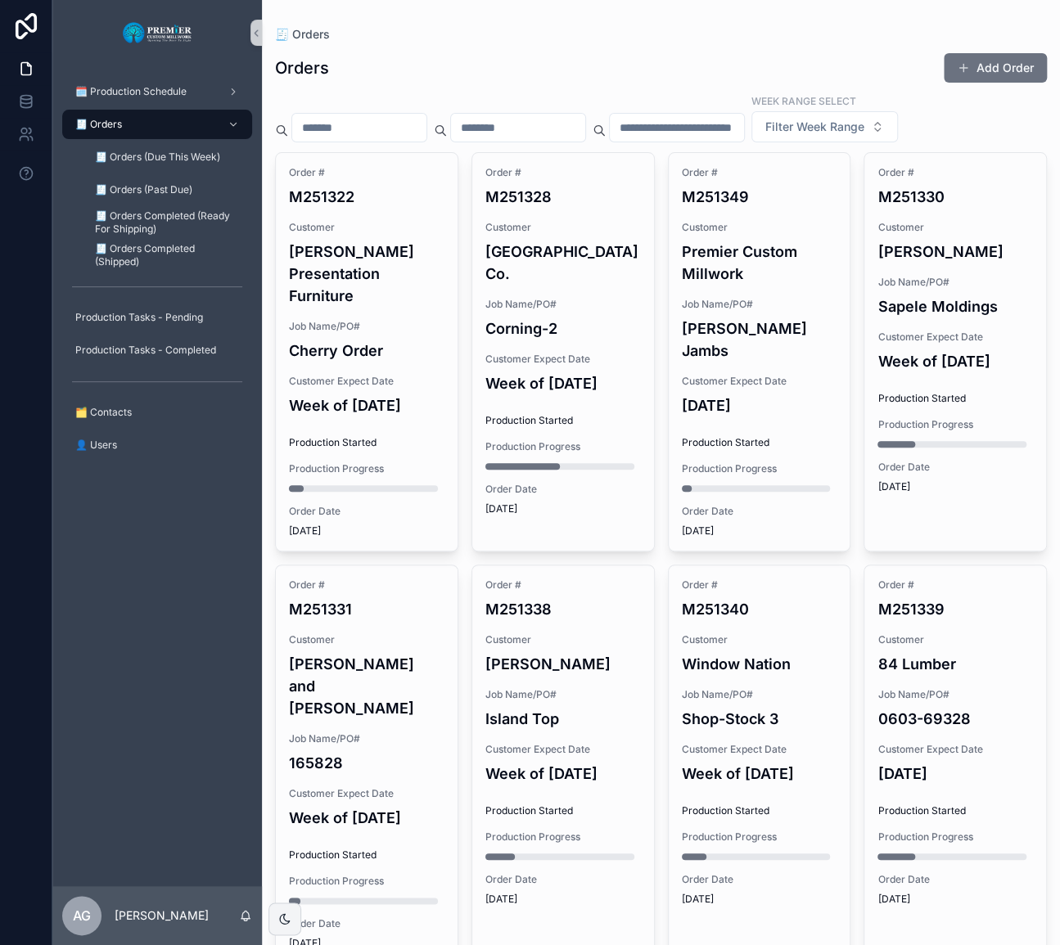
click at [996, 77] on button "Add Order" at bounding box center [995, 67] width 103 height 29
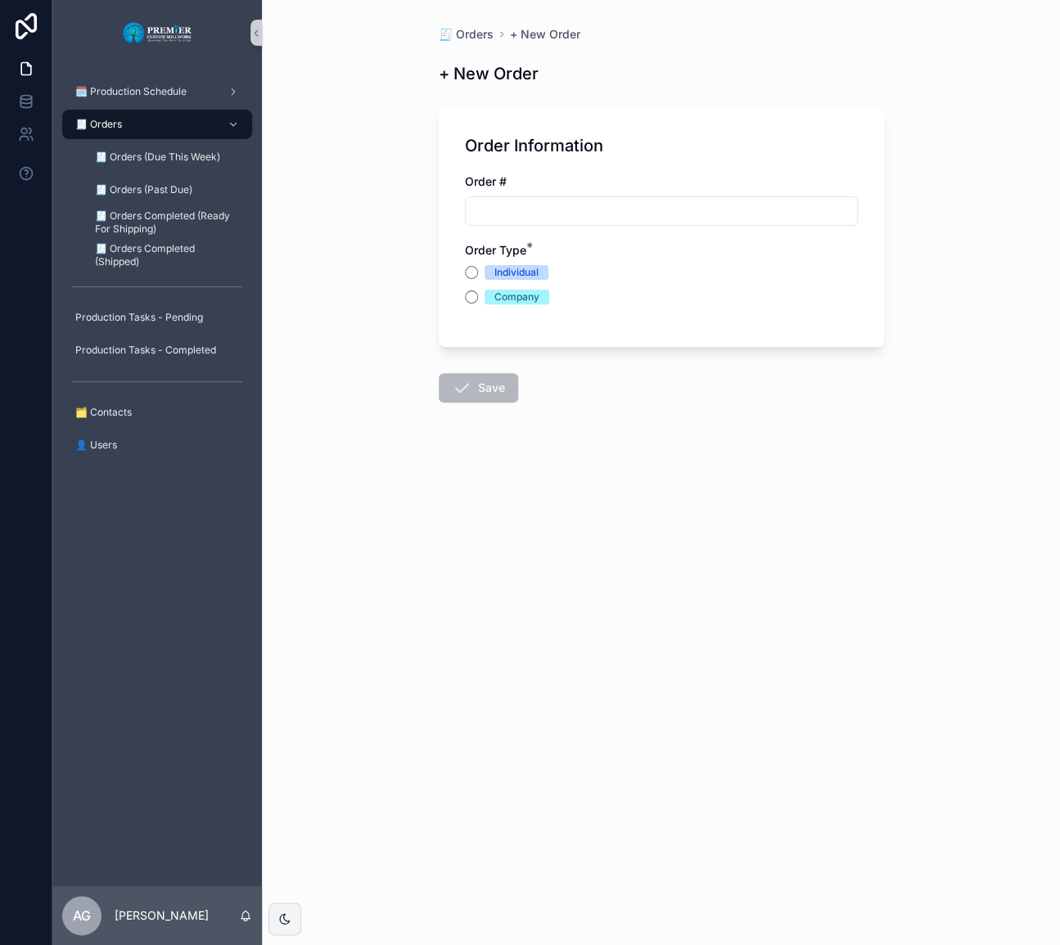
click at [705, 204] on input "scrollable content" at bounding box center [661, 211] width 391 height 23
type input "*******"
drag, startPoint x: 689, startPoint y: 194, endPoint x: 1019, endPoint y: 183, distance: 330.0
click at [903, 180] on div "🧾 Orders + New Order + New Order Order Information Order # ******* 🔍 Searching……" at bounding box center [661, 472] width 798 height 945
click at [846, 386] on form "Order Information Order # ******* ✅ Order # is unique in Orders Order Type * In…" at bounding box center [661, 302] width 445 height 409
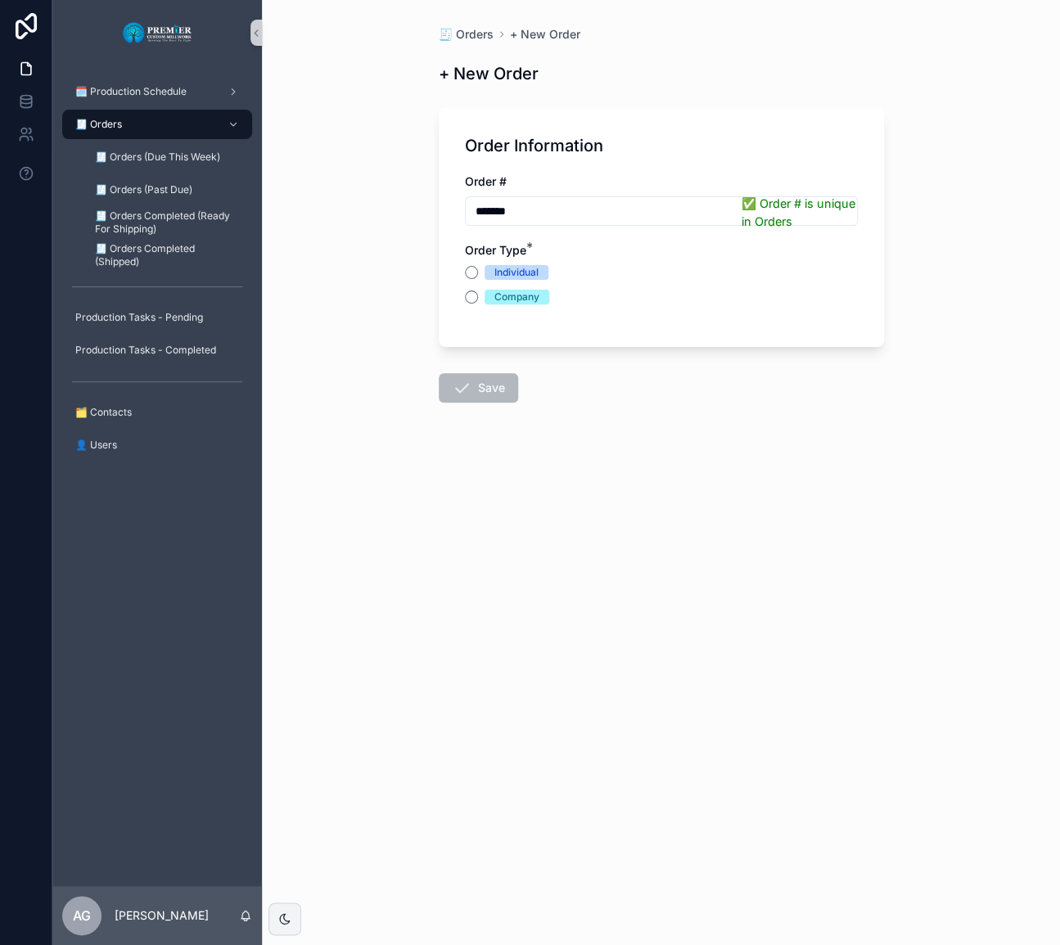
click at [477, 299] on div "Company" at bounding box center [661, 297] width 393 height 15
click at [468, 297] on button "Company" at bounding box center [471, 297] width 13 height 13
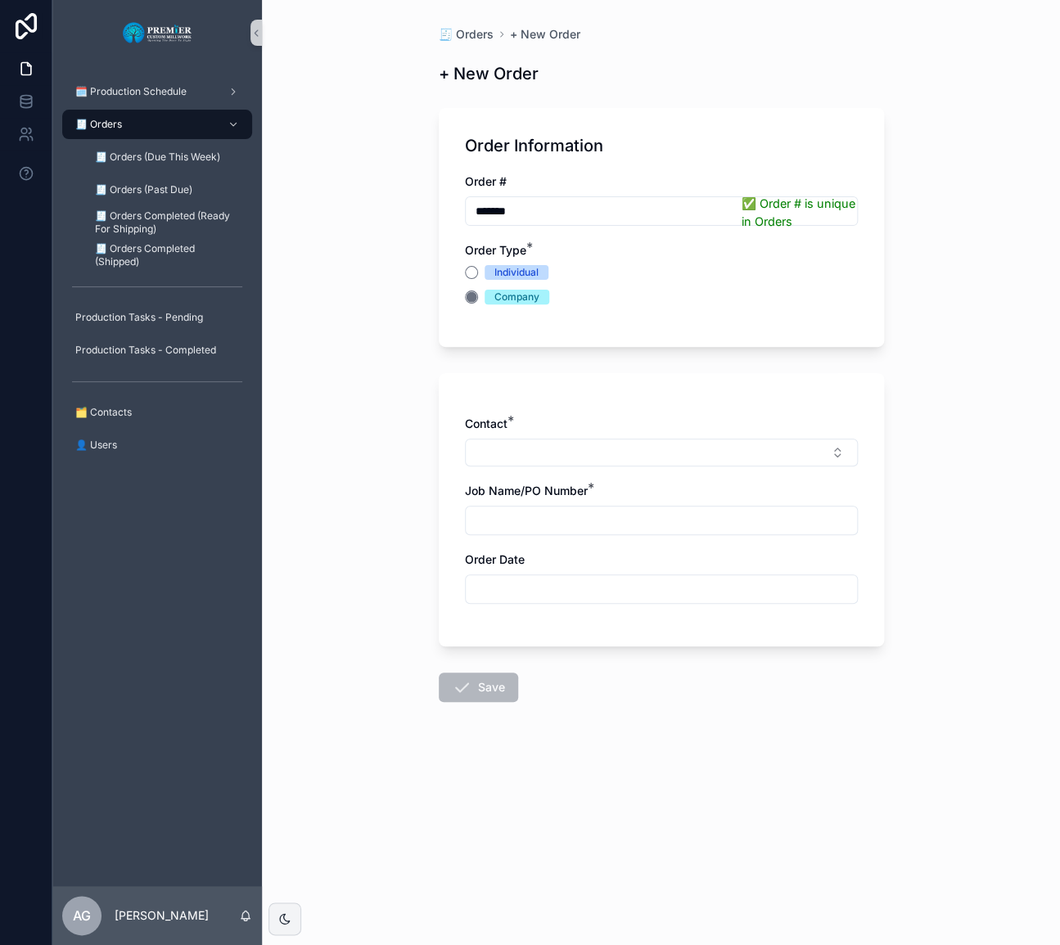
click at [524, 445] on button "Select Button" at bounding box center [661, 453] width 393 height 28
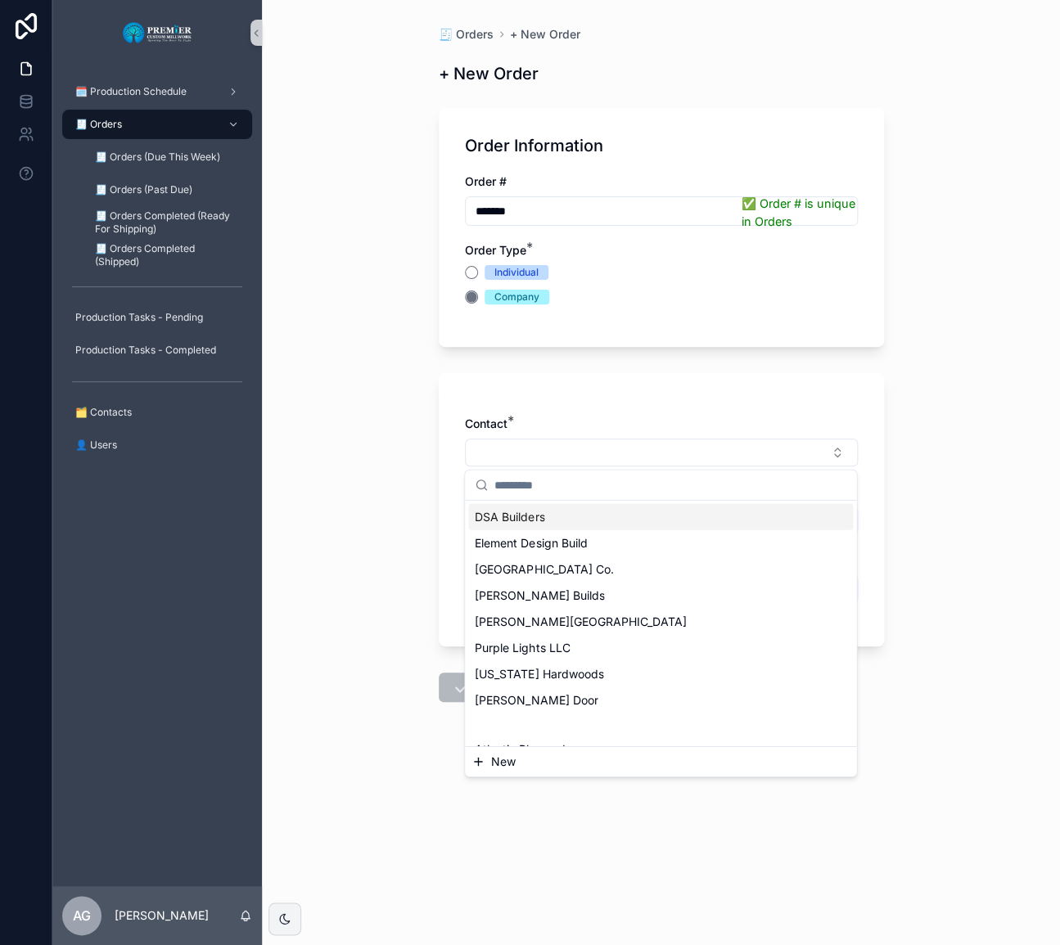
click at [576, 399] on div "Contact * Job Name/PO Number * Order Date" at bounding box center [661, 509] width 445 height 273
